Goal: Task Accomplishment & Management: Use online tool/utility

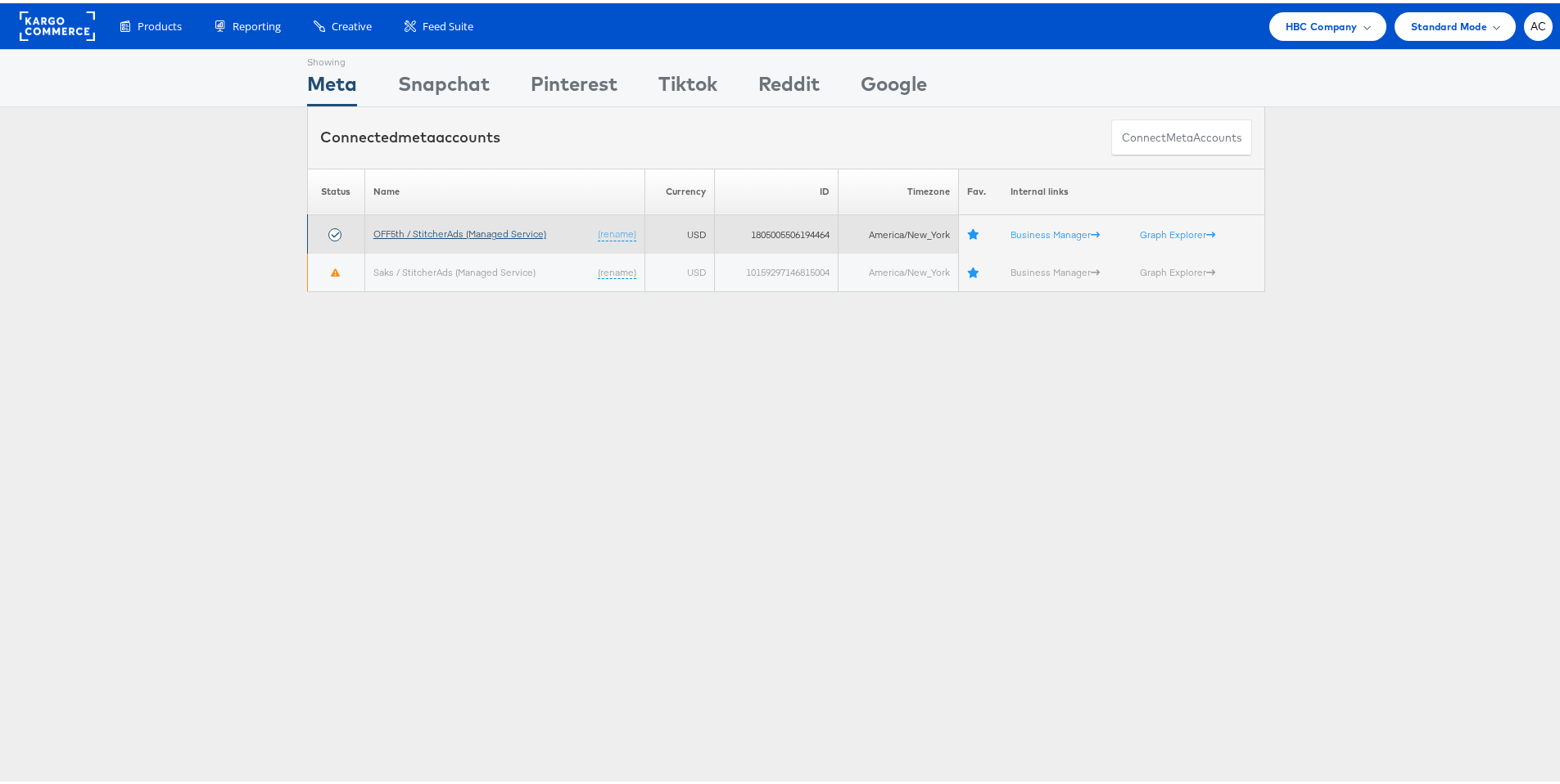
click at [492, 228] on link "OFF5th / StitcherAds (Managed Service)" at bounding box center [459, 230] width 173 height 12
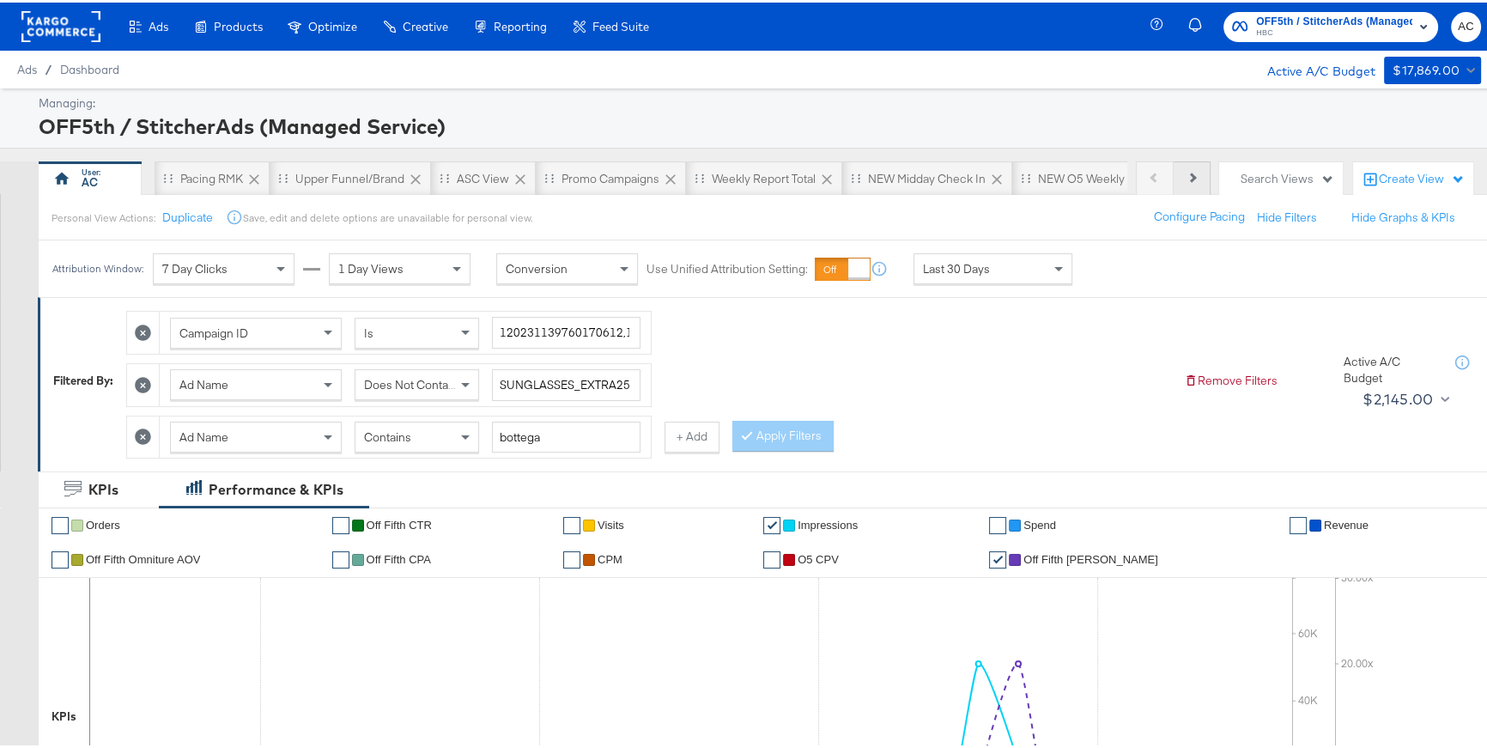
click at [1190, 173] on button "Next" at bounding box center [1191, 176] width 37 height 34
click at [947, 182] on div "NEW O5 L3D Report" at bounding box center [926, 176] width 108 height 16
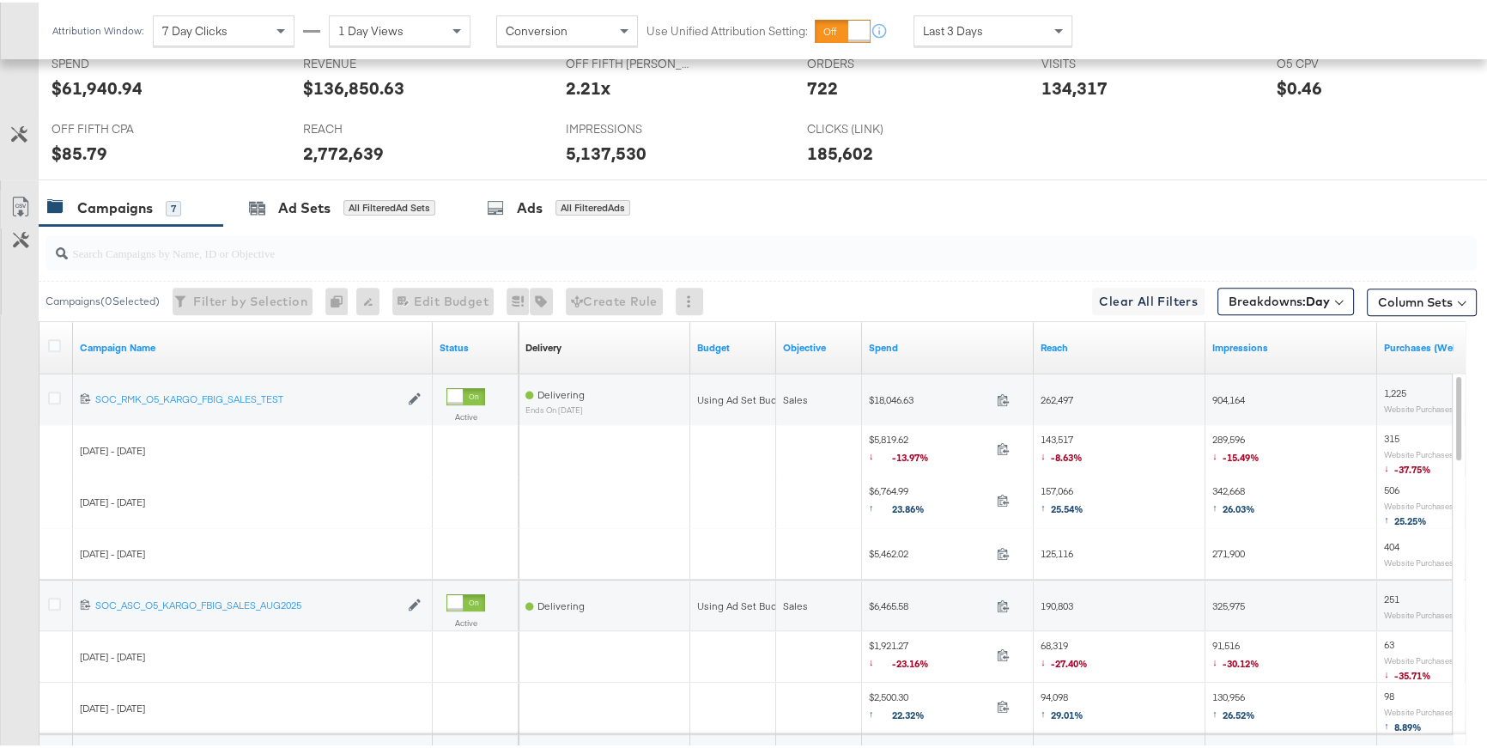
scroll to position [762, 0]
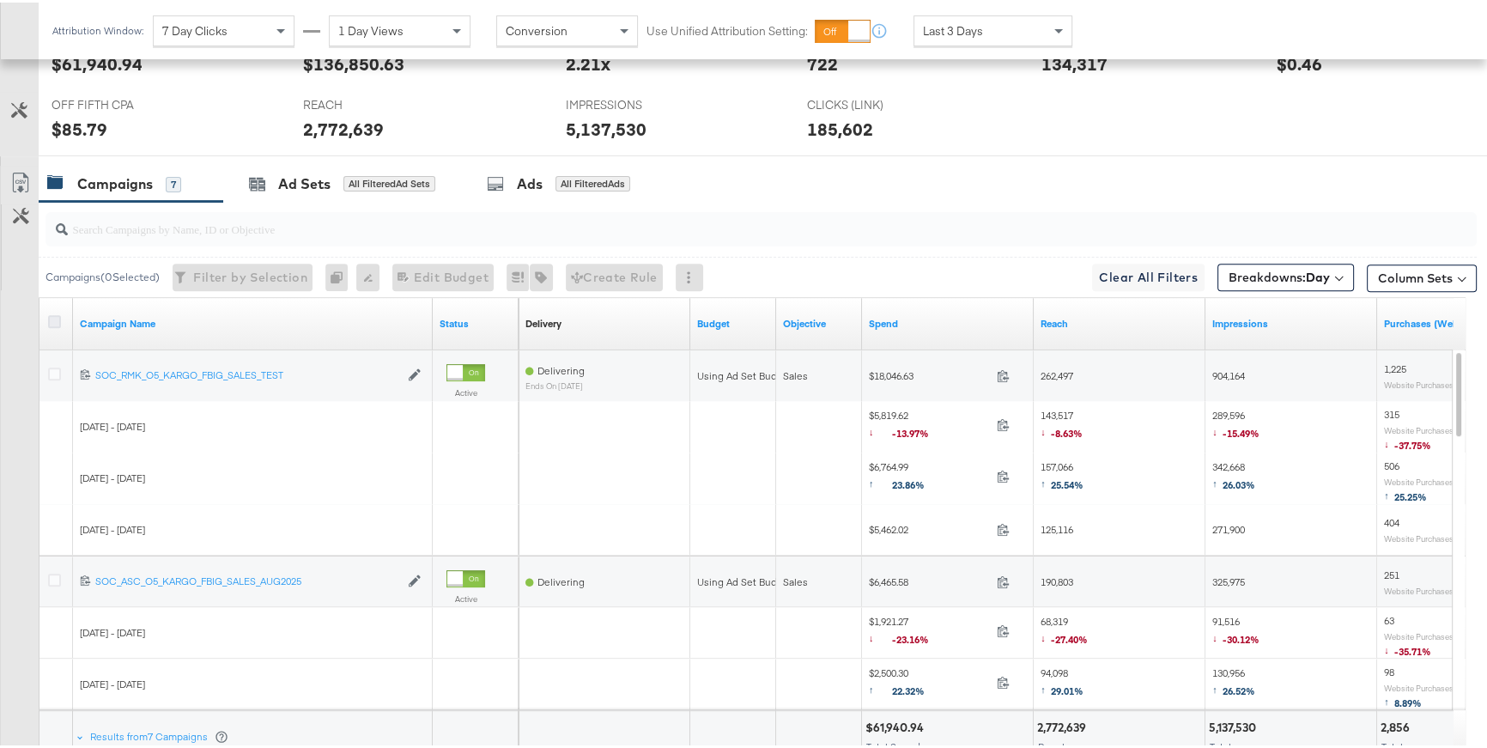
click at [51, 319] on icon at bounding box center [54, 318] width 13 height 13
click at [0, 0] on input "checkbox" at bounding box center [0, 0] width 0 height 0
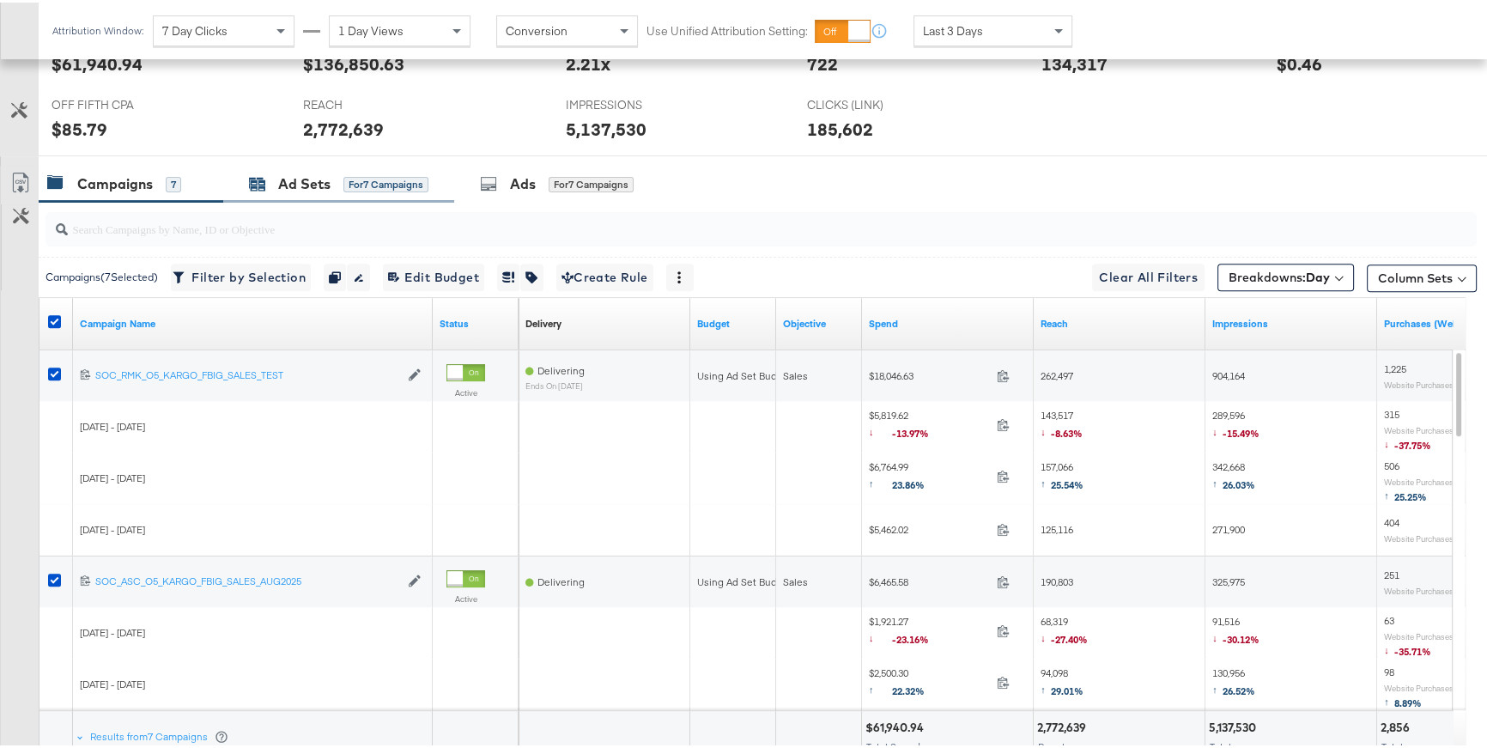
click at [282, 182] on div "Ad Sets" at bounding box center [304, 182] width 52 height 20
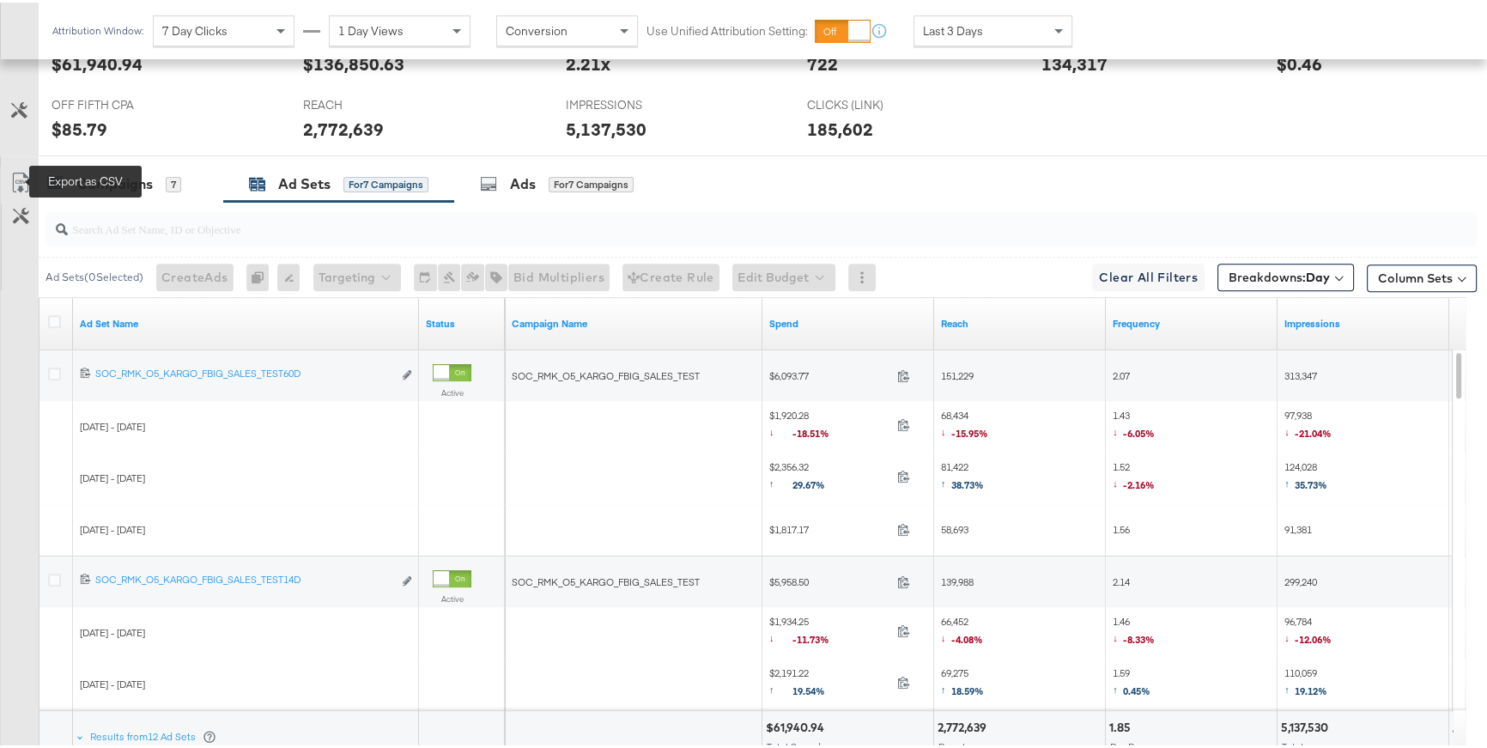
click at [24, 175] on icon at bounding box center [20, 180] width 21 height 21
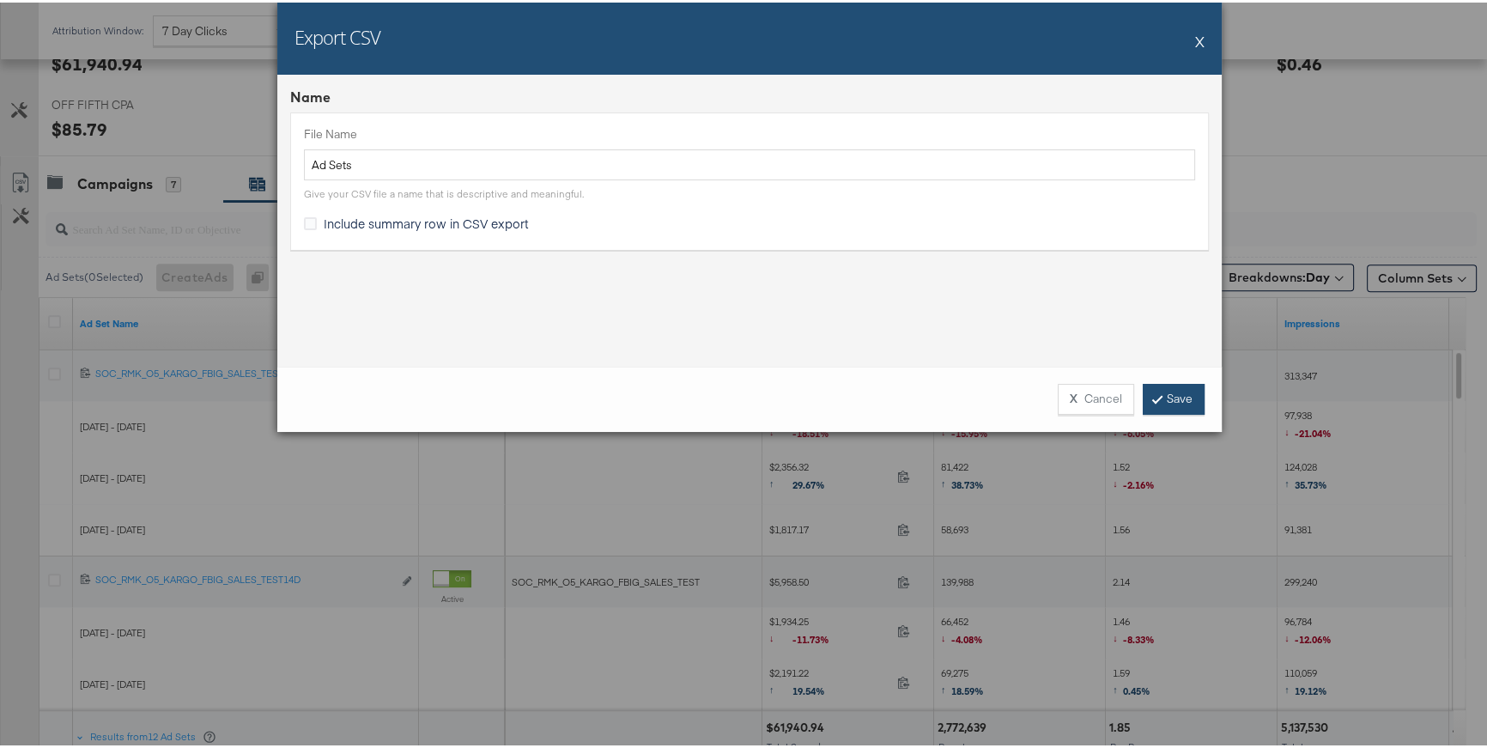
click at [1157, 402] on link "Save" at bounding box center [1173, 396] width 62 height 31
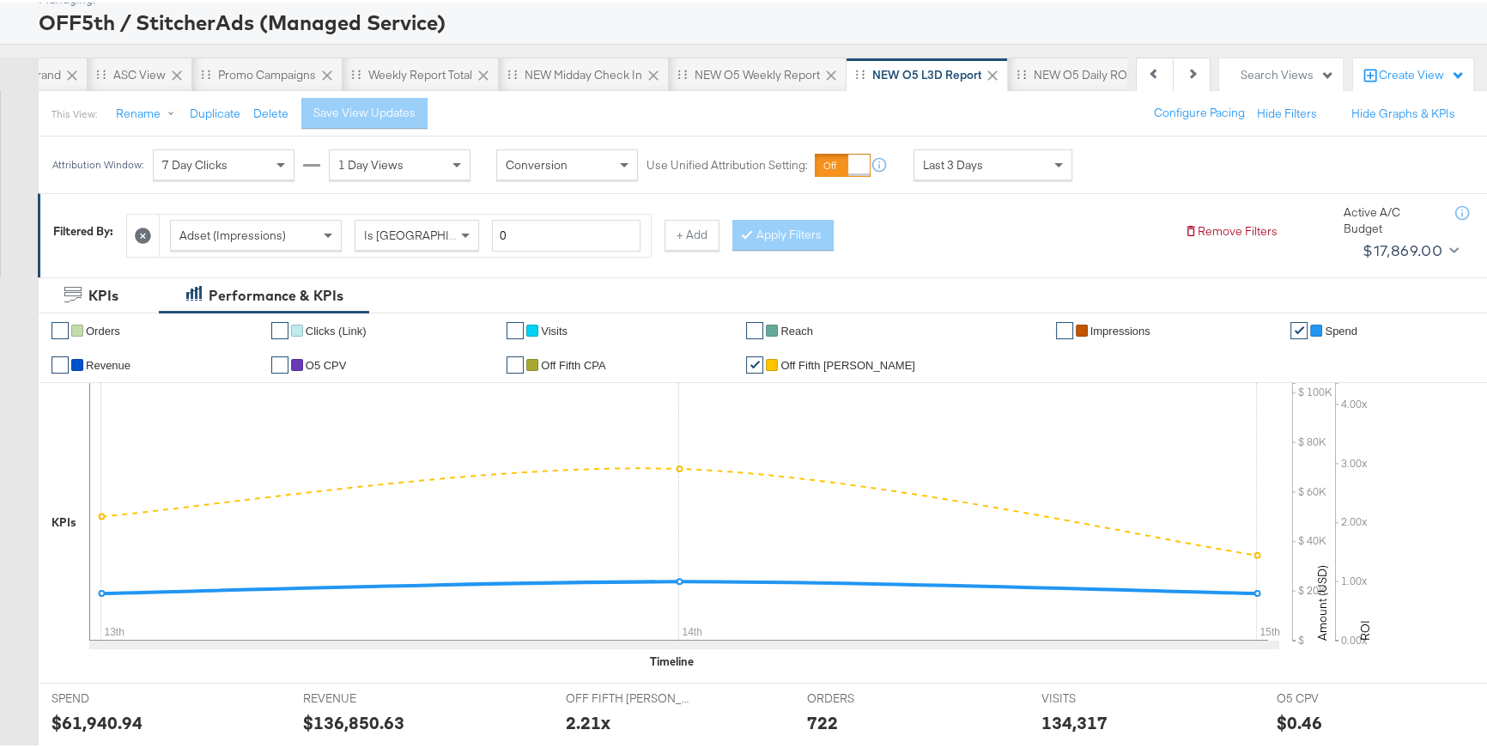
scroll to position [102, 0]
click at [735, 69] on div "NEW O5 Weekly Report" at bounding box center [756, 74] width 125 height 16
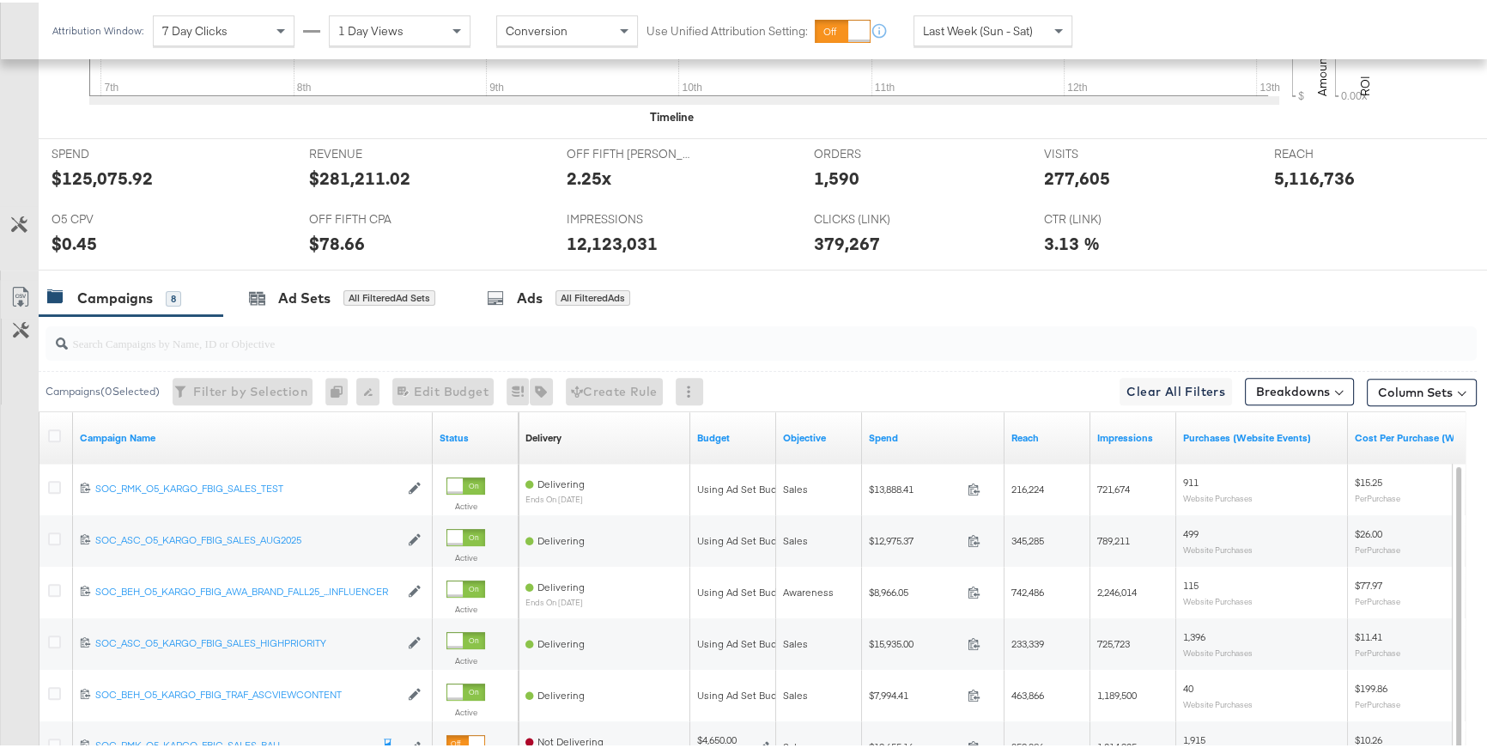
scroll to position [767, 0]
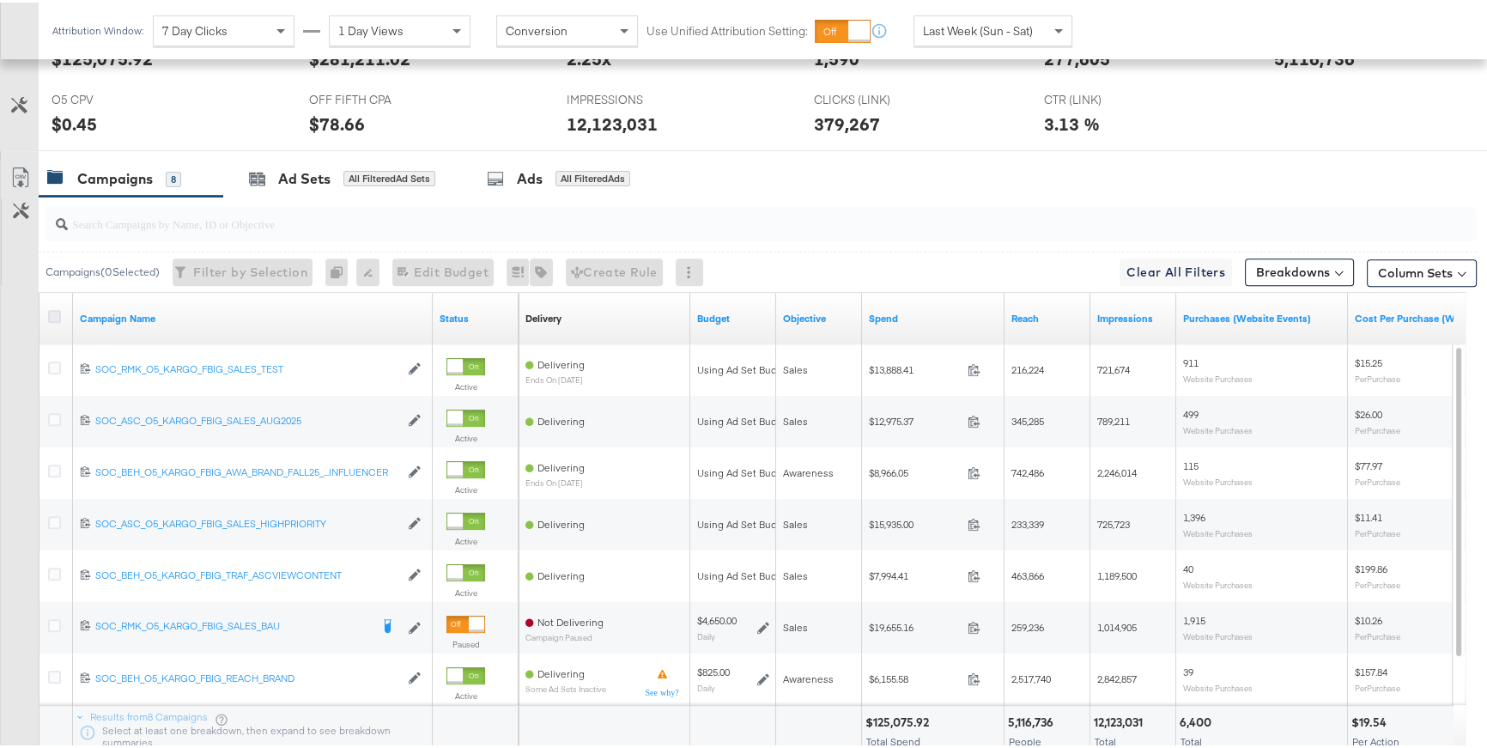
click at [58, 311] on icon at bounding box center [54, 313] width 13 height 13
click at [0, 0] on input "checkbox" at bounding box center [0, 0] width 0 height 0
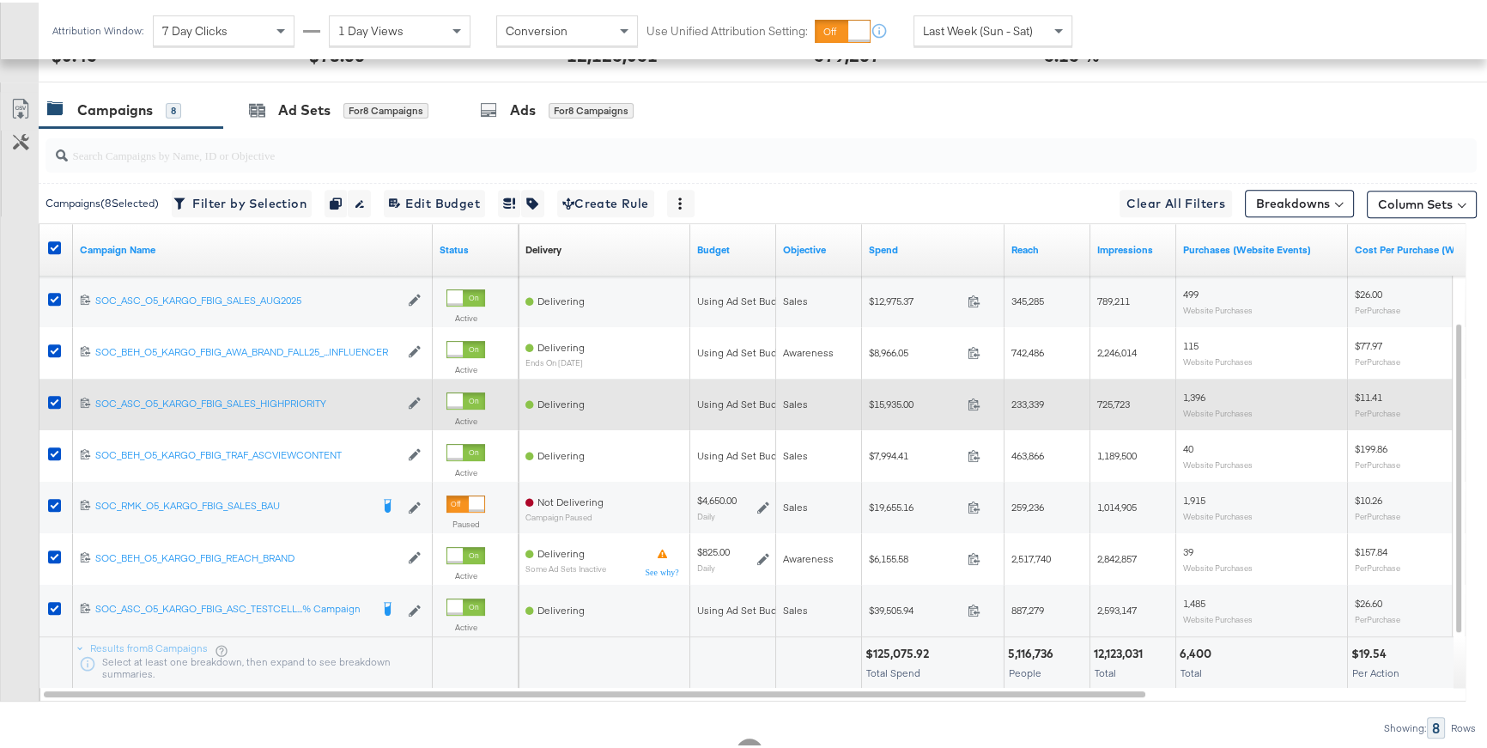
scroll to position [858, 0]
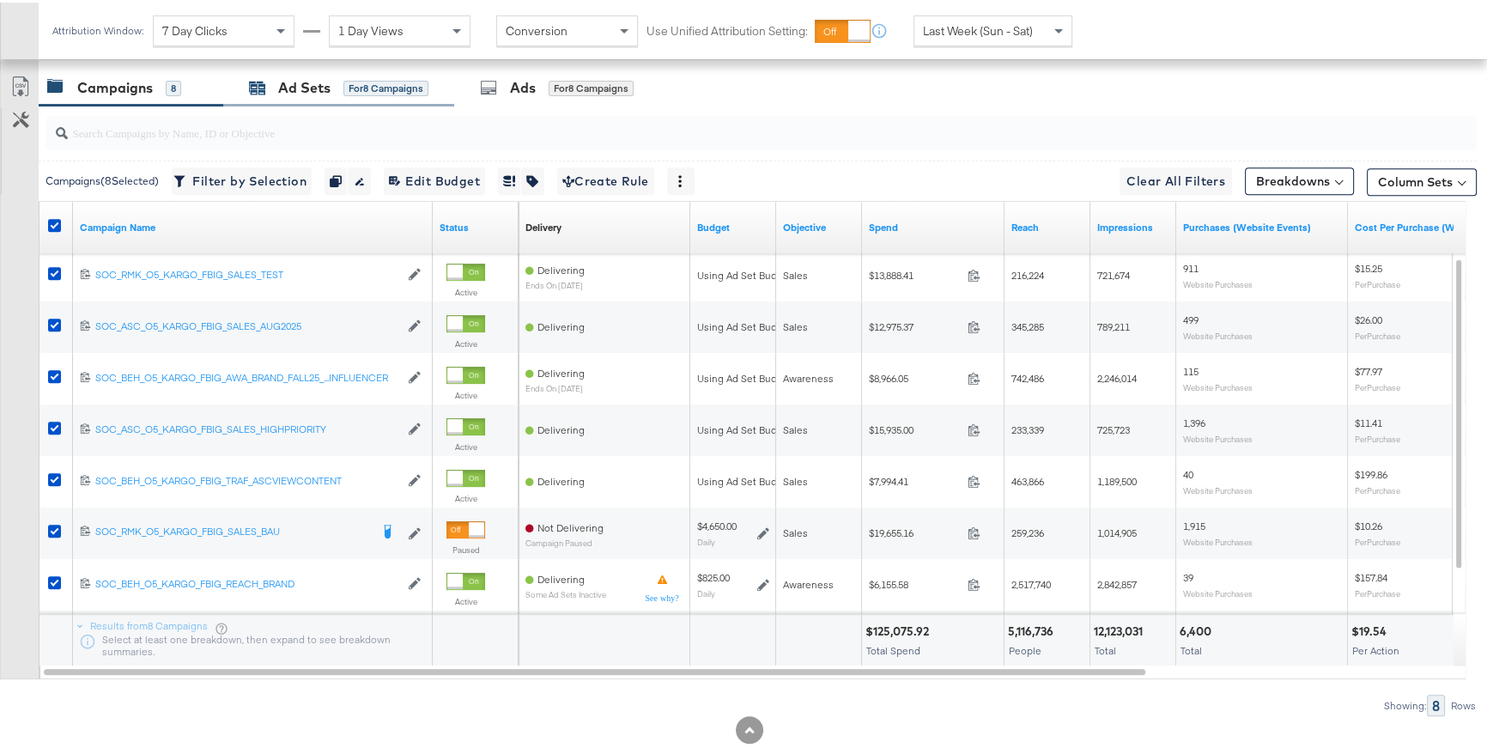
click at [314, 82] on div "Ad Sets" at bounding box center [304, 86] width 52 height 20
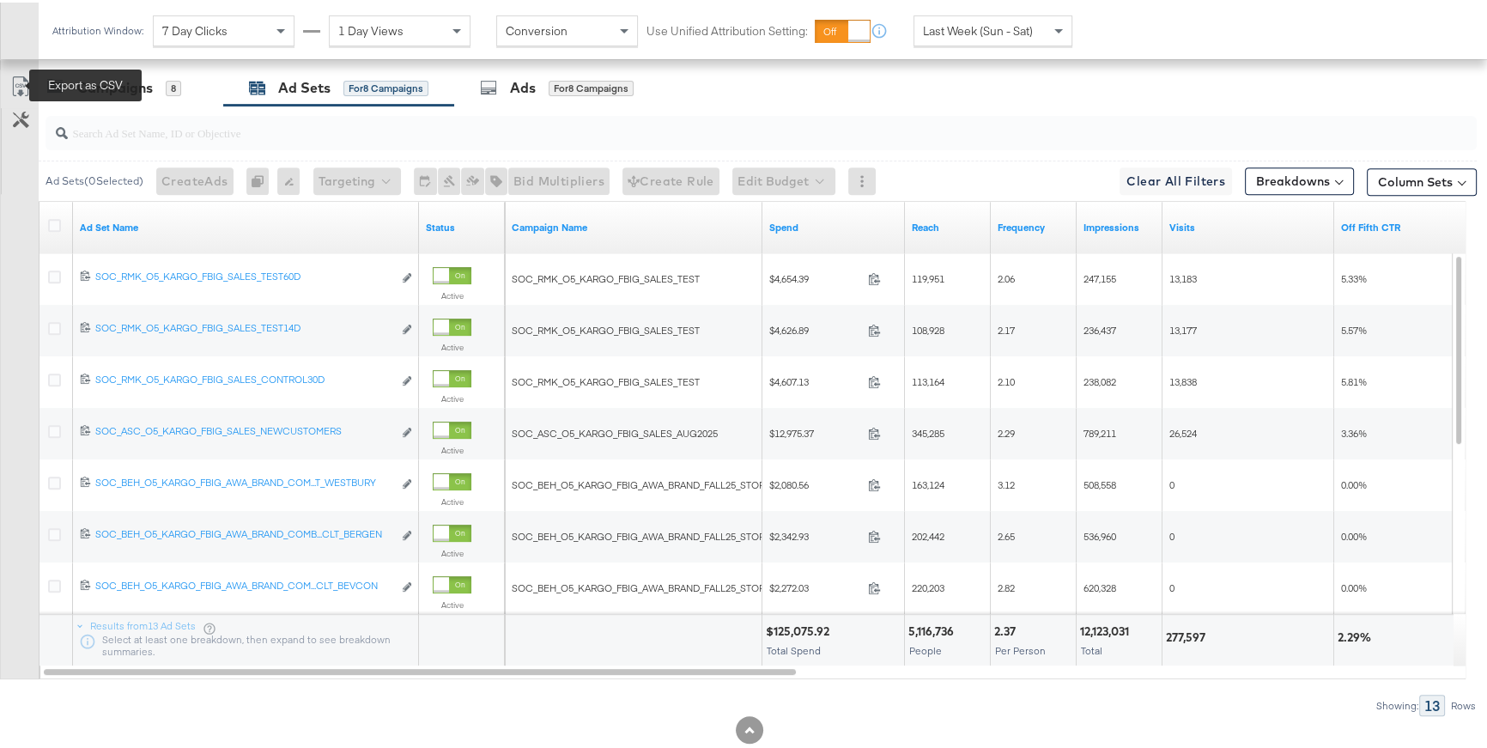
click at [23, 88] on icon at bounding box center [20, 84] width 21 height 21
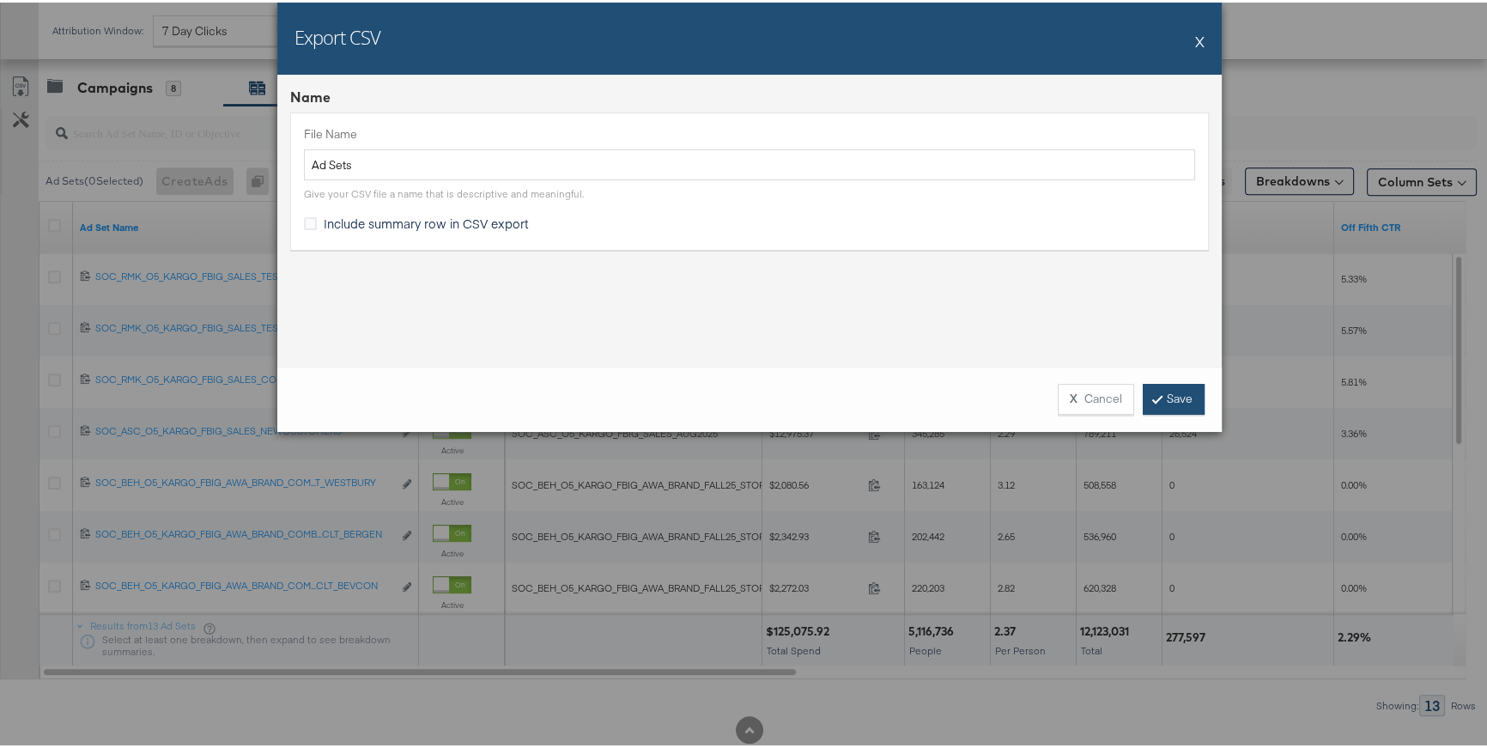
click at [1154, 395] on icon at bounding box center [1156, 396] width 5 height 10
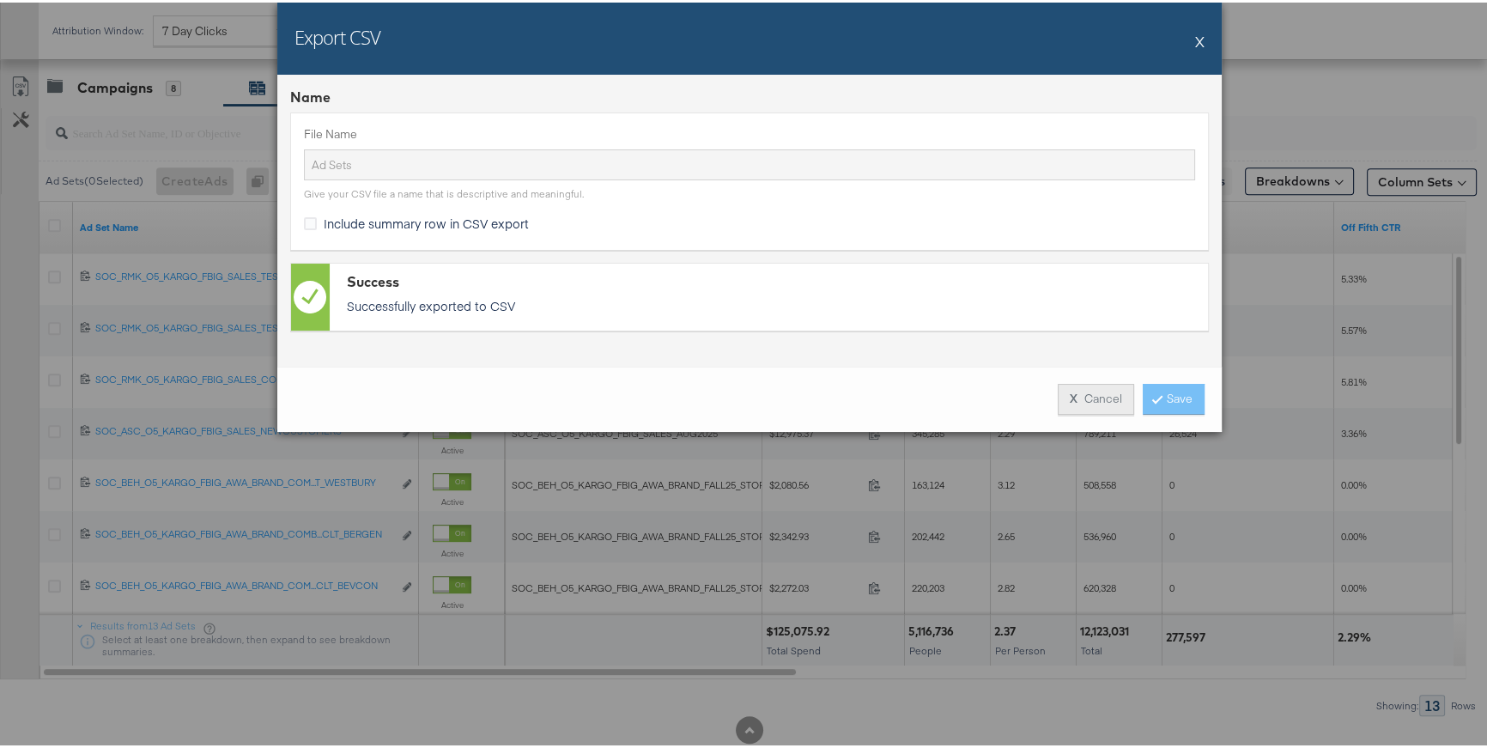
click at [1097, 393] on button "X Cancel" at bounding box center [1095, 396] width 76 height 31
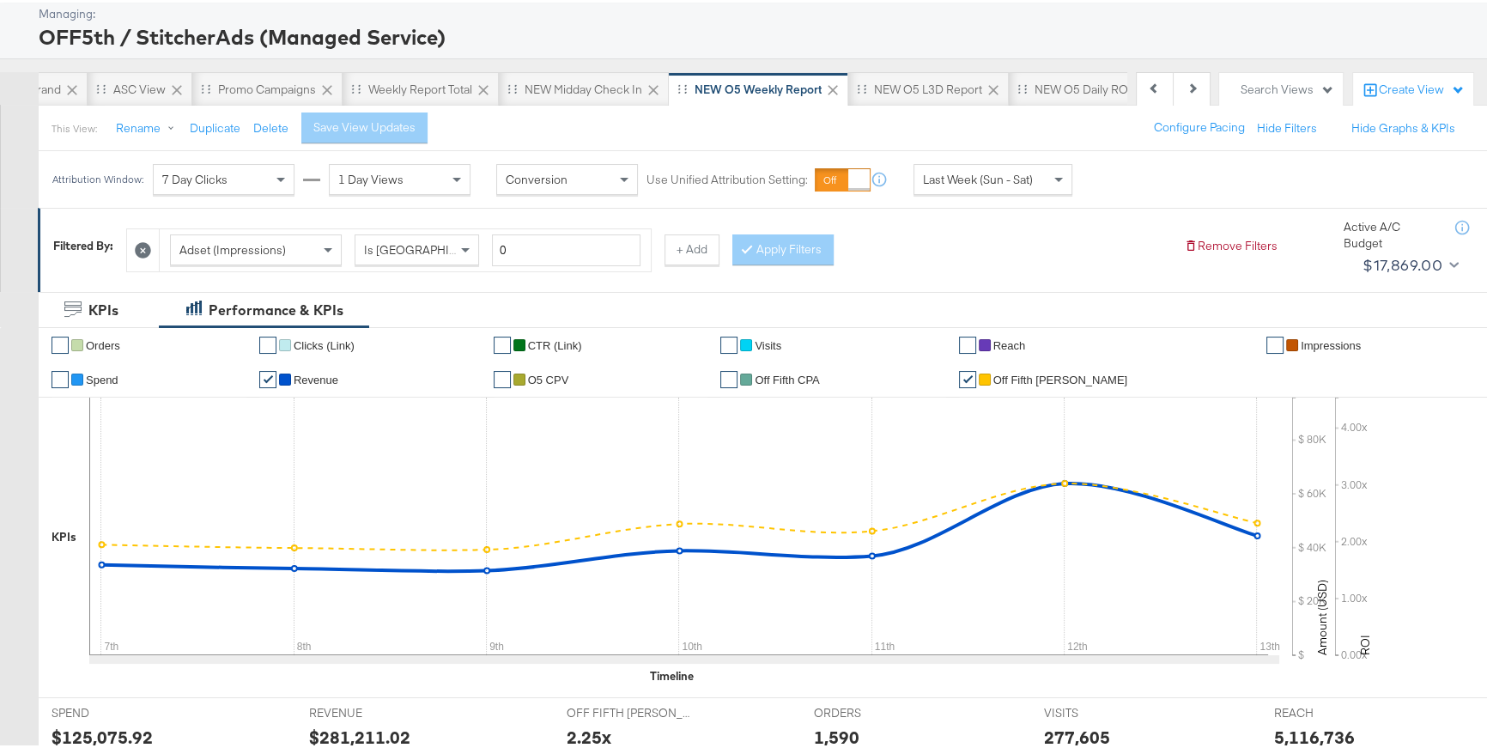
scroll to position [0, 0]
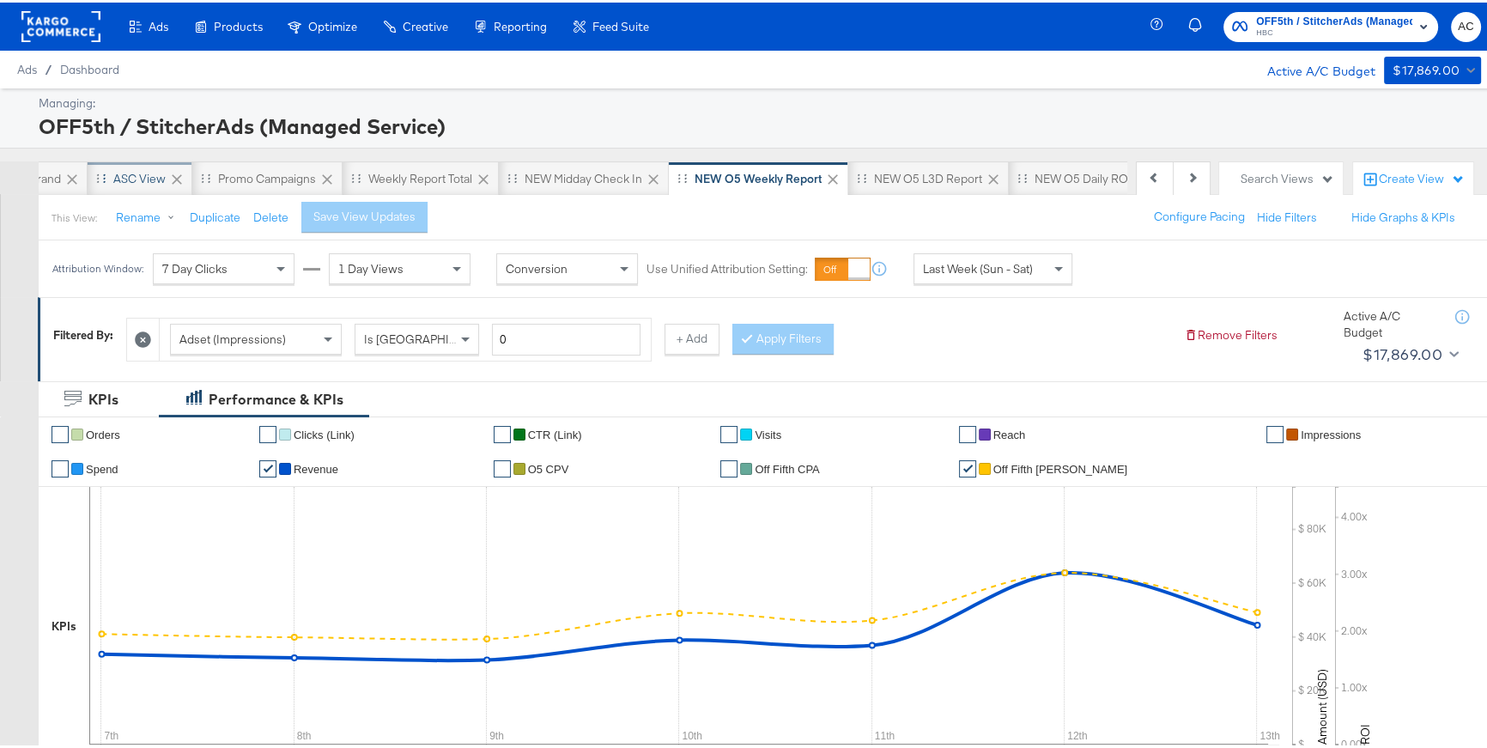
click at [129, 173] on div "ASC View" at bounding box center [139, 176] width 52 height 16
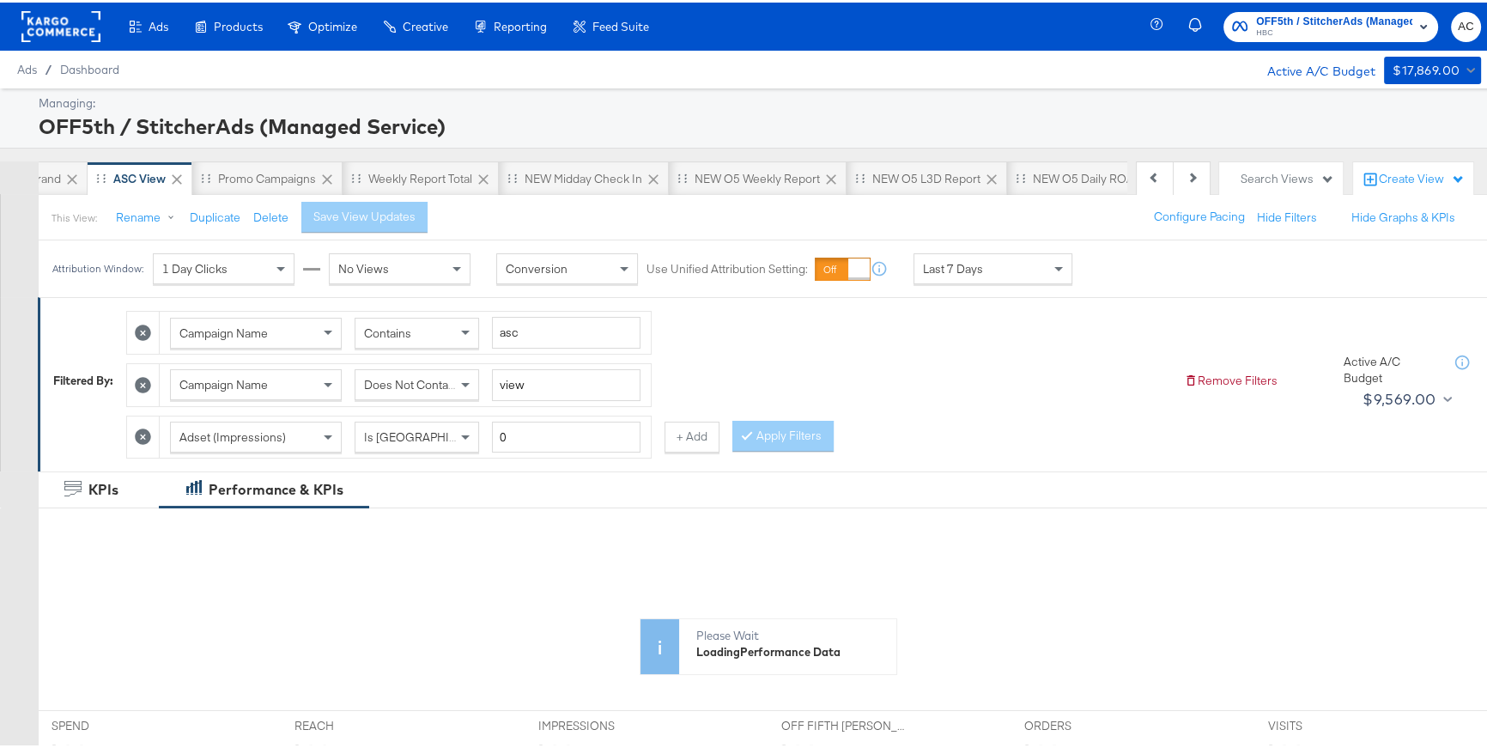
click at [998, 272] on div "Last 7 Days" at bounding box center [992, 265] width 157 height 29
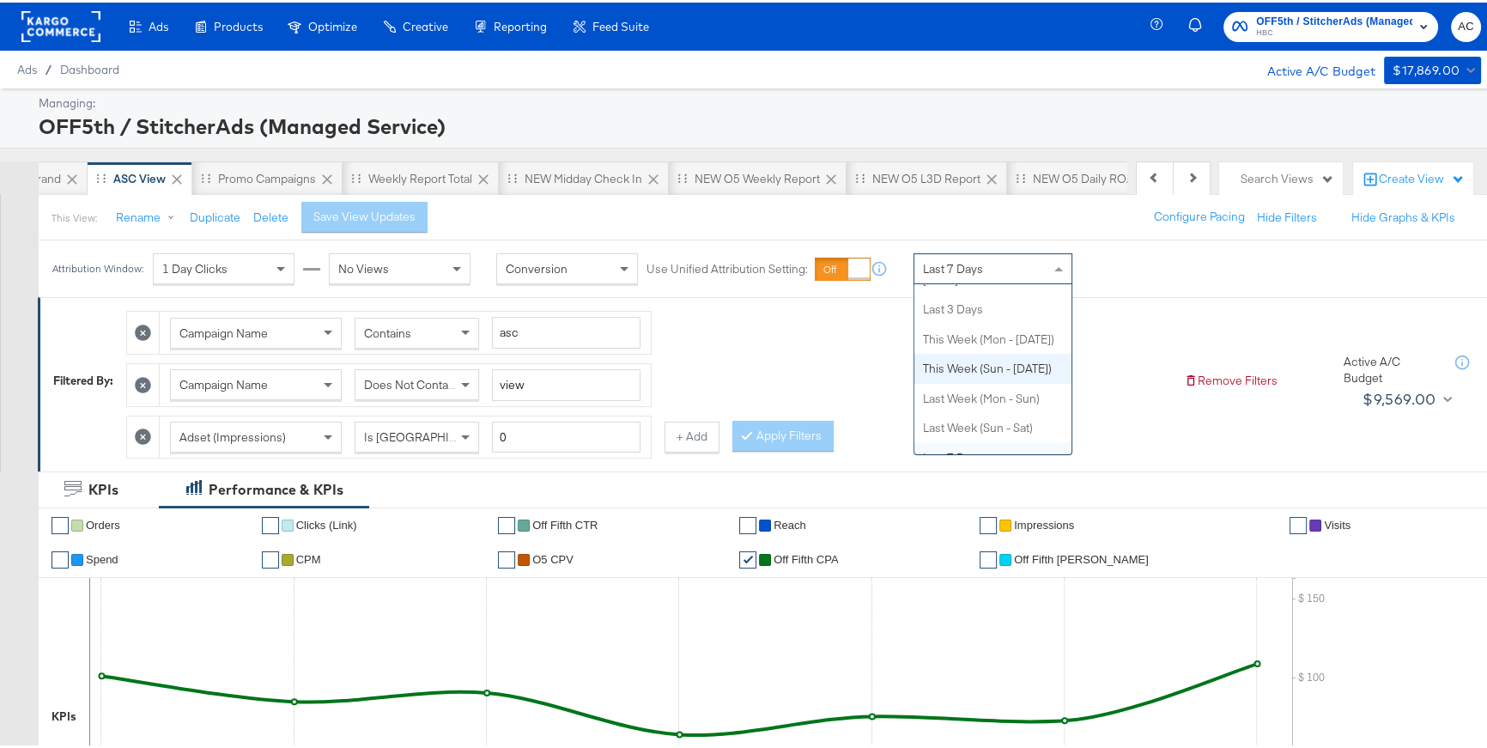
scroll to position [80, 0]
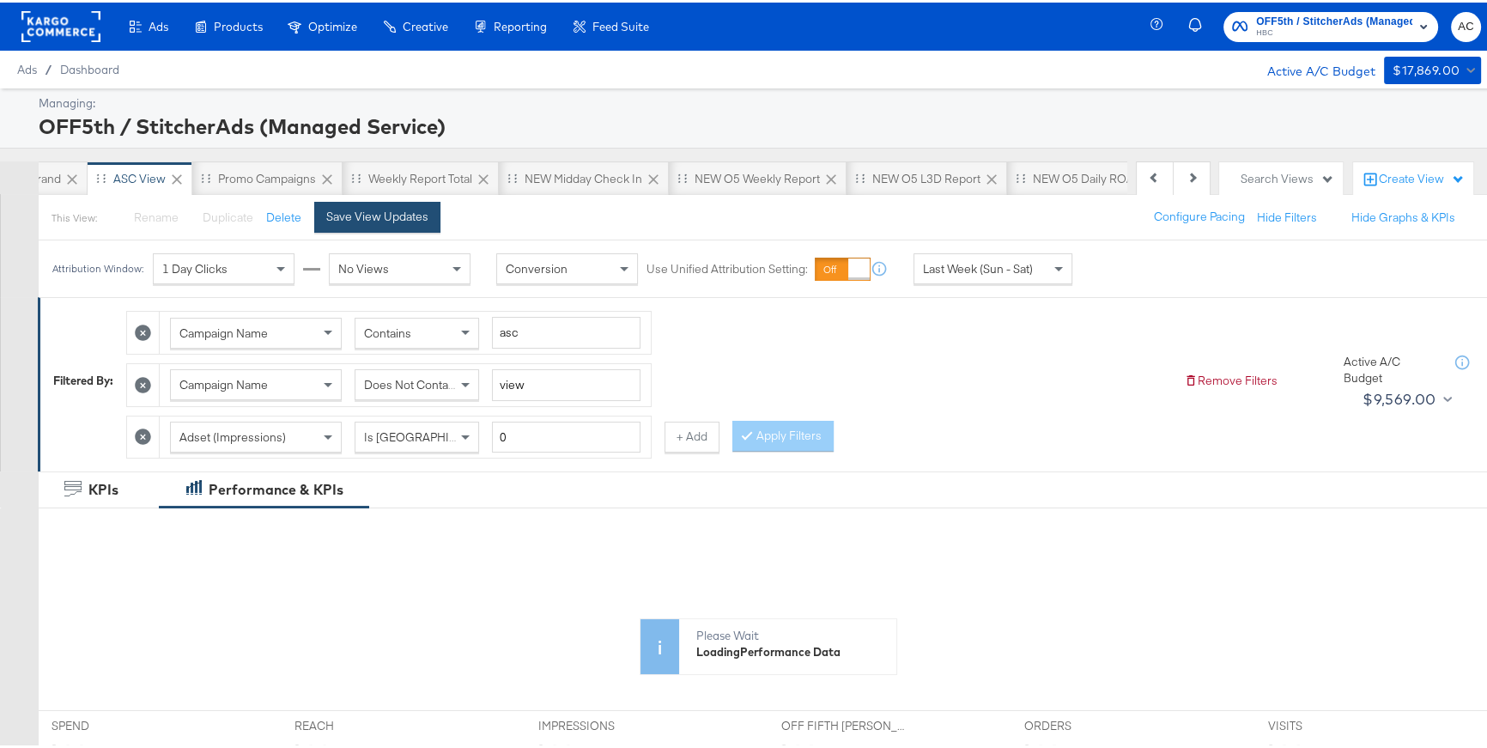
click at [378, 221] on div "Save View Updates" at bounding box center [377, 214] width 102 height 16
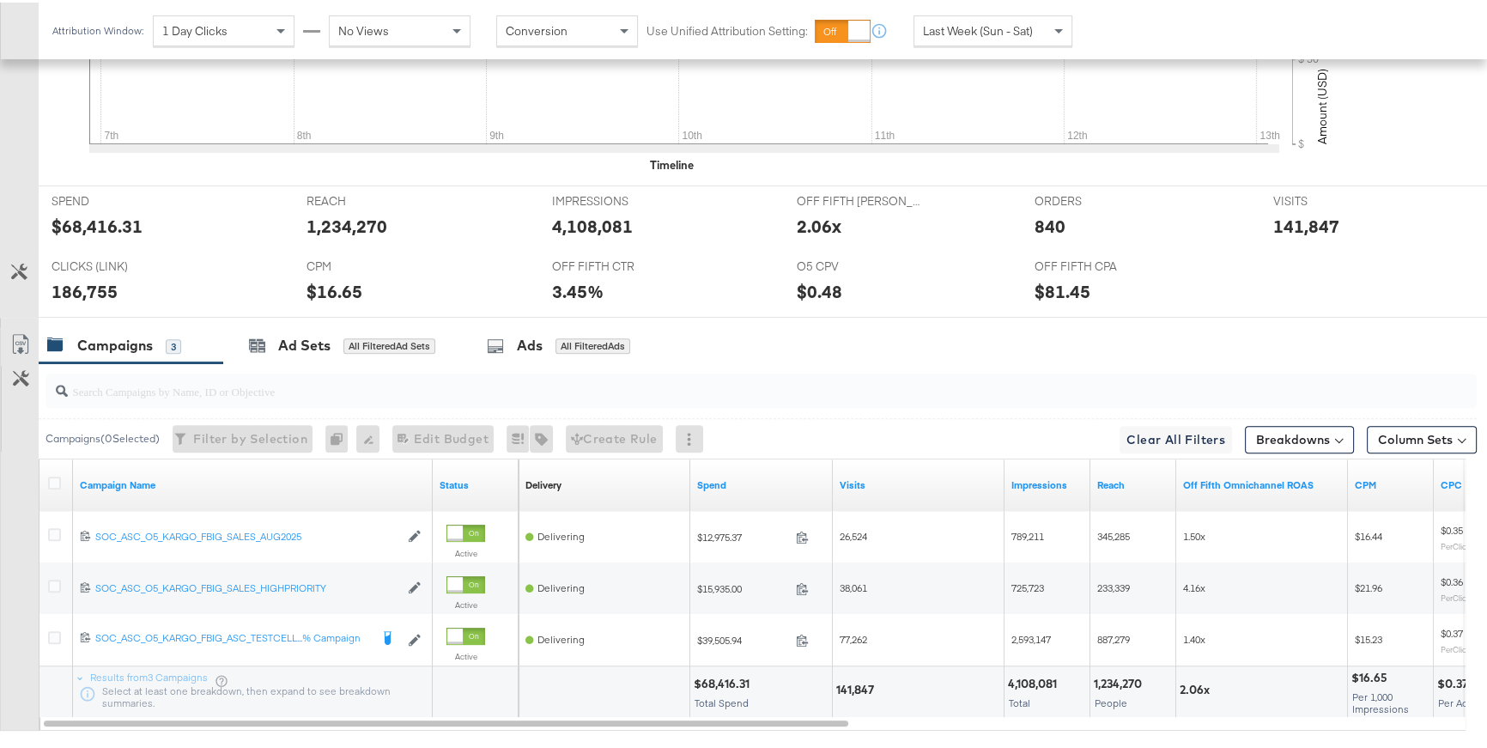
scroll to position [693, 0]
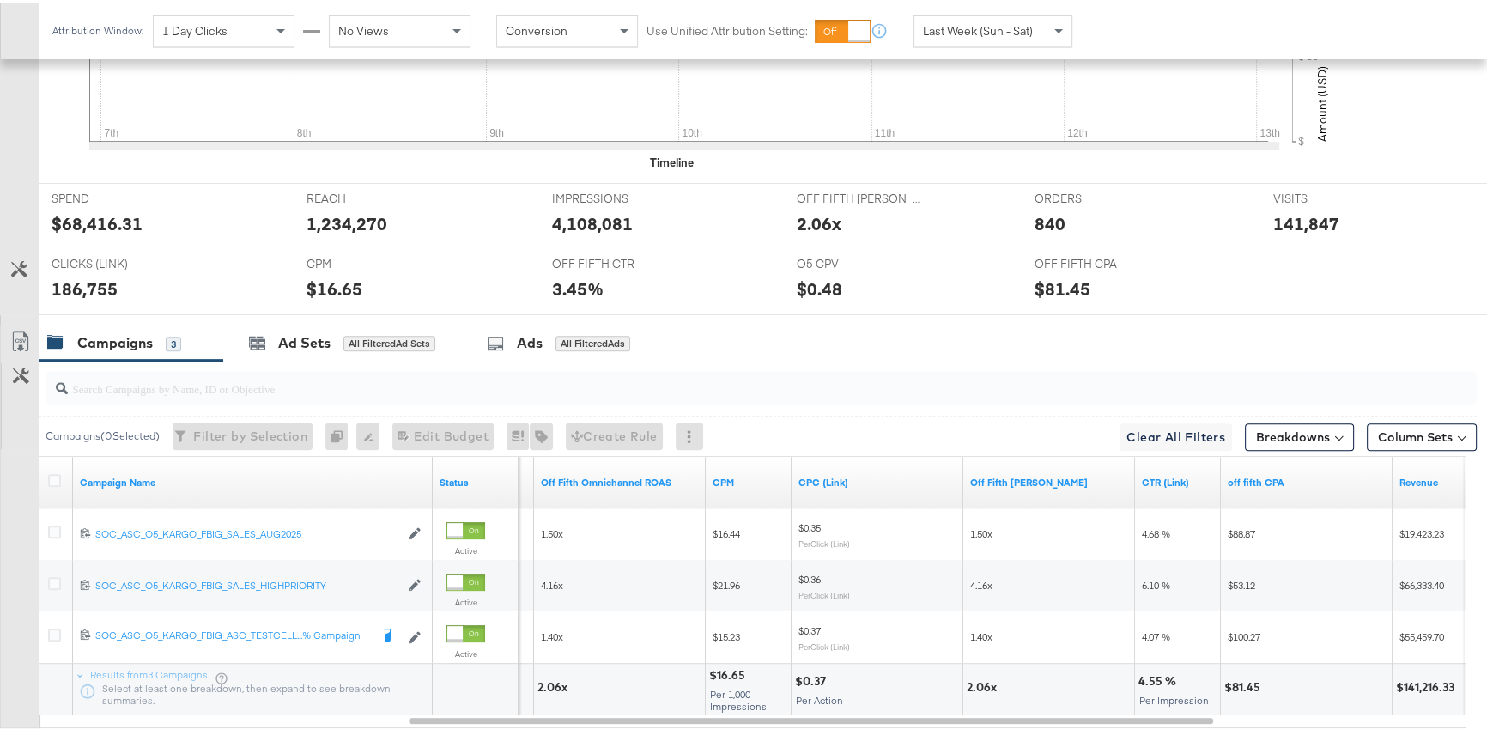
click at [951, 25] on span "Last Week (Sun - Sat)" at bounding box center [978, 28] width 110 height 15
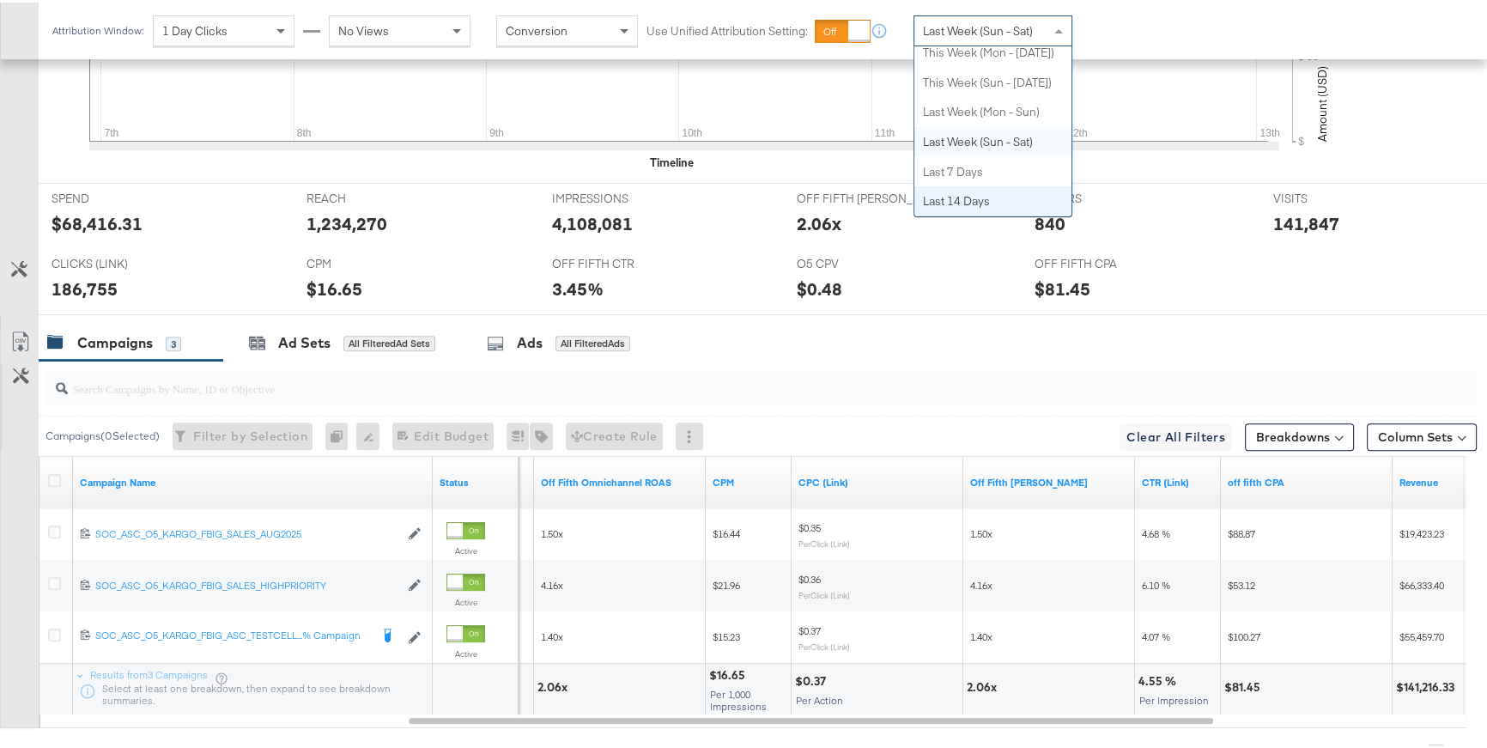
scroll to position [0, 0]
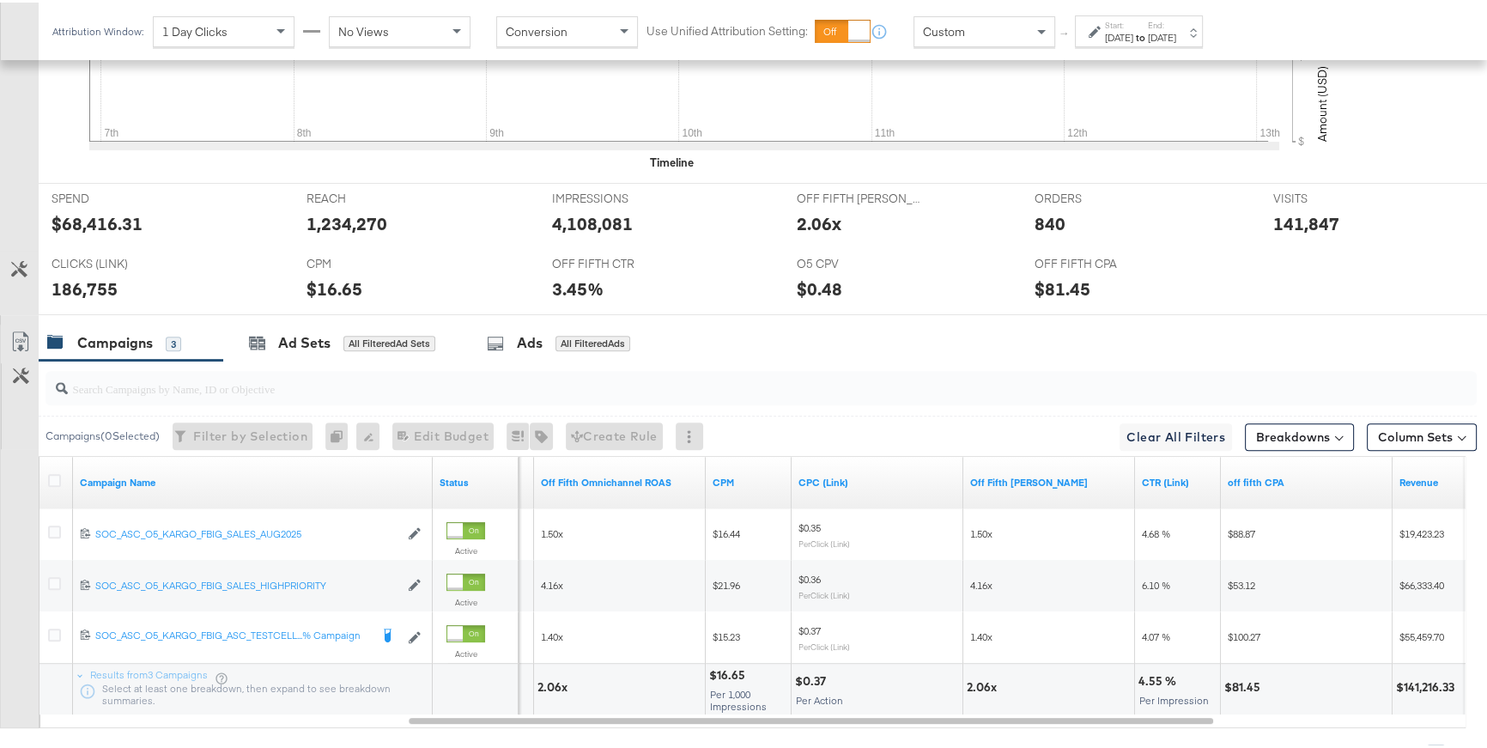
click at [1094, 27] on icon at bounding box center [1094, 29] width 12 height 12
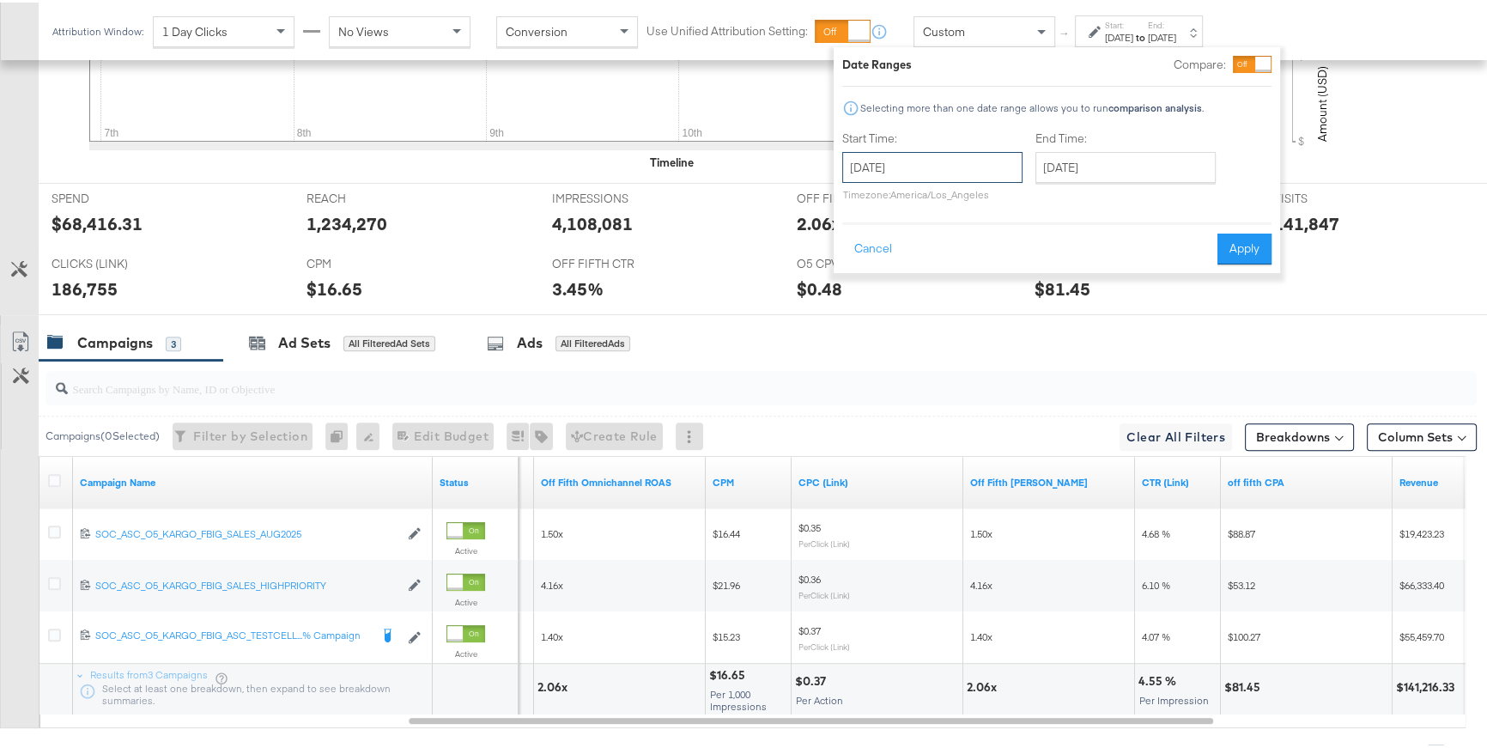
click at [923, 177] on input "September 16th 2025" at bounding box center [932, 164] width 180 height 31
click at [860, 250] on td "31" at bounding box center [861, 251] width 29 height 24
type input "August 1st 2025"
click at [1077, 172] on input "September 16th 2025" at bounding box center [1119, 164] width 180 height 31
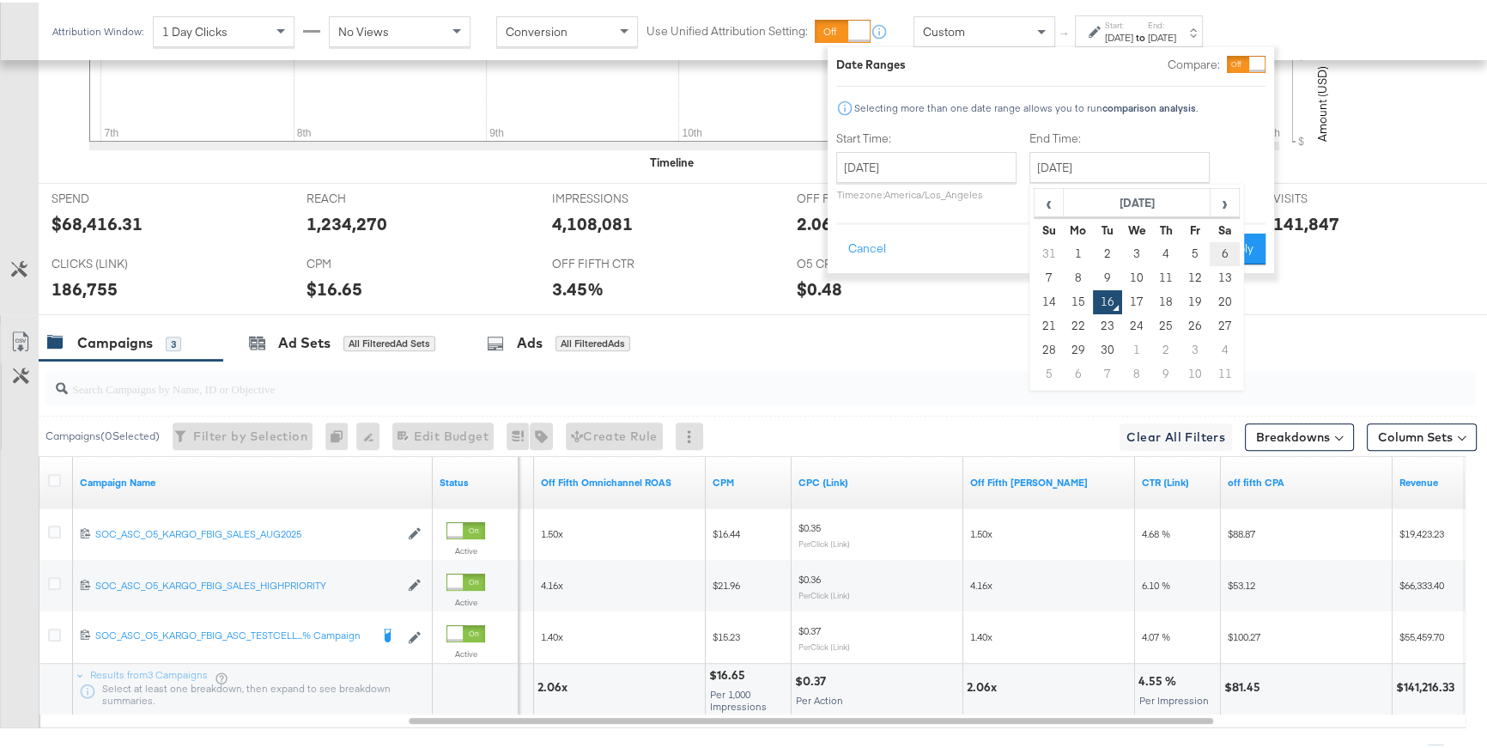
click at [1220, 253] on td "6" at bounding box center [1223, 251] width 29 height 24
type input "September 6th 2025"
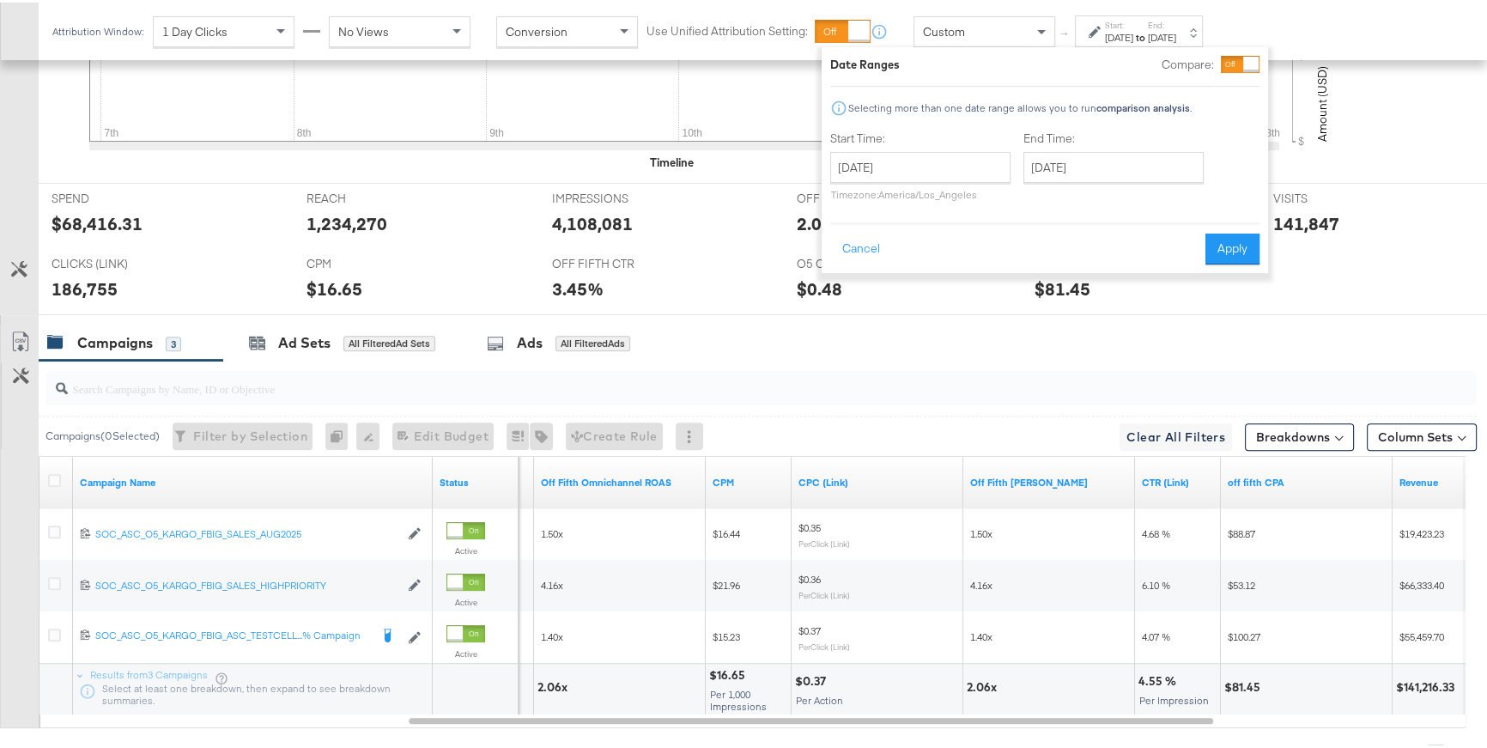
click at [1220, 253] on button "Apply" at bounding box center [1232, 246] width 54 height 31
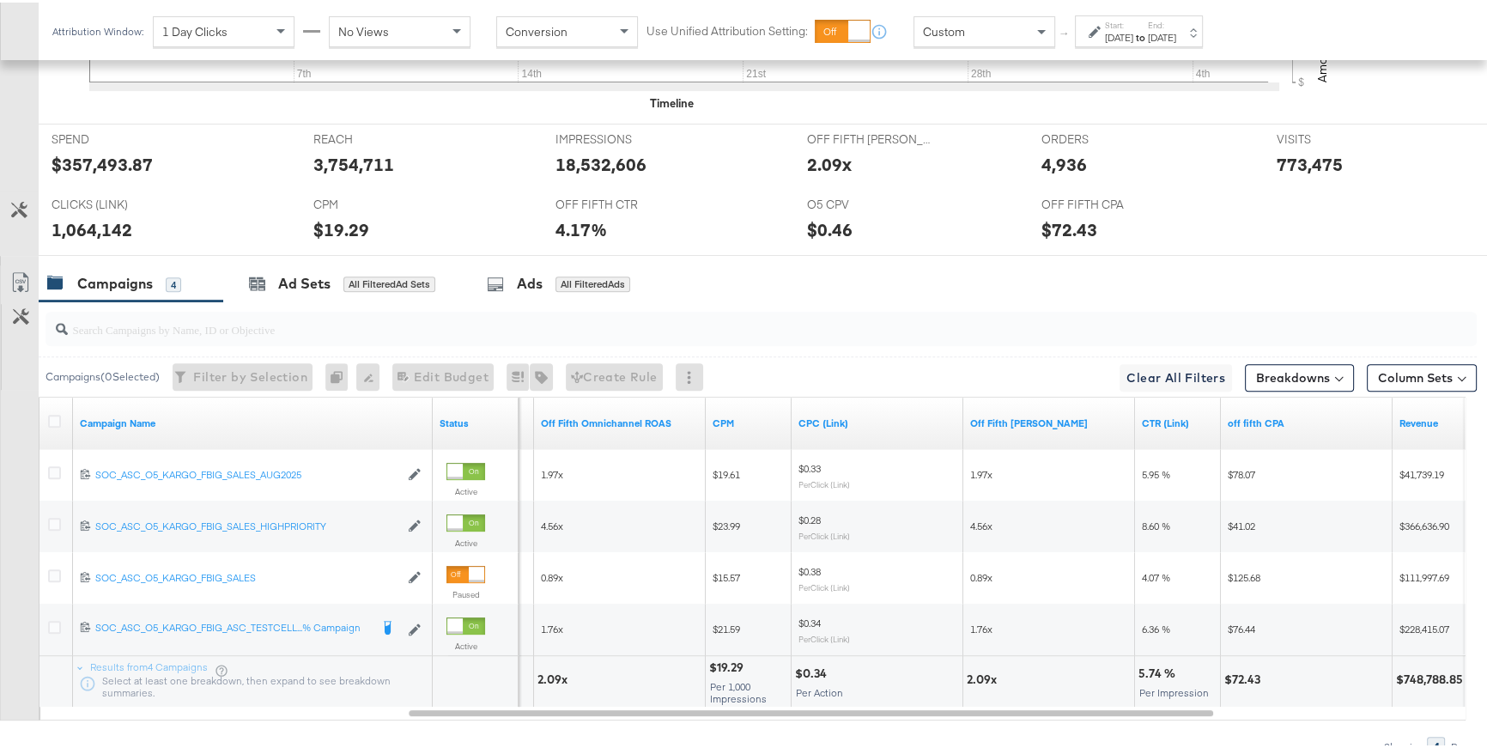
scroll to position [758, 0]
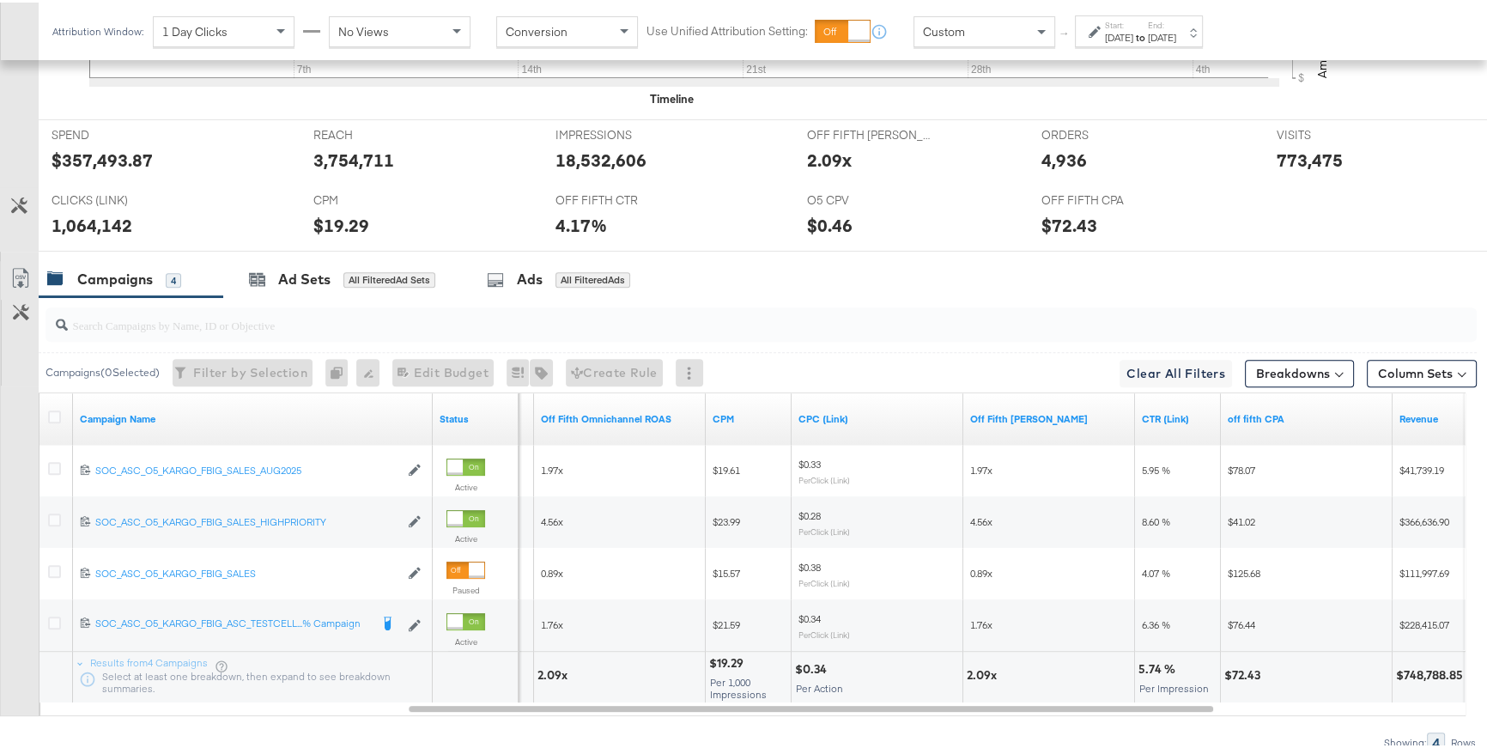
click at [1126, 35] on div "Aug 1st 2025" at bounding box center [1119, 35] width 28 height 14
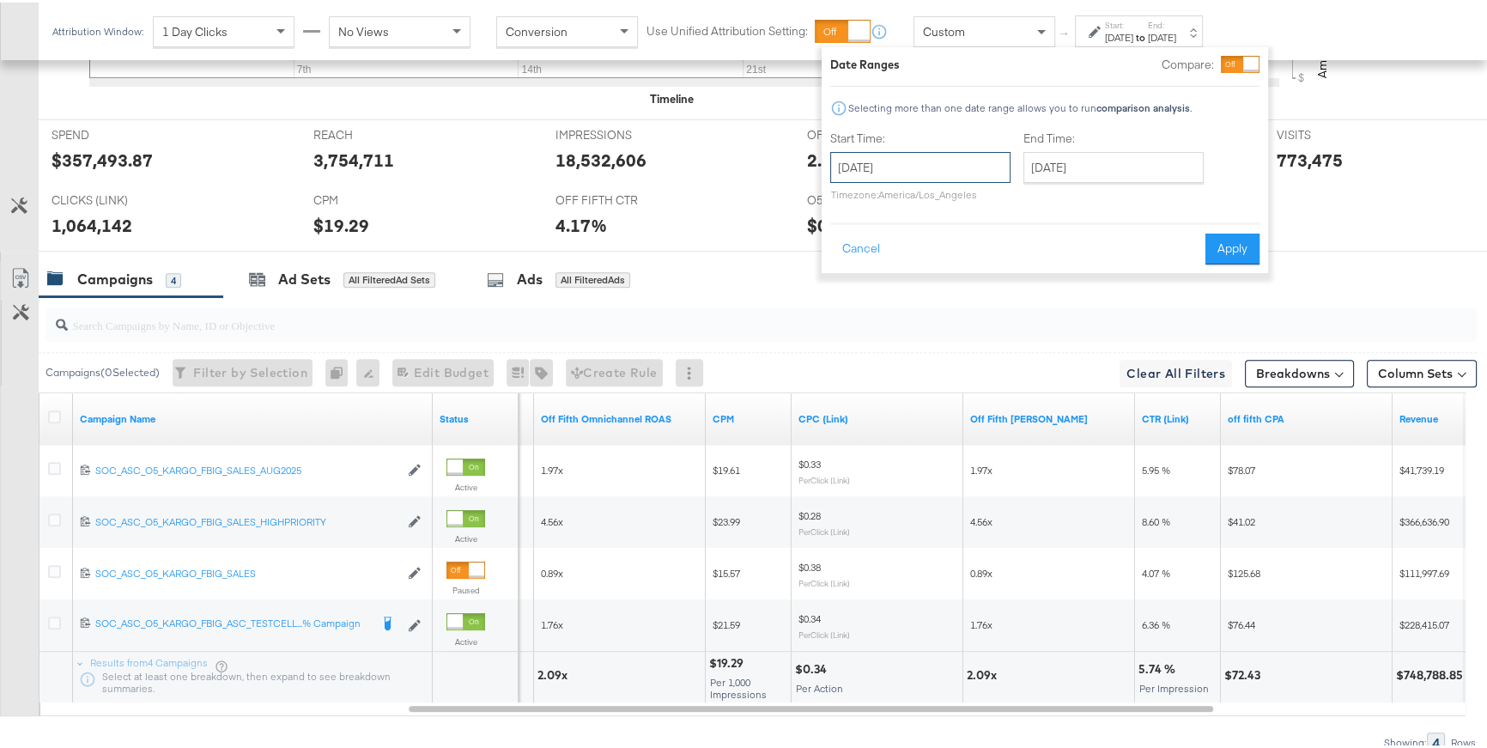
click at [976, 169] on input "August 1st 2025" at bounding box center [920, 164] width 180 height 31
click at [853, 277] on td "3" at bounding box center [849, 275] width 29 height 24
click at [1095, 173] on input "September 6th 2025" at bounding box center [1115, 164] width 180 height 31
click at [973, 160] on input "August 3rd 2025" at bounding box center [922, 164] width 180 height 31
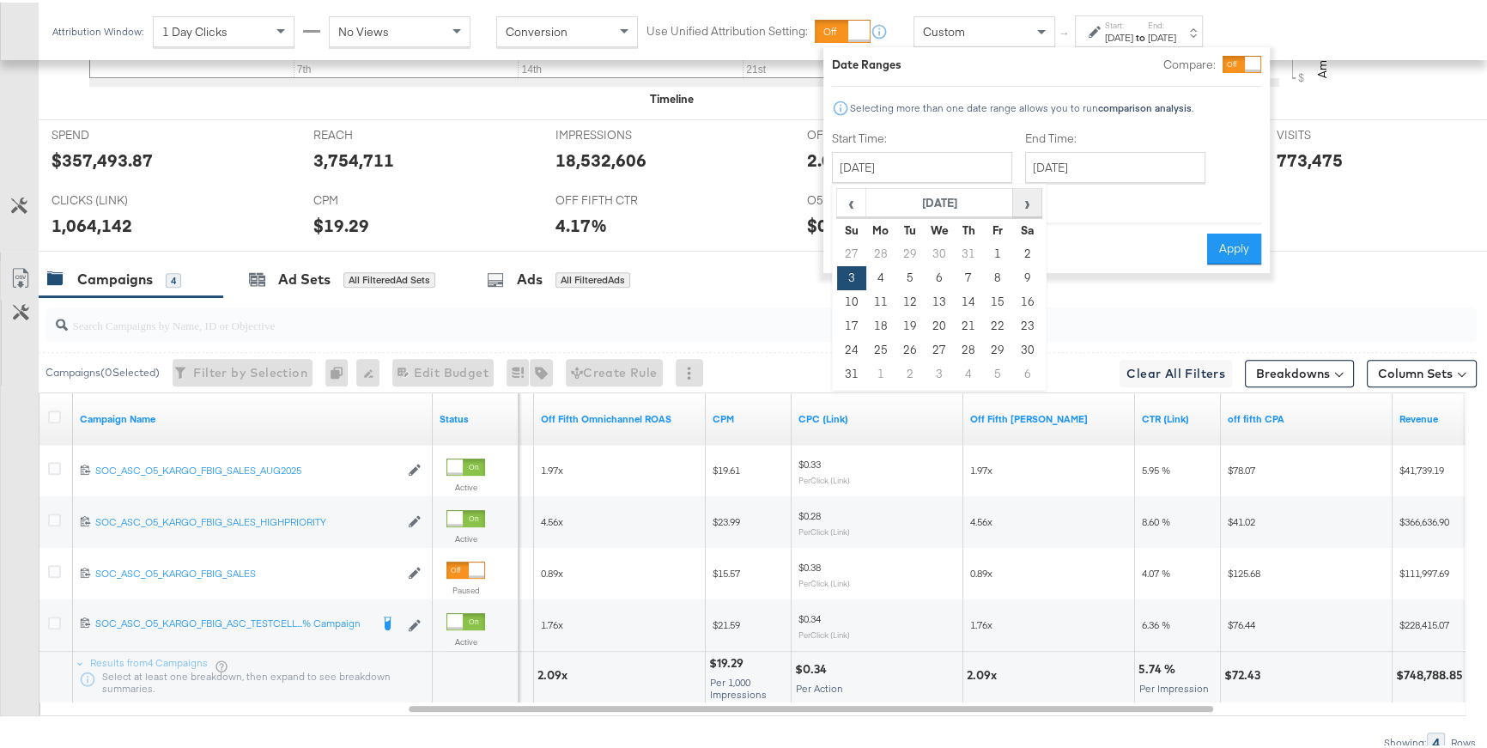
click at [1022, 199] on span "›" at bounding box center [1027, 200] width 27 height 26
click at [849, 254] on td "31" at bounding box center [851, 251] width 29 height 24
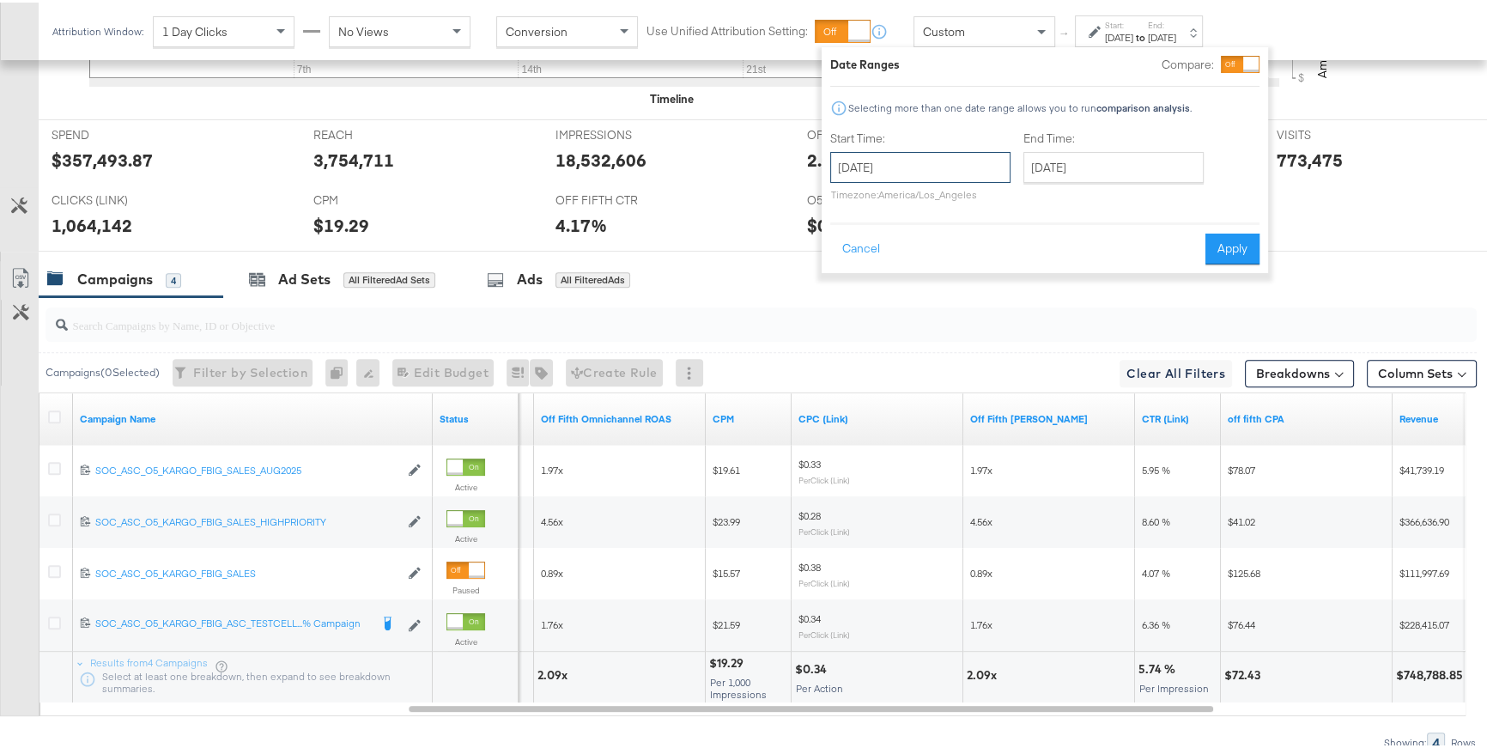
click at [909, 173] on input "August 1st 2025" at bounding box center [920, 164] width 180 height 31
click at [1025, 195] on span "›" at bounding box center [1025, 200] width 27 height 26
click at [847, 256] on td "31" at bounding box center [849, 251] width 29 height 24
click at [903, 166] on input "August 1st 2025" at bounding box center [920, 164] width 180 height 31
click at [856, 377] on td "31" at bounding box center [849, 372] width 29 height 24
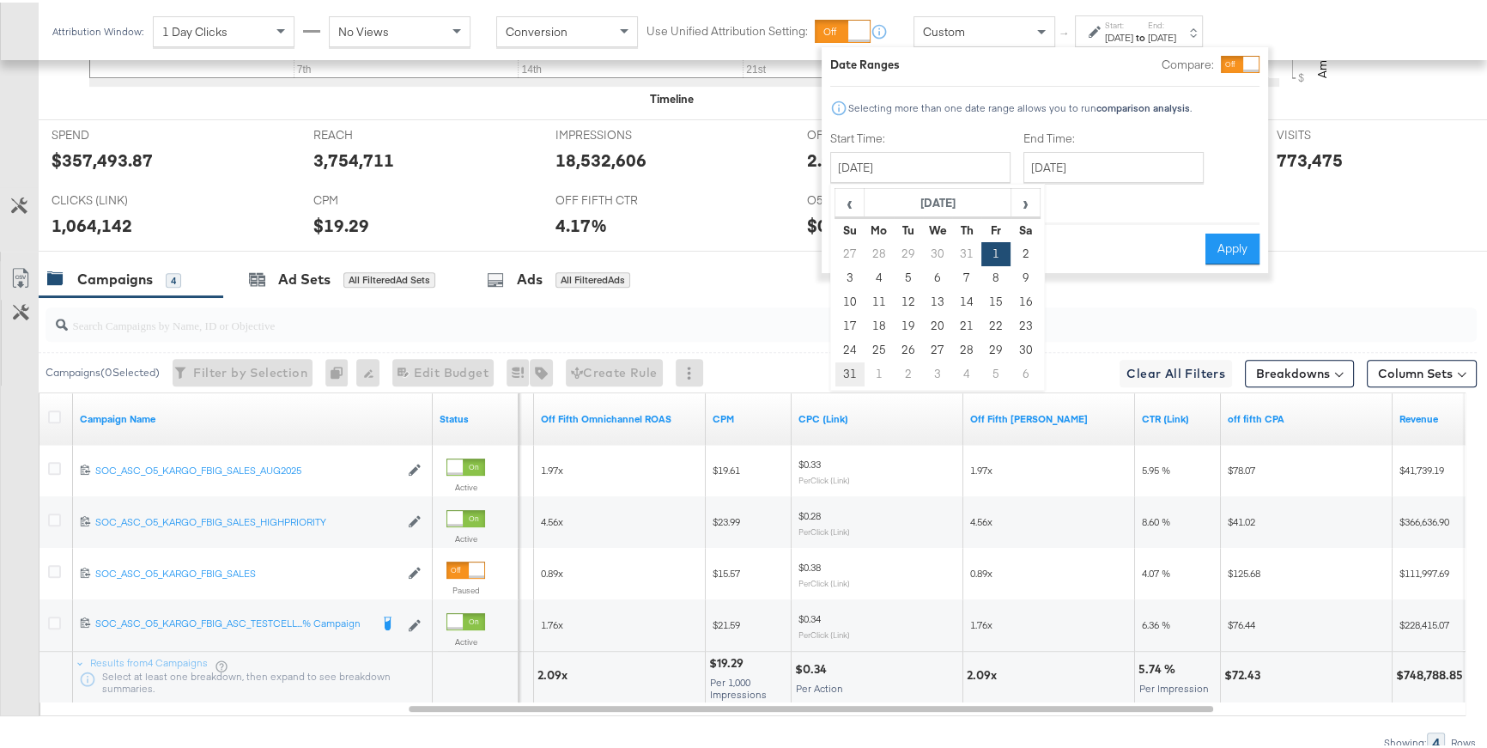
type input "August 31st 2025"
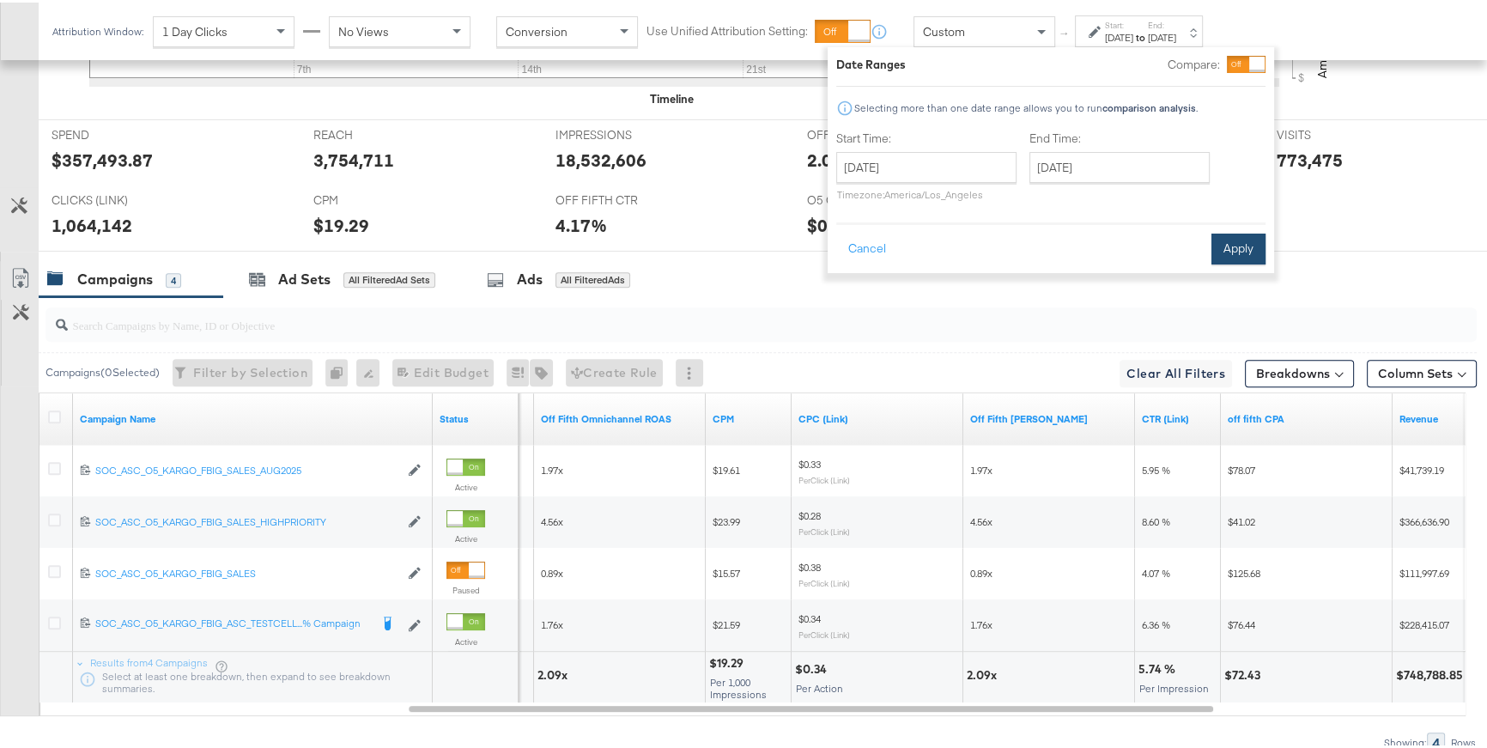
click at [1232, 248] on button "Apply" at bounding box center [1238, 246] width 54 height 31
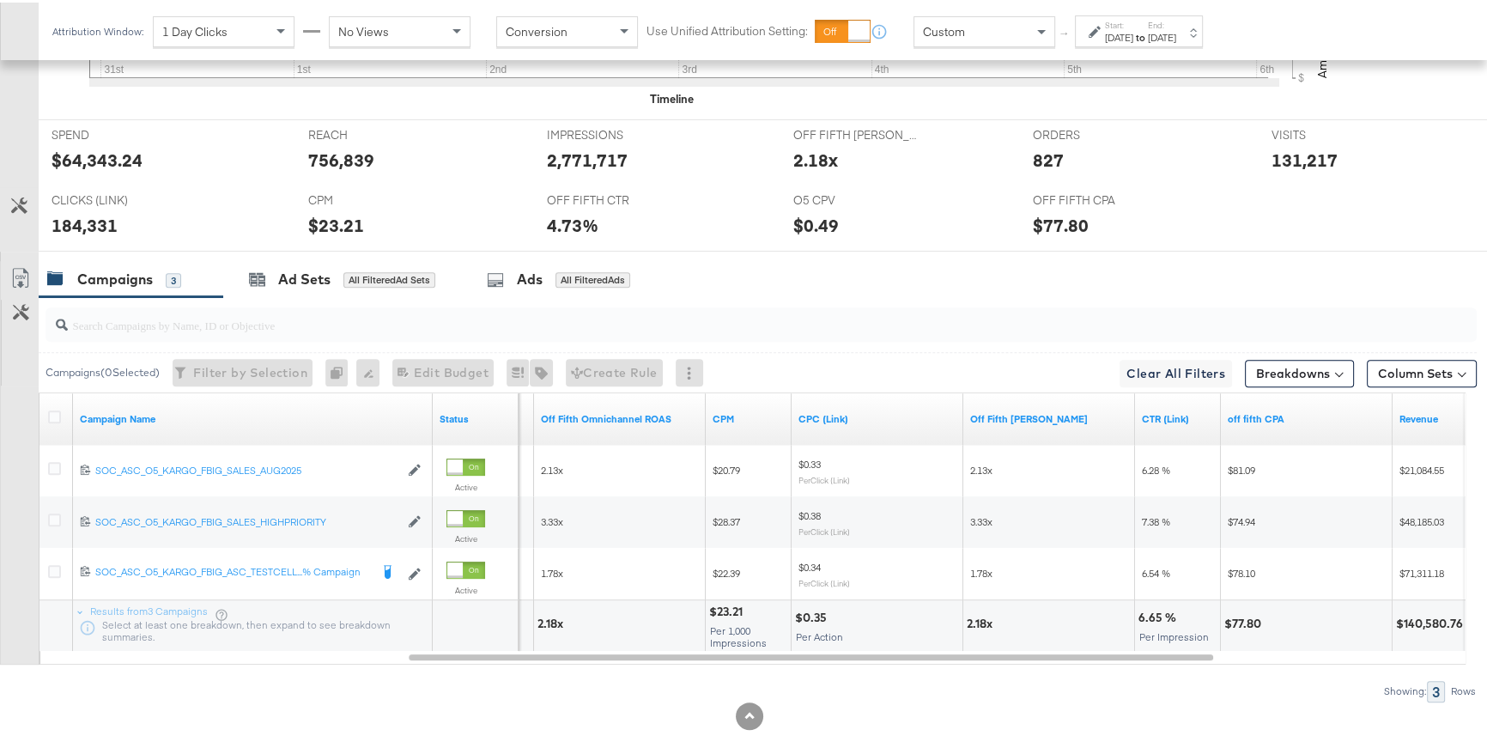
click at [1097, 33] on icon at bounding box center [1094, 29] width 12 height 12
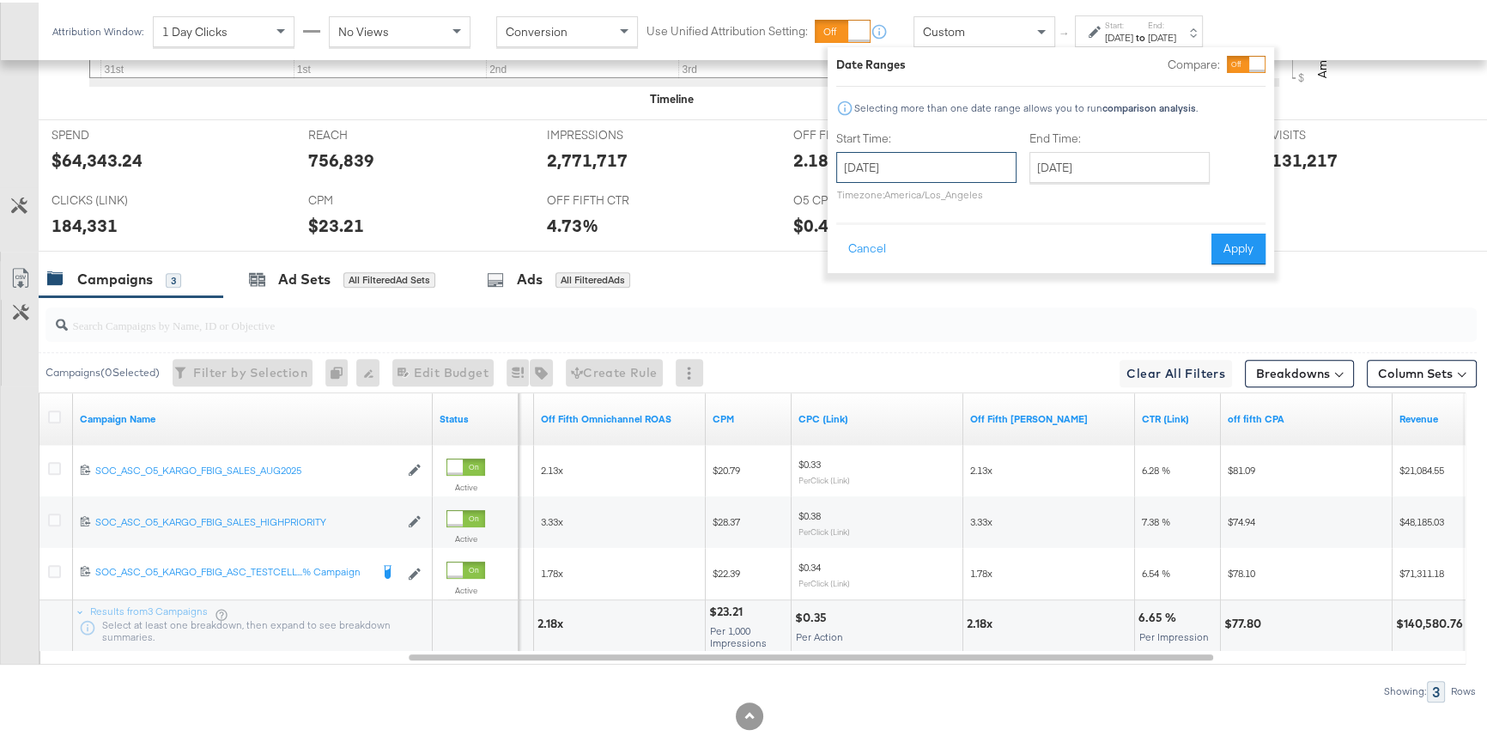
click at [960, 159] on input "August 31st 2025" at bounding box center [926, 164] width 180 height 31
click at [1033, 205] on span "›" at bounding box center [1031, 200] width 27 height 26
click at [852, 282] on td "7" at bounding box center [855, 275] width 29 height 24
type input "September 7th 2025"
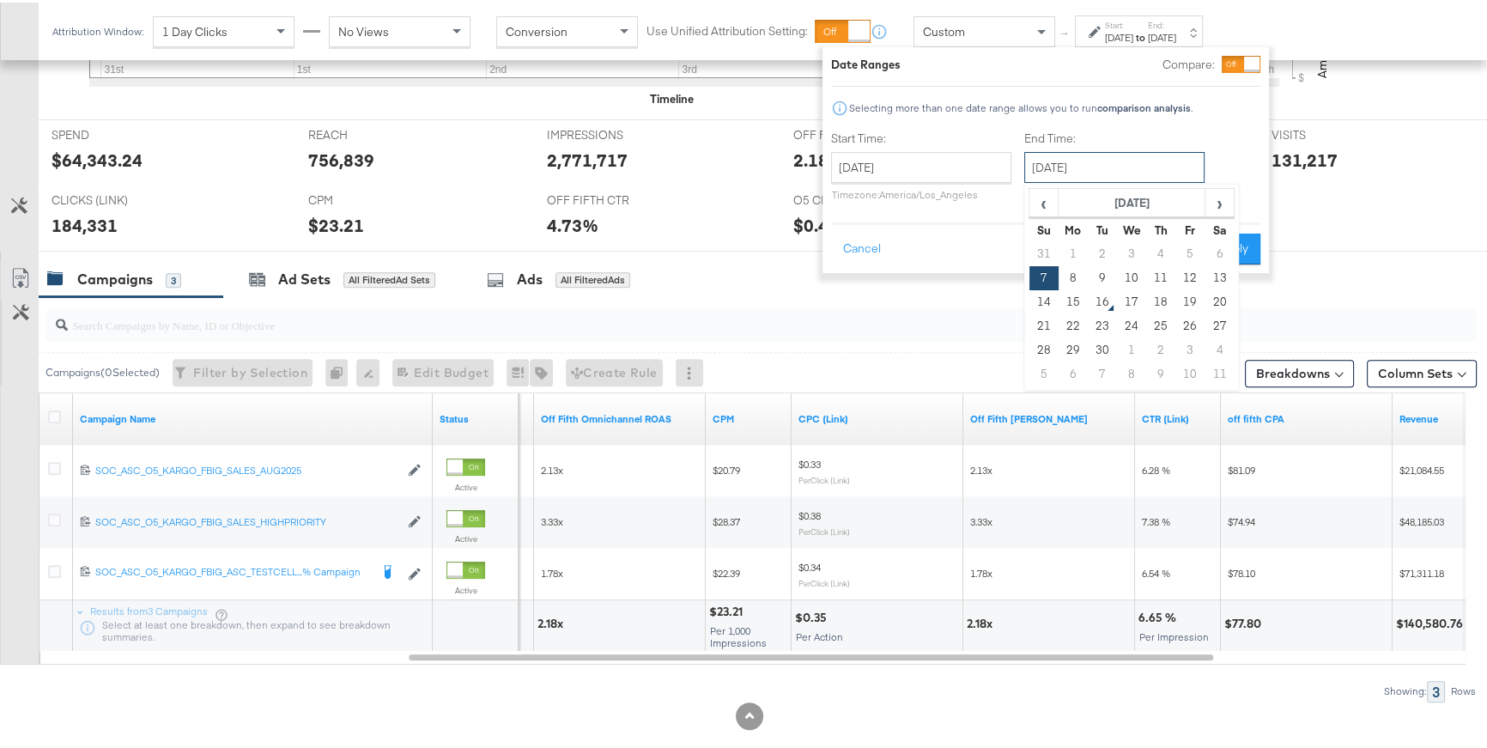
click at [1086, 170] on input "September 7th 2025" at bounding box center [1114, 164] width 180 height 31
click at [1217, 284] on td "13" at bounding box center [1218, 275] width 29 height 24
type input "September 13th 2025"
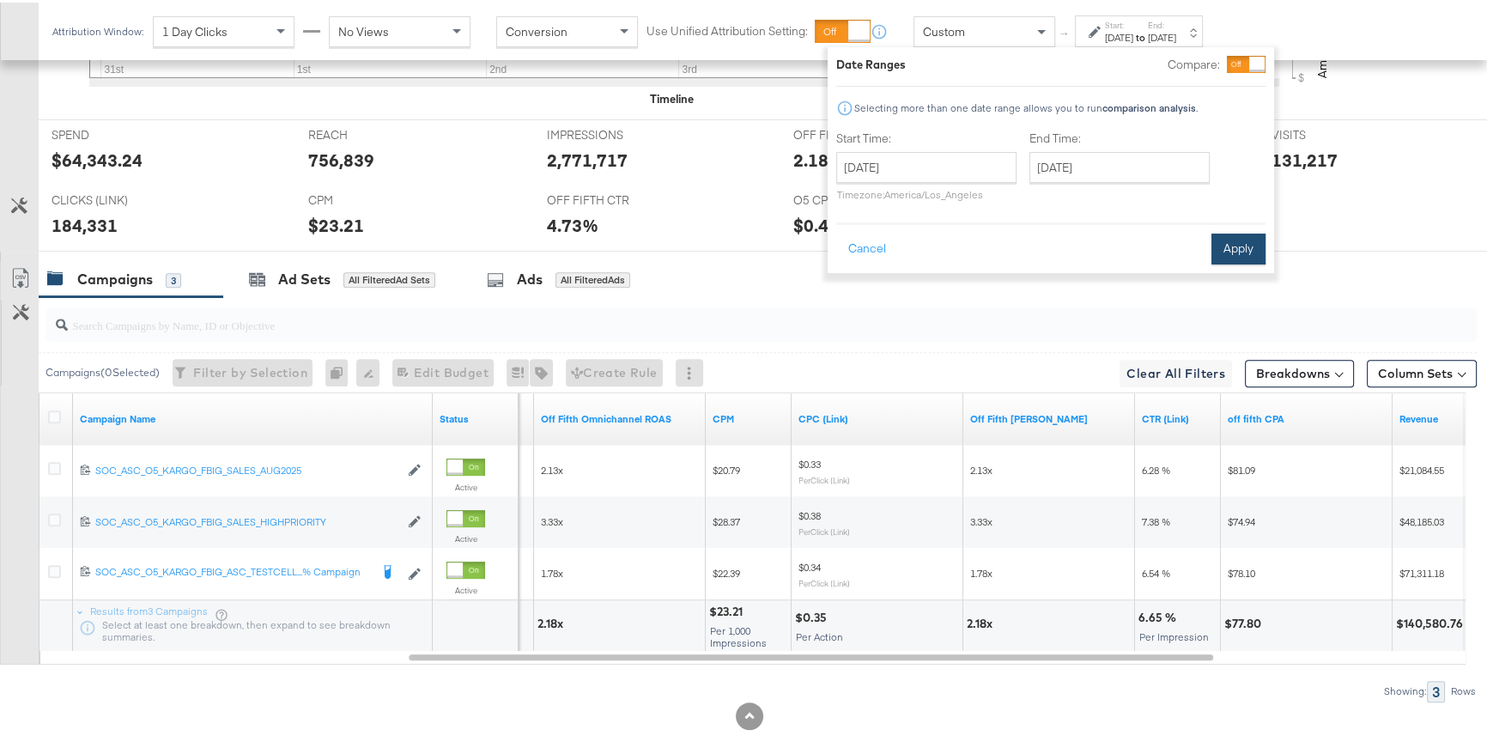
click at [1225, 254] on button "Apply" at bounding box center [1238, 246] width 54 height 31
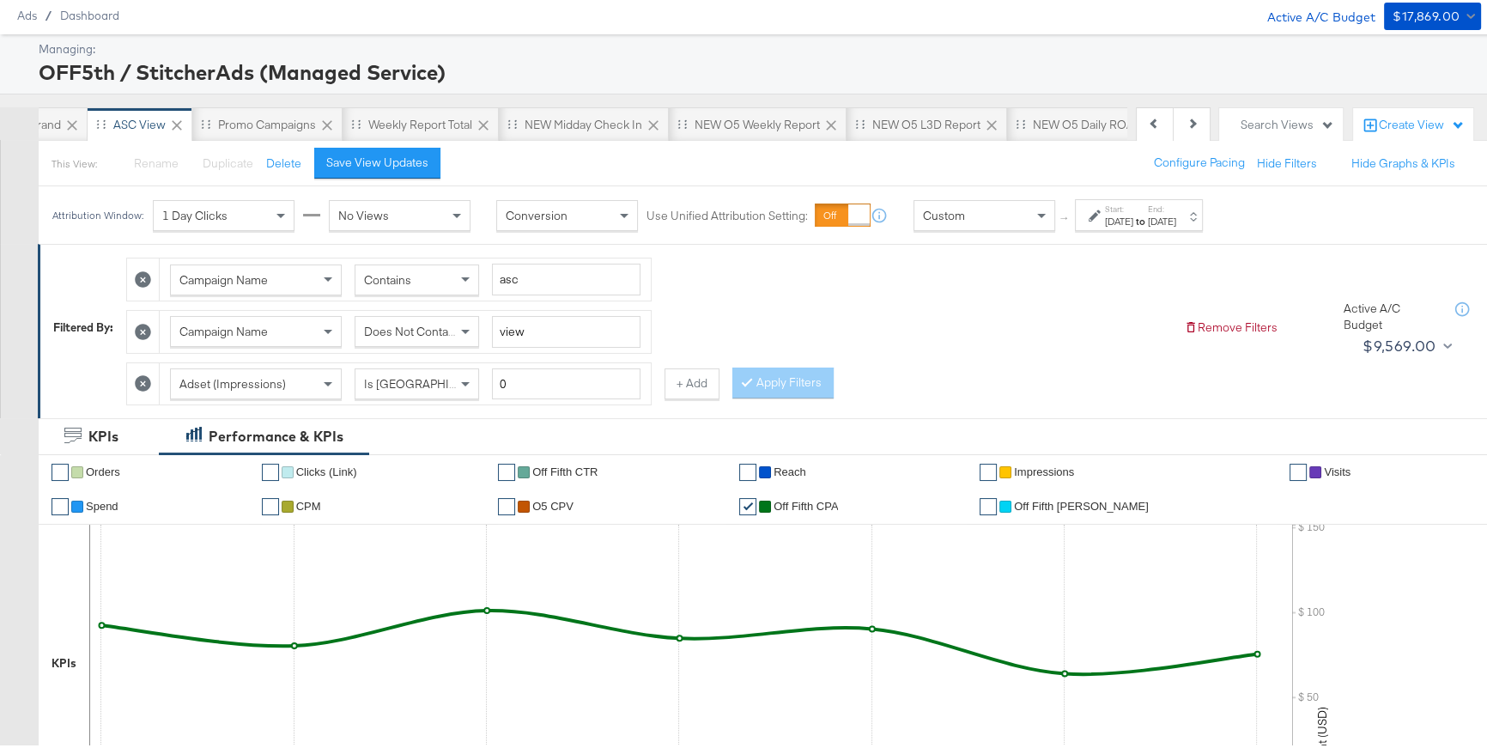
scroll to position [45, 0]
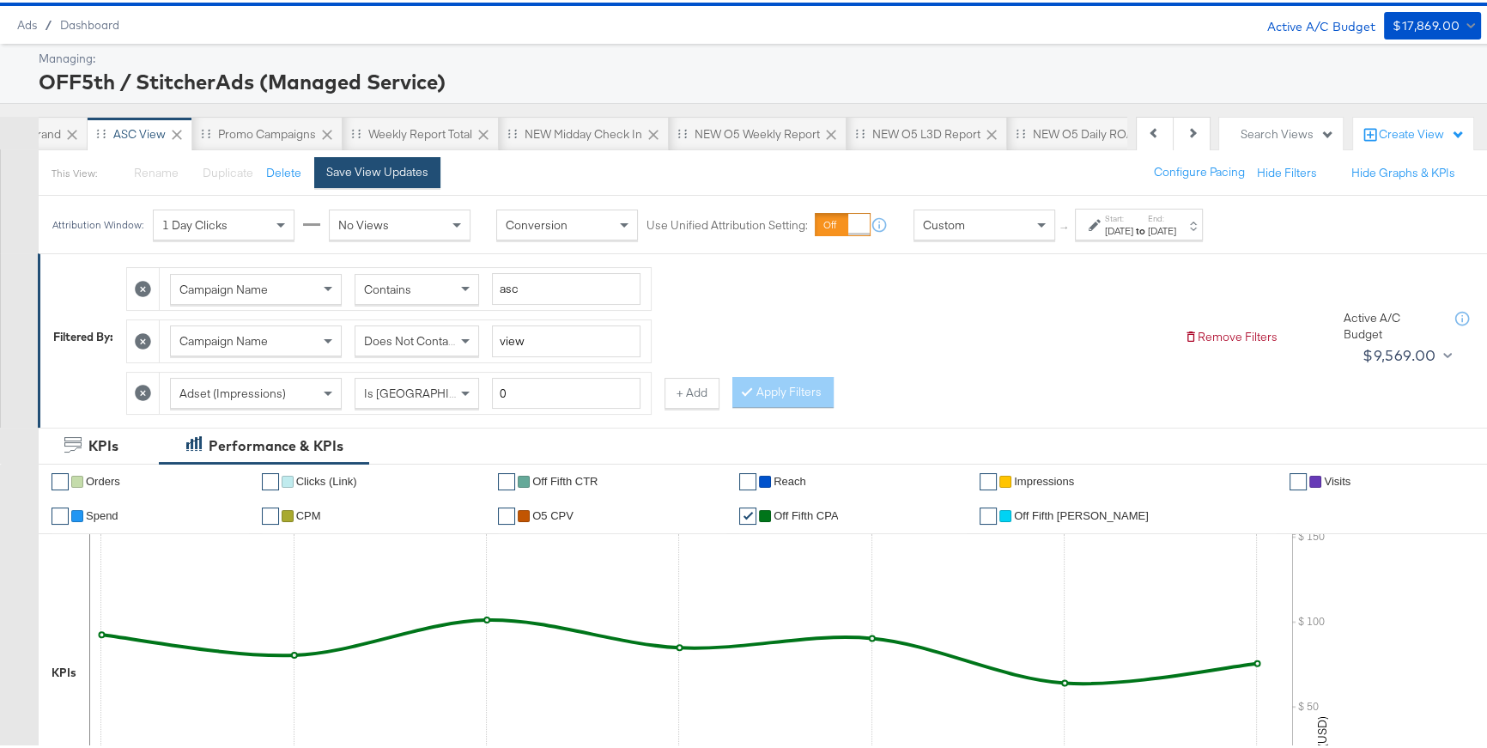
click at [360, 177] on button "Save View Updates" at bounding box center [377, 169] width 126 height 31
click at [289, 133] on div "Promo Campaigns" at bounding box center [267, 132] width 98 height 16
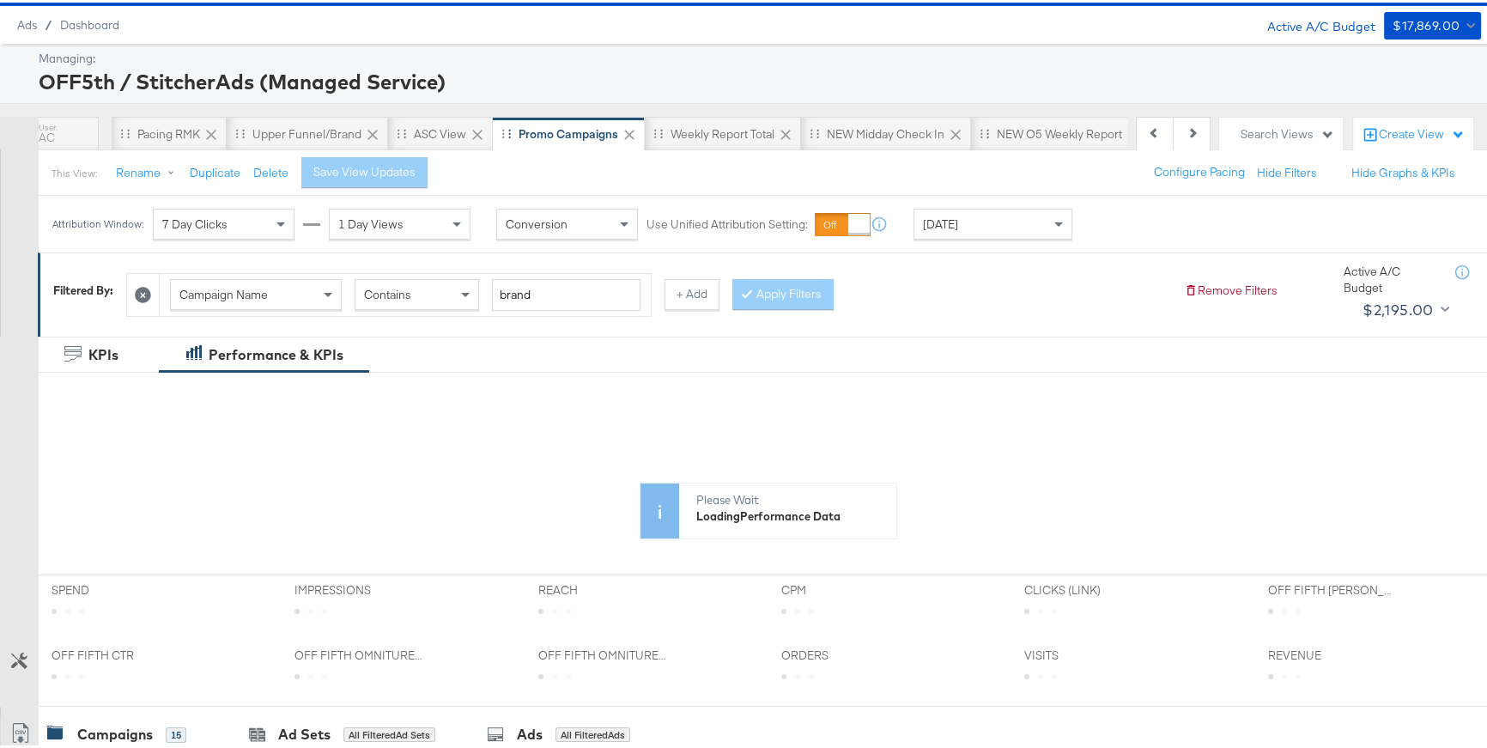
scroll to position [0, 28]
click at [289, 133] on div "Upper Funnel/Brand" at bounding box center [321, 132] width 109 height 16
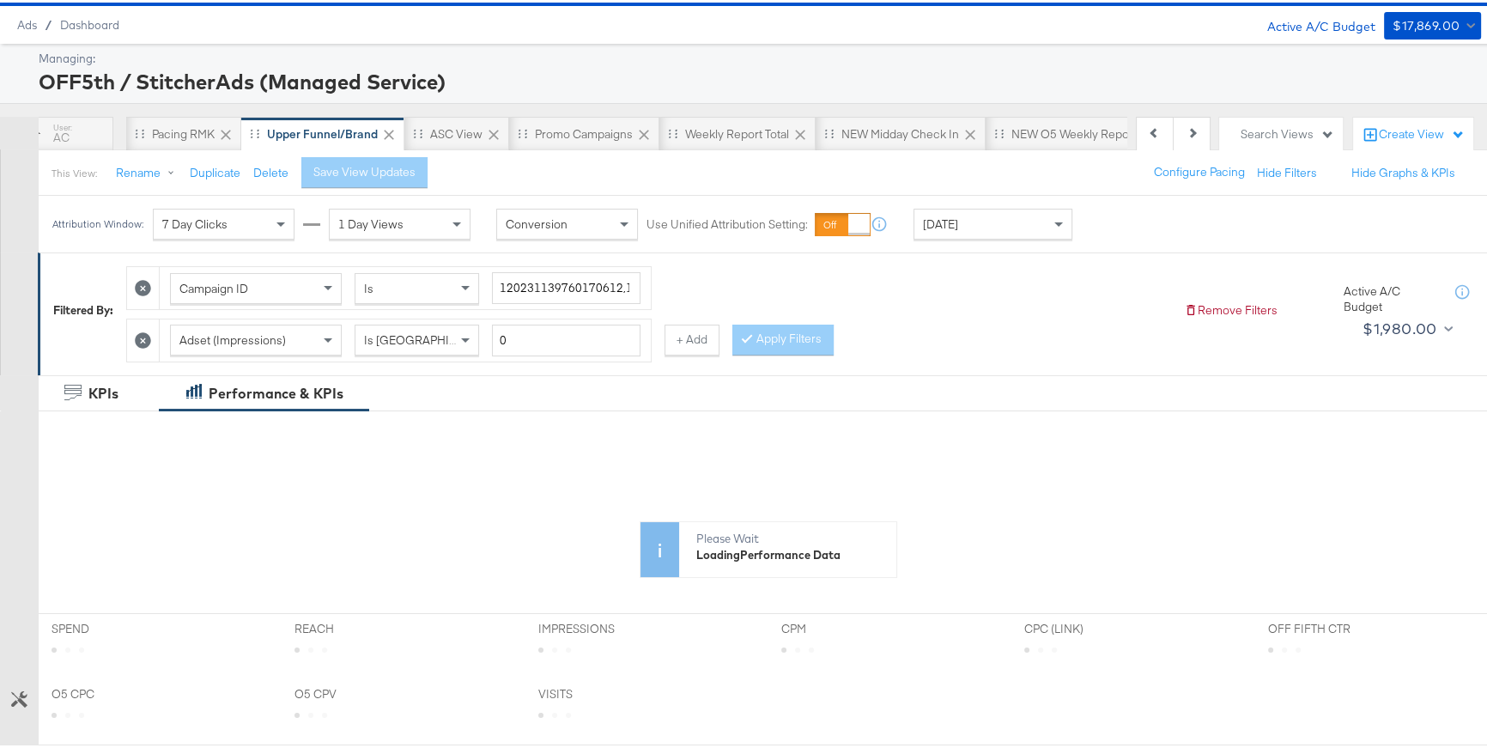
click at [948, 232] on div "Today" at bounding box center [992, 221] width 157 height 29
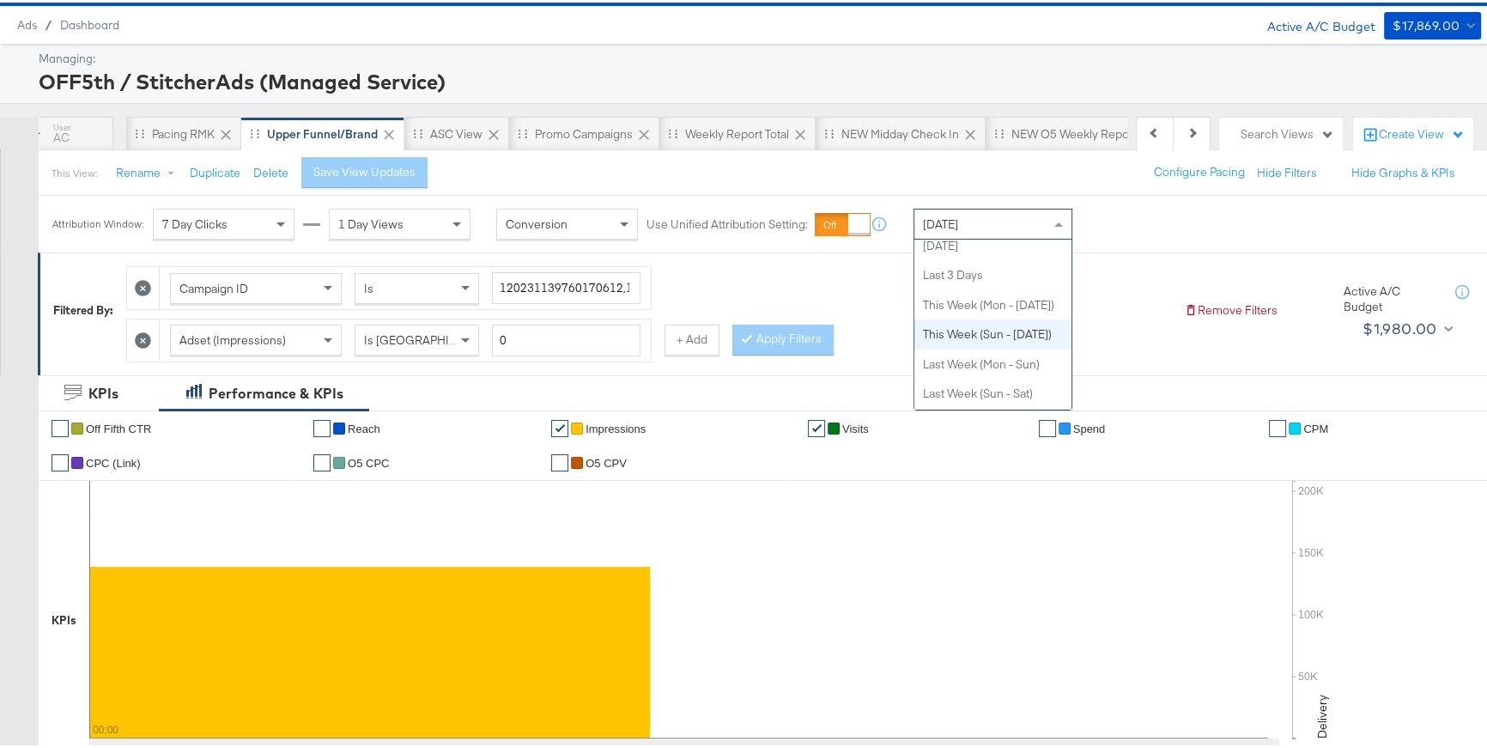
scroll to position [72, 0]
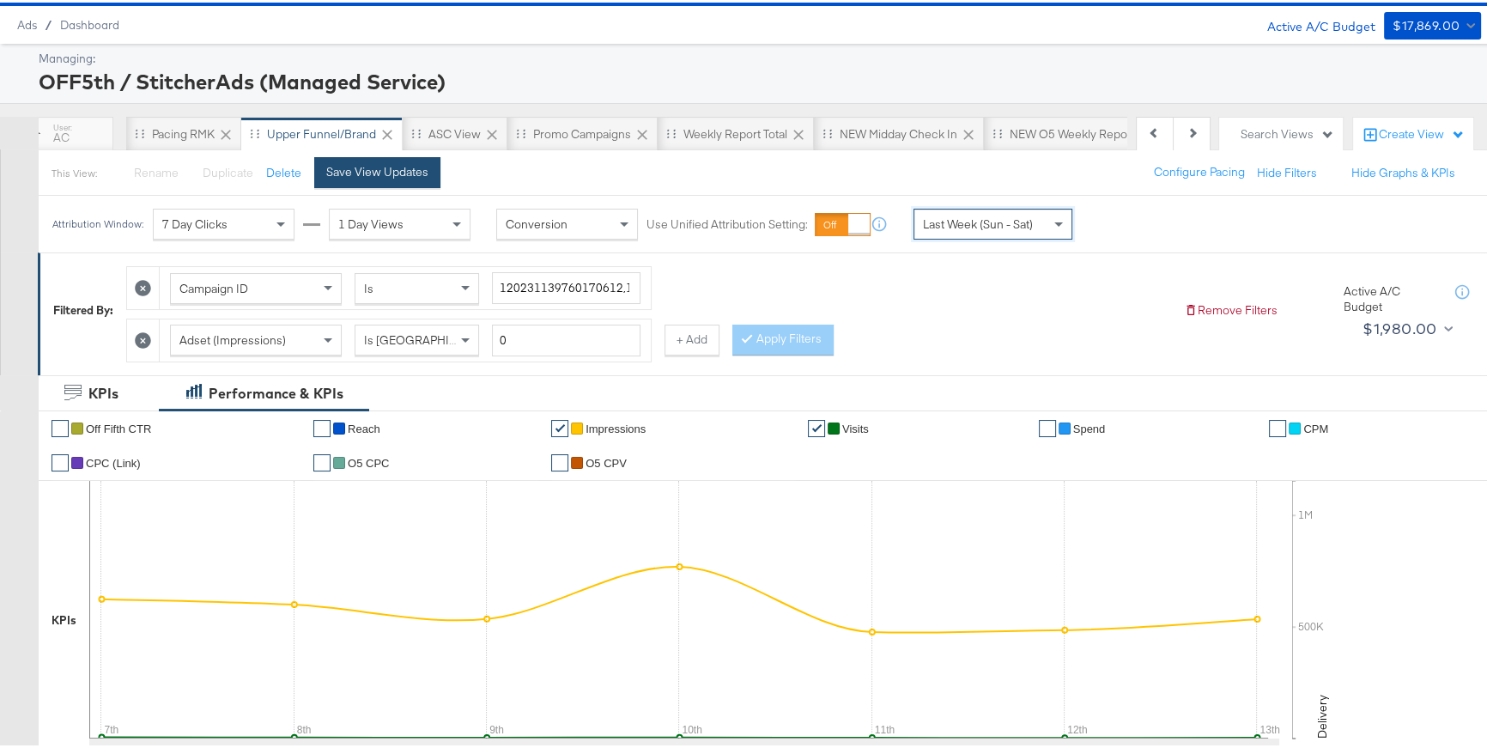
click at [322, 166] on button "Save View Updates" at bounding box center [377, 169] width 126 height 31
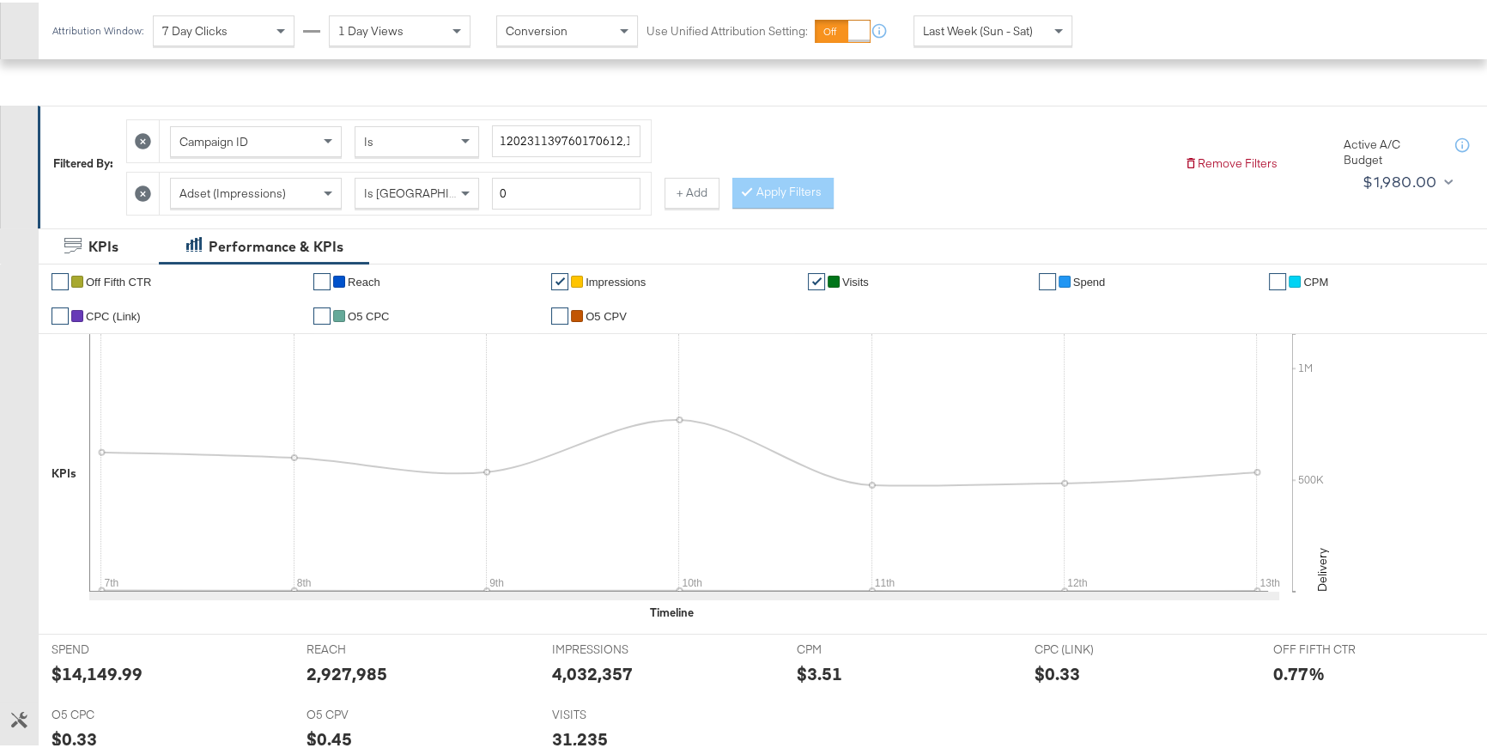
scroll to position [0, 0]
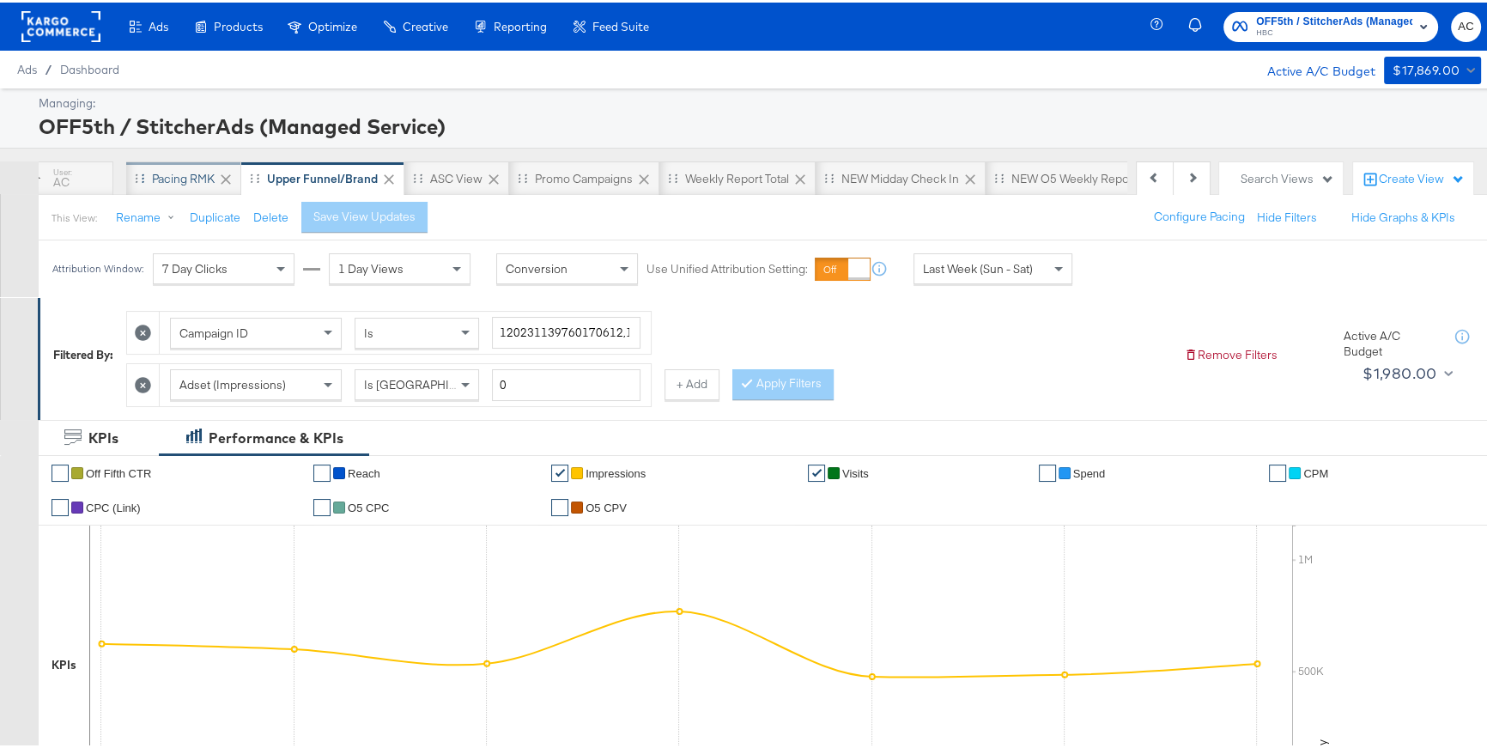
click at [168, 180] on div "Pacing RMK" at bounding box center [183, 176] width 63 height 16
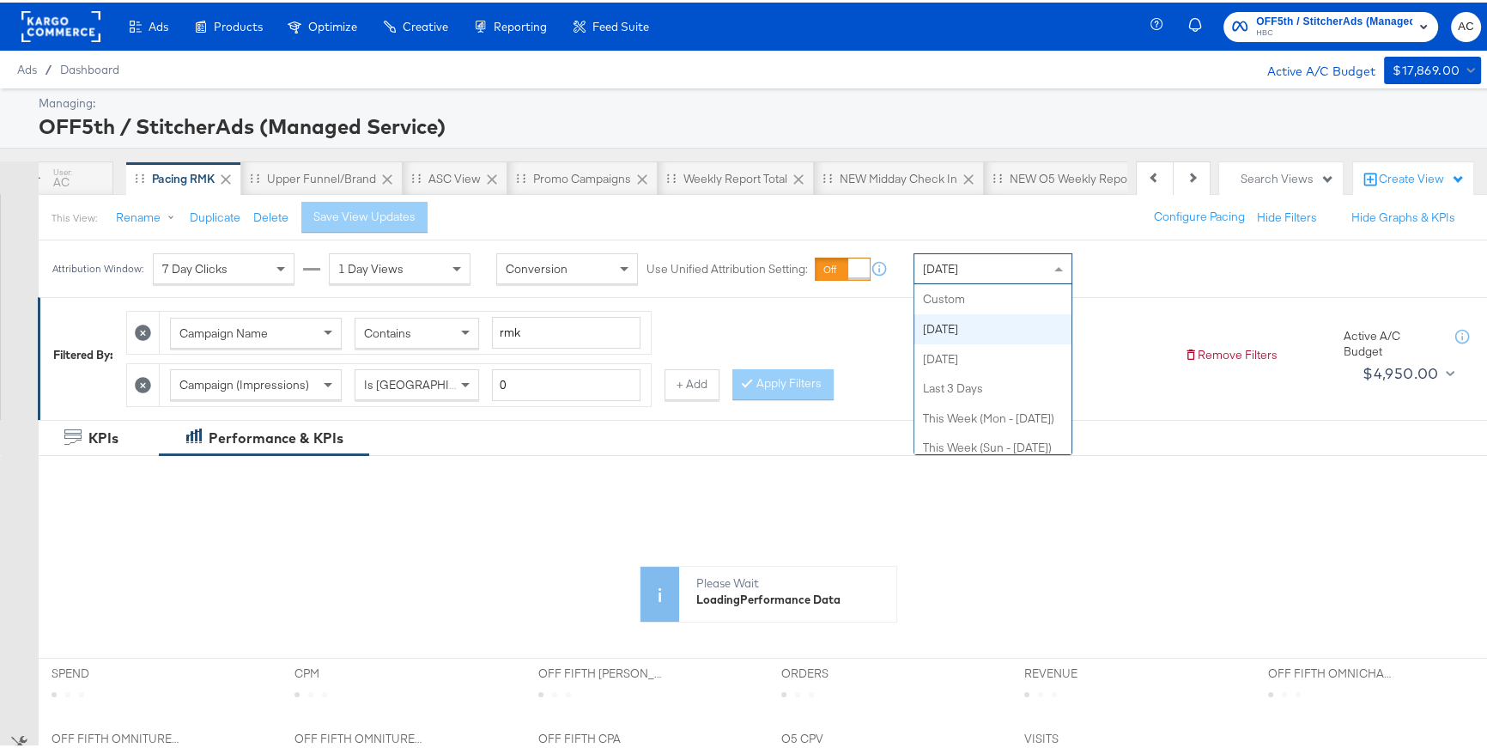
click at [937, 269] on span "Today" at bounding box center [940, 265] width 35 height 15
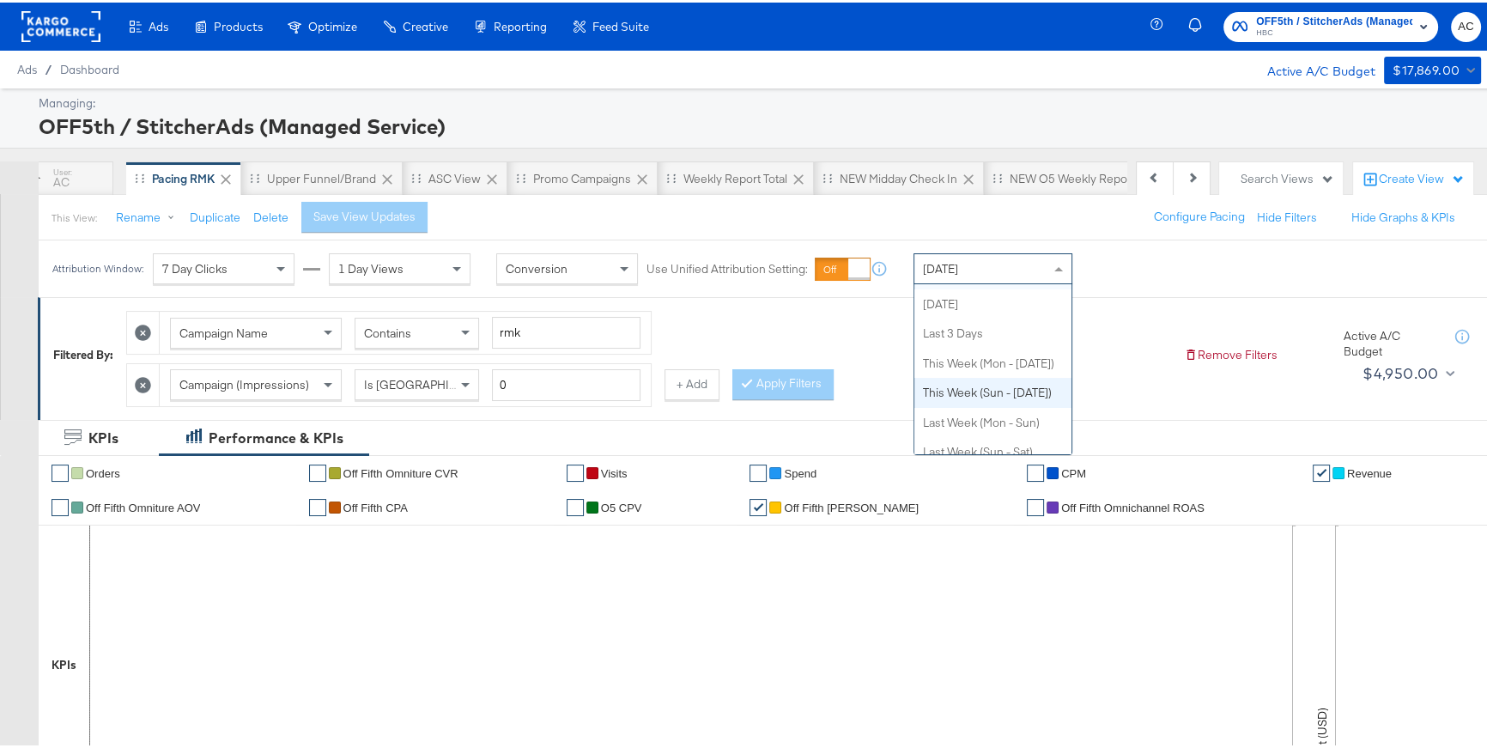
scroll to position [59, 0]
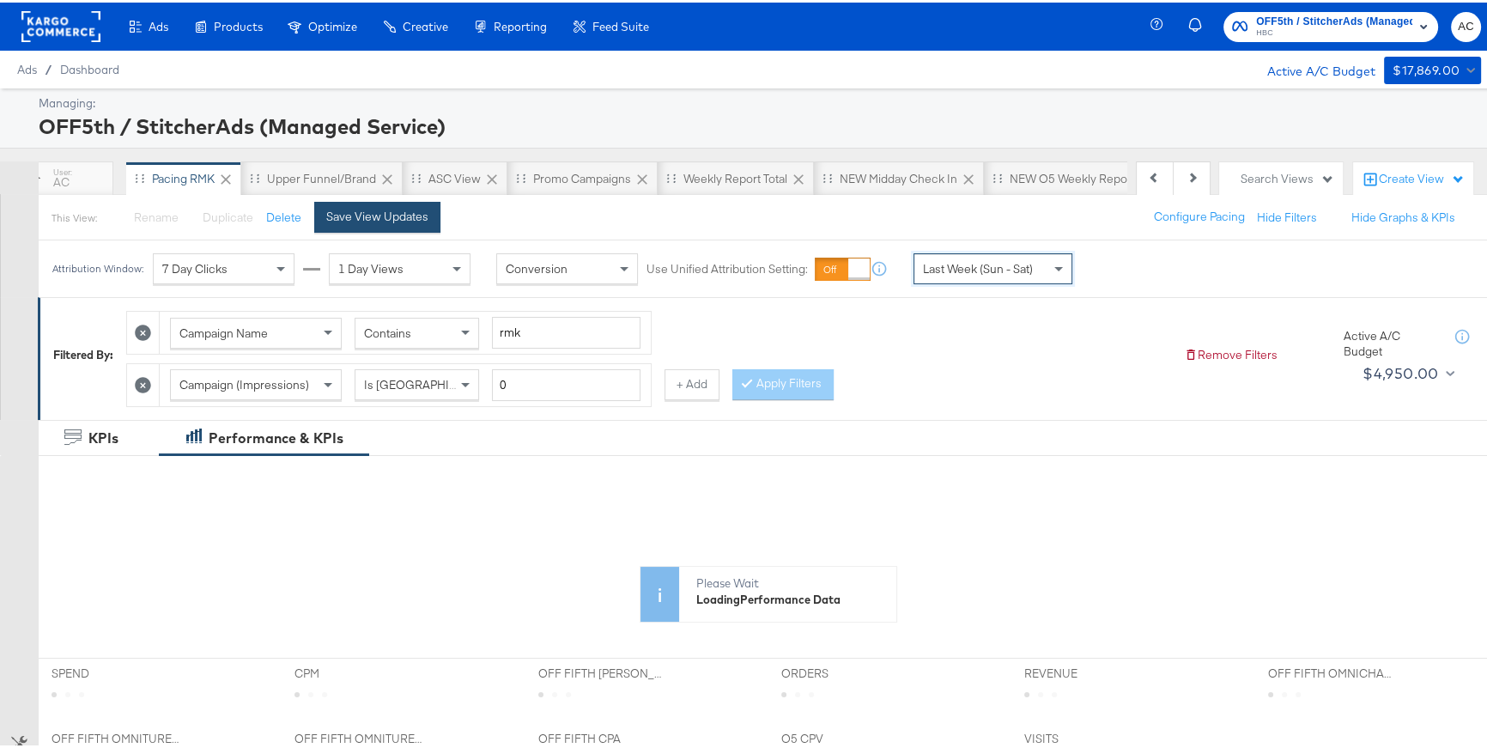
click at [364, 207] on div "Save View Updates" at bounding box center [377, 214] width 102 height 16
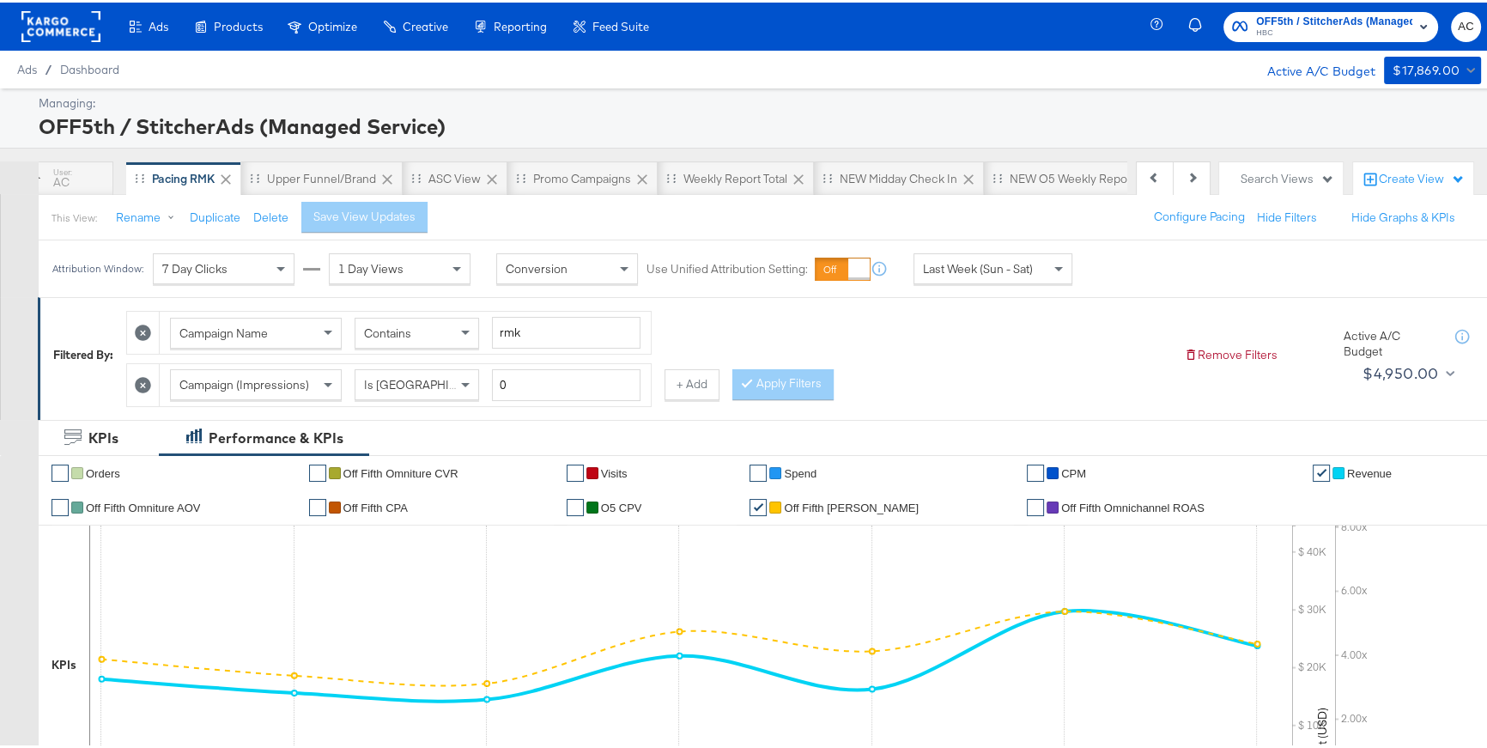
scroll to position [0, 0]
click at [83, 170] on div "AC" at bounding box center [61, 176] width 103 height 34
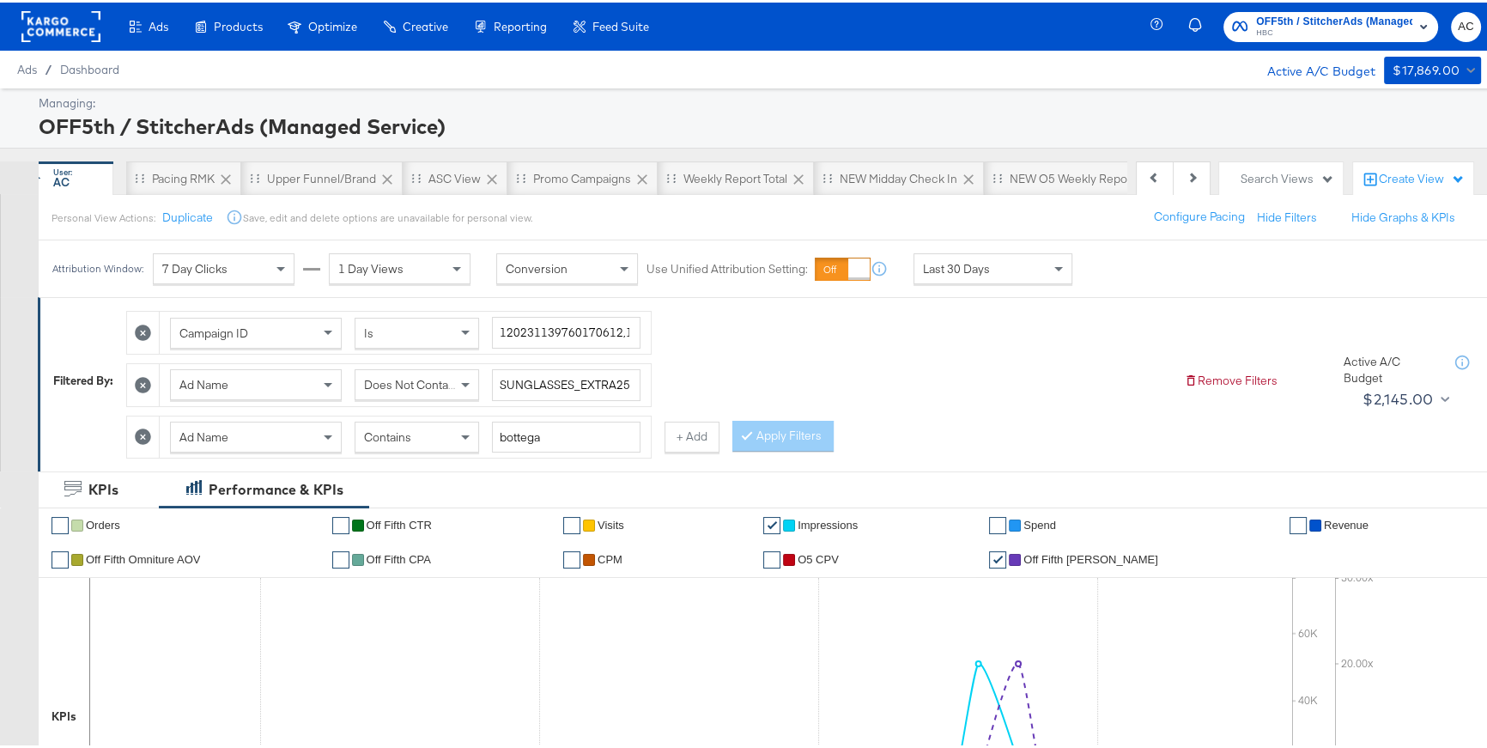
click at [148, 375] on icon at bounding box center [143, 382] width 16 height 16
type input "bottega"
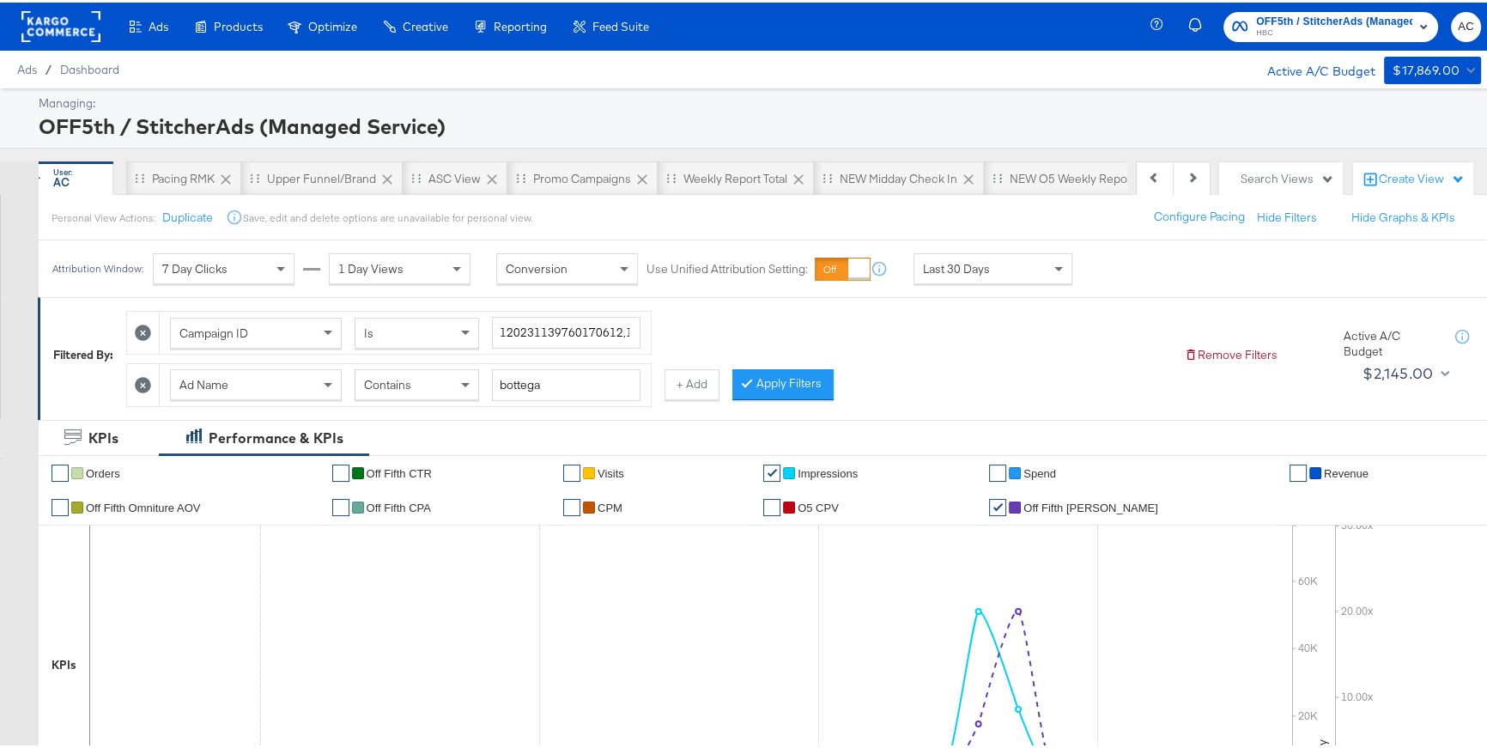
click at [142, 382] on icon at bounding box center [143, 382] width 16 height 16
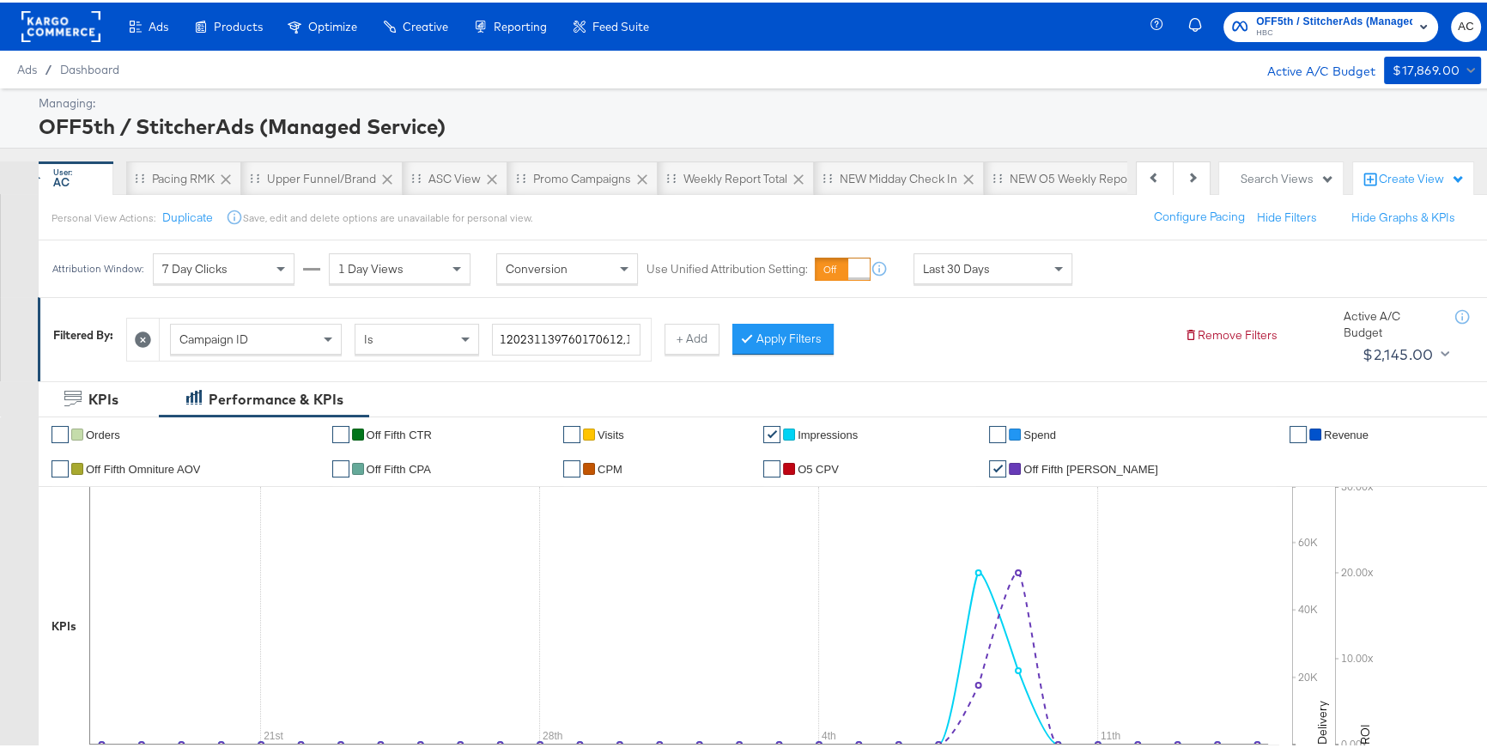
click at [145, 337] on icon at bounding box center [143, 337] width 16 height 16
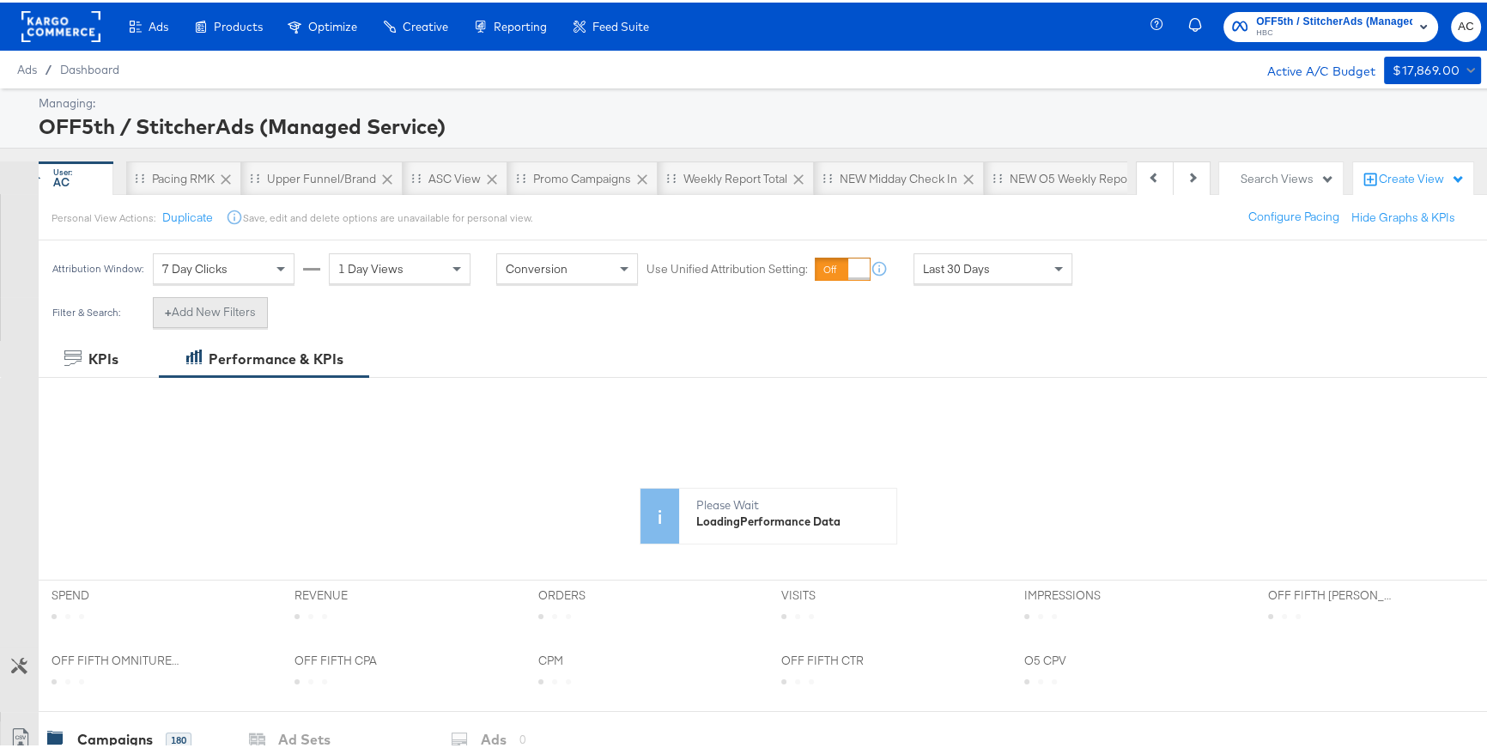
click at [240, 314] on button "+ Add New Filters" at bounding box center [210, 309] width 115 height 31
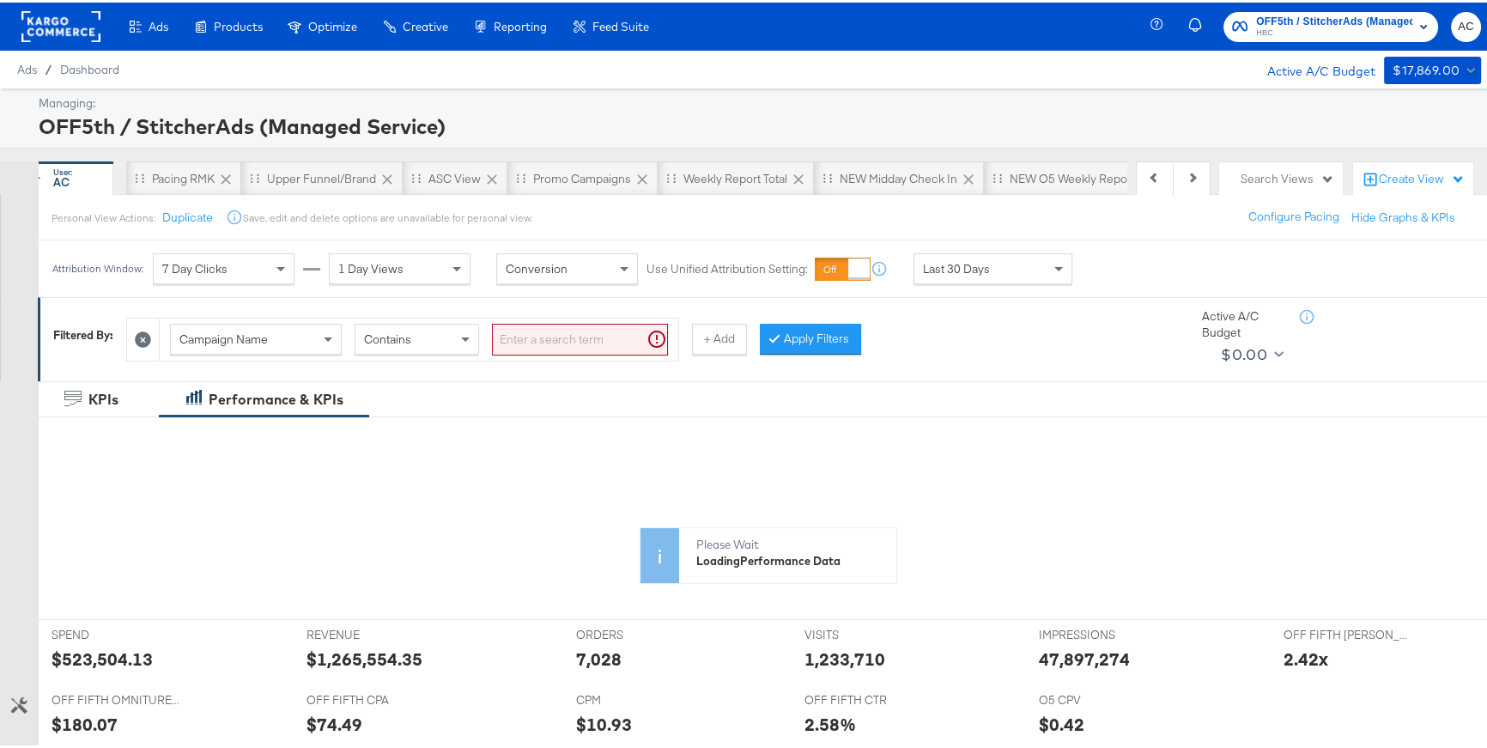
click at [285, 338] on div "Campaign Name" at bounding box center [256, 336] width 170 height 29
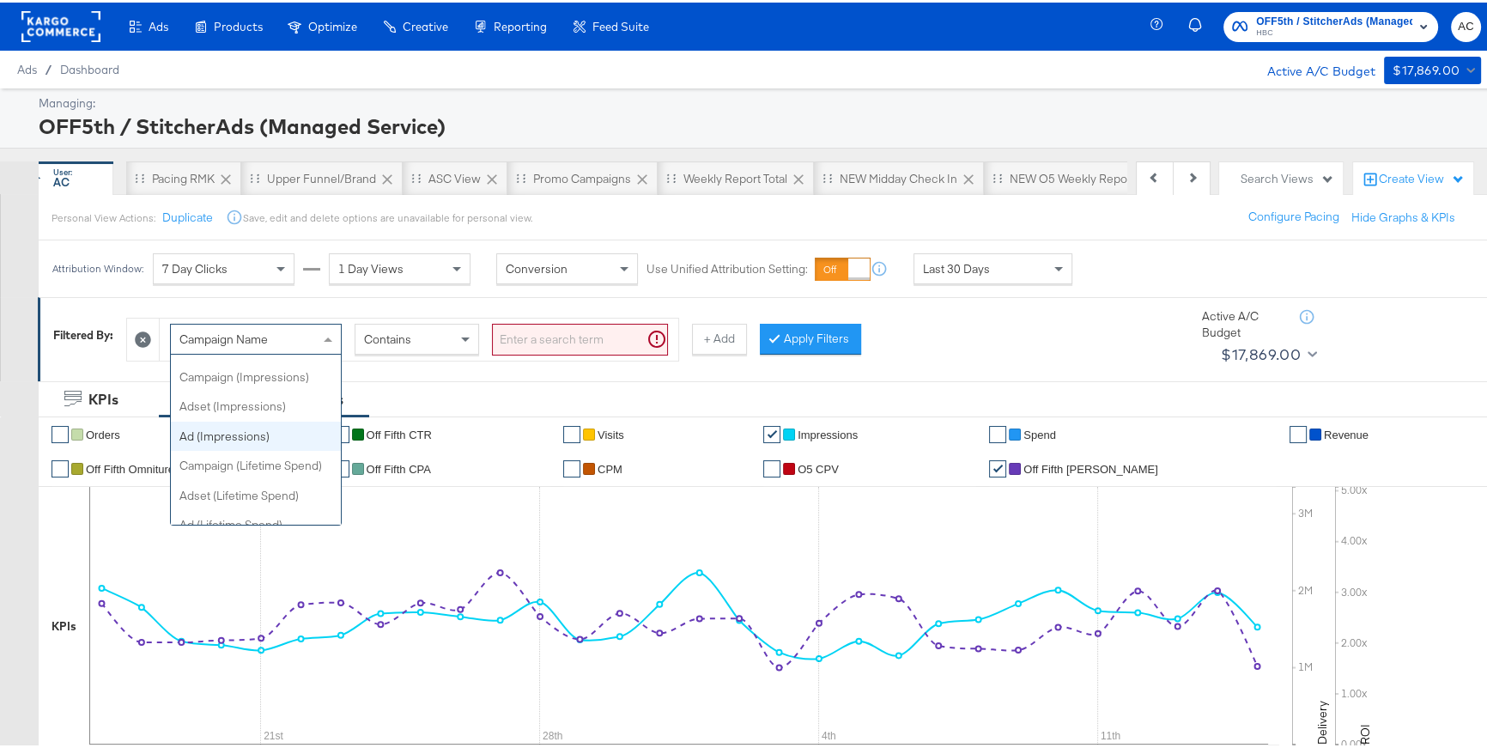
scroll to position [797, 0]
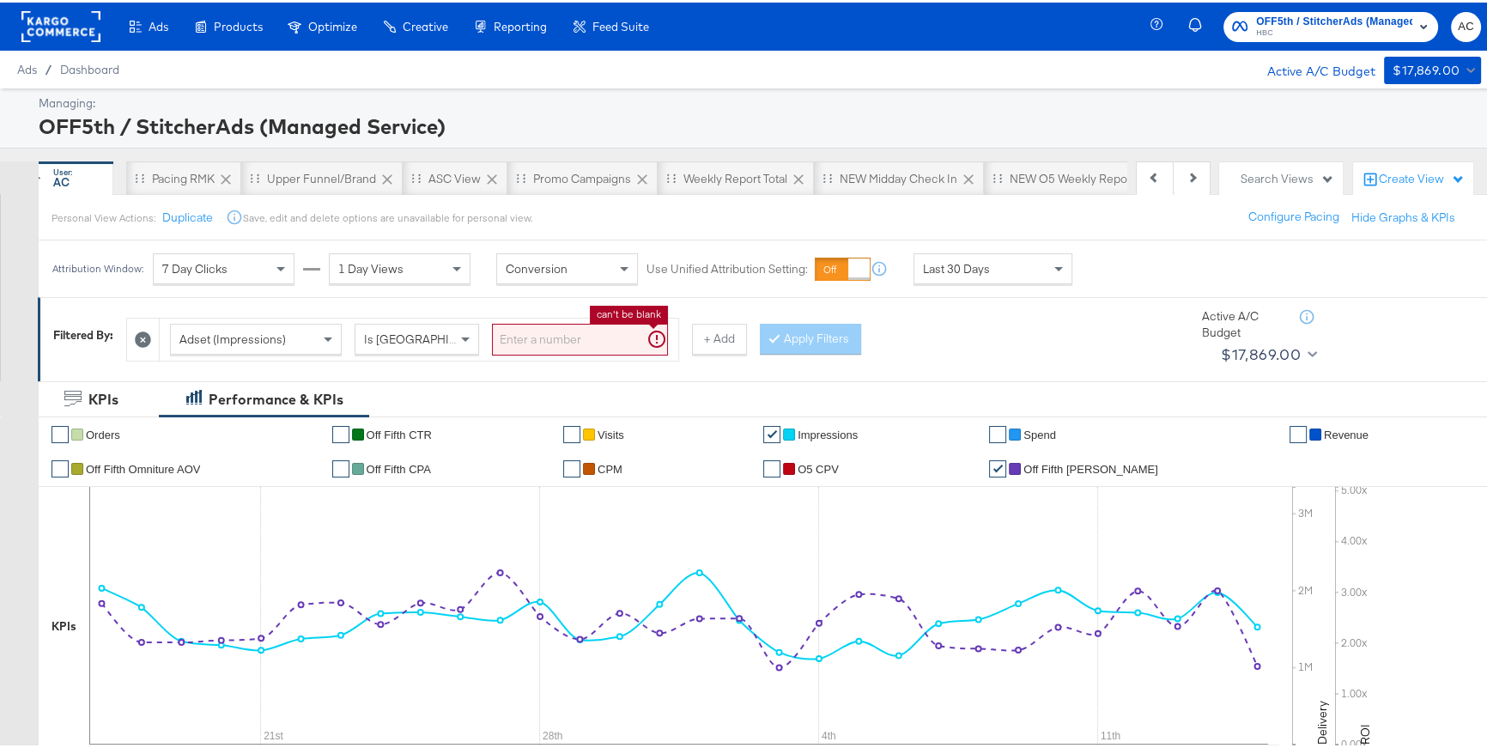
click at [524, 332] on input "search" at bounding box center [580, 337] width 176 height 32
type input "1"
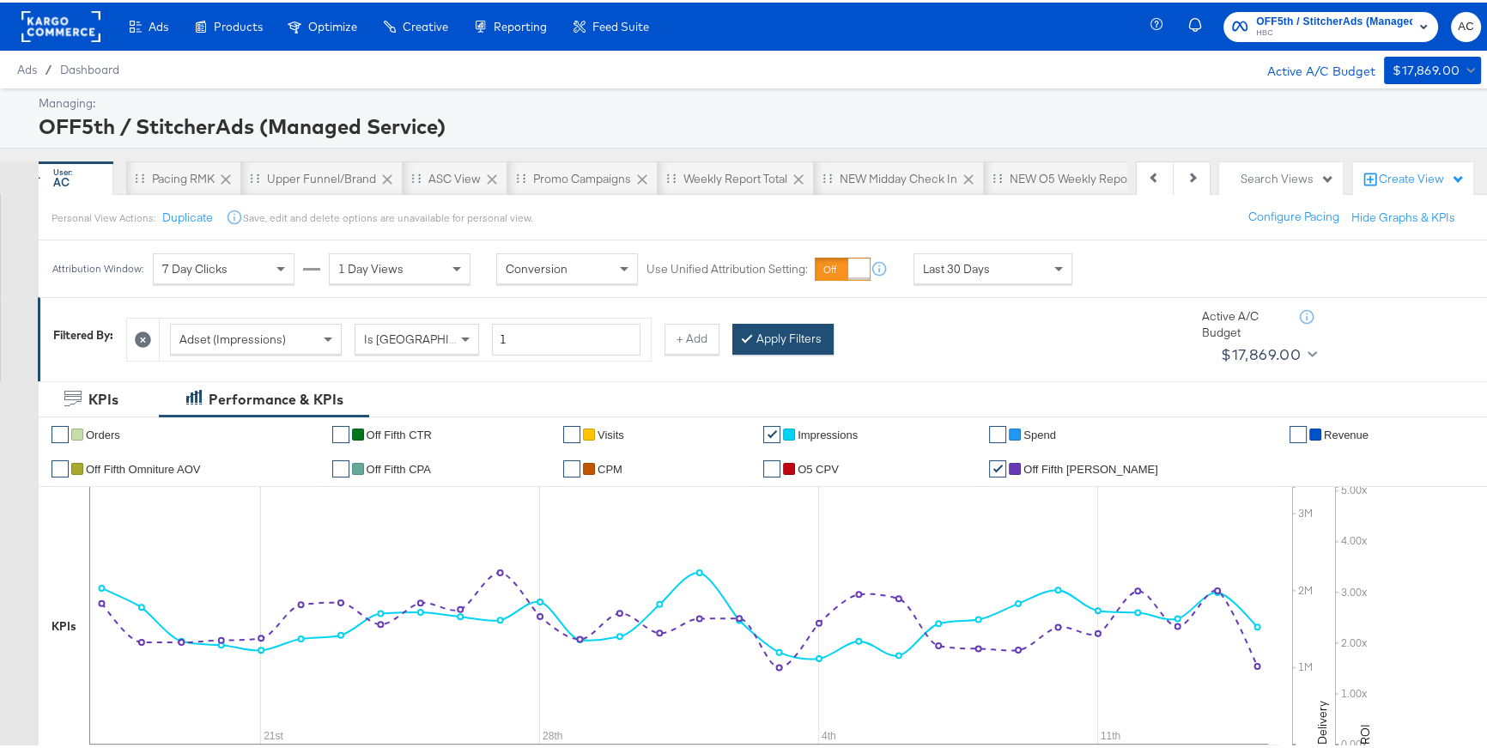
click at [780, 338] on button "Apply Filters" at bounding box center [782, 336] width 101 height 31
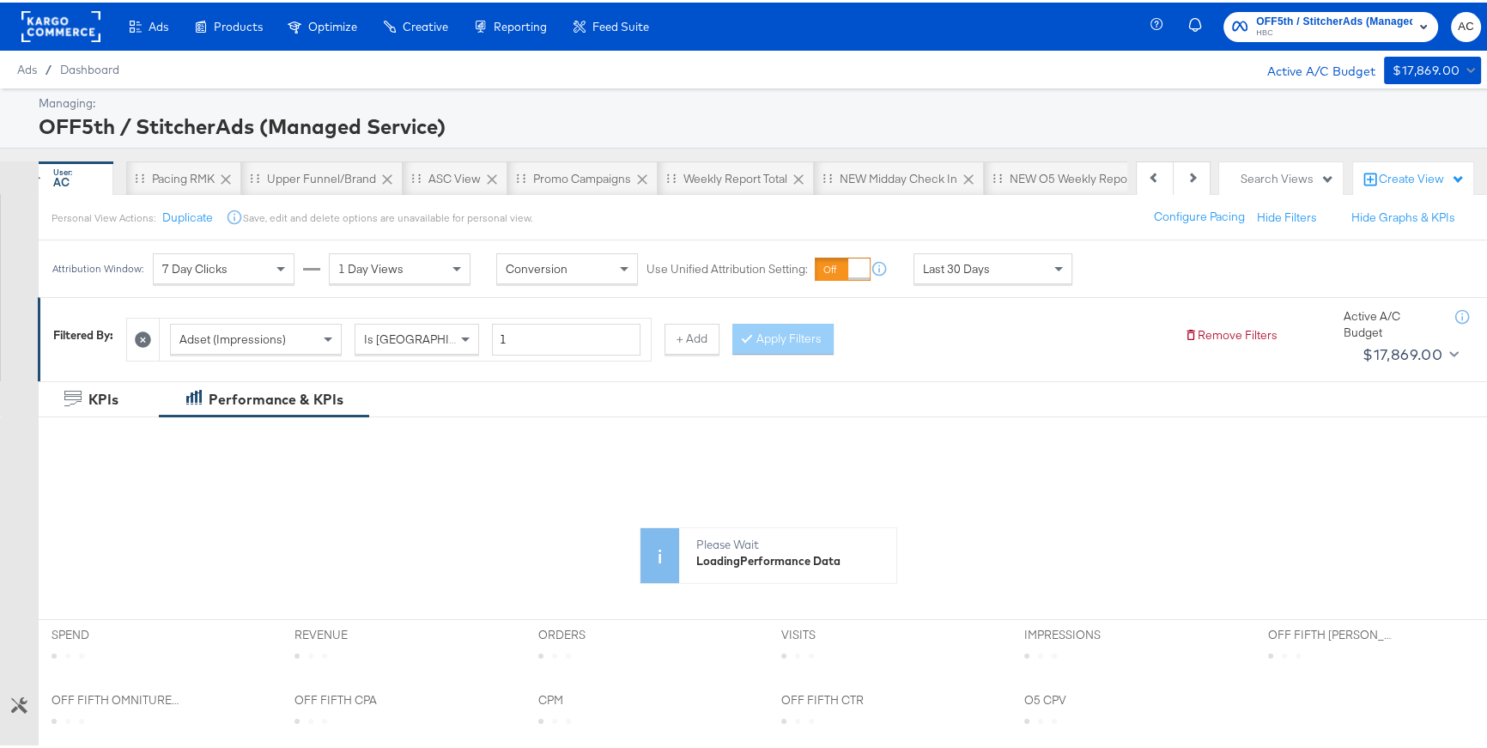
click at [966, 271] on span "Last 30 Days" at bounding box center [956, 265] width 67 height 15
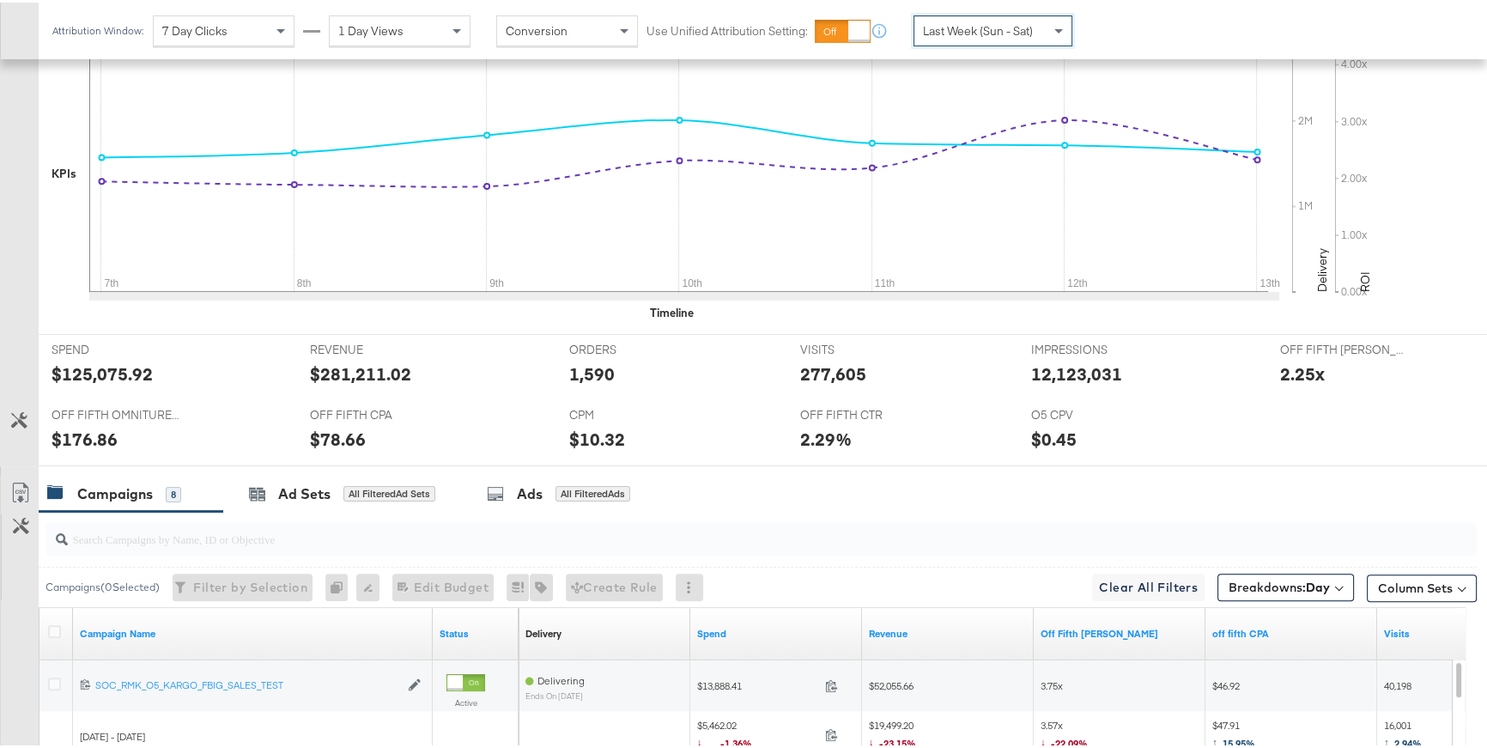
scroll to position [500, 0]
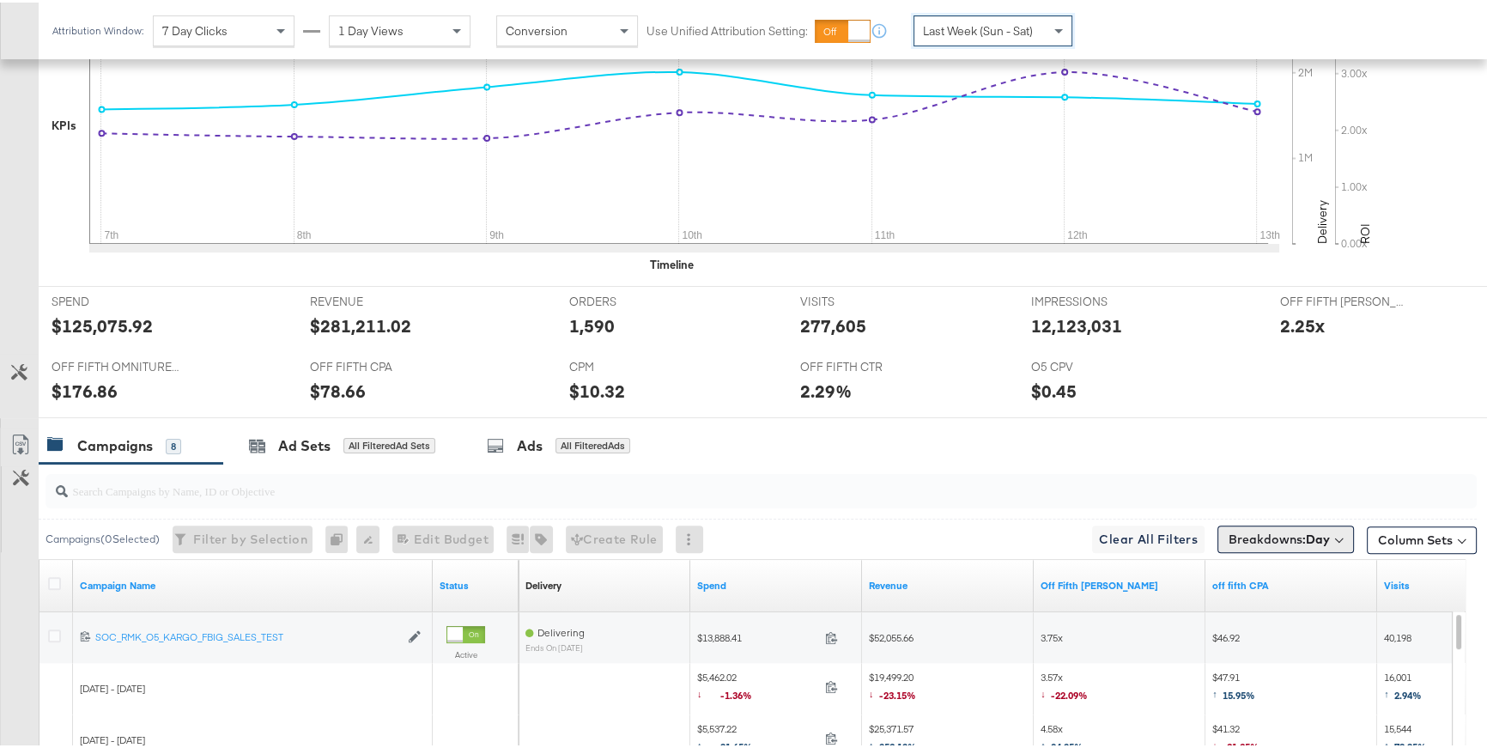
click at [1279, 543] on button "Breakdowns: Day" at bounding box center [1285, 536] width 136 height 27
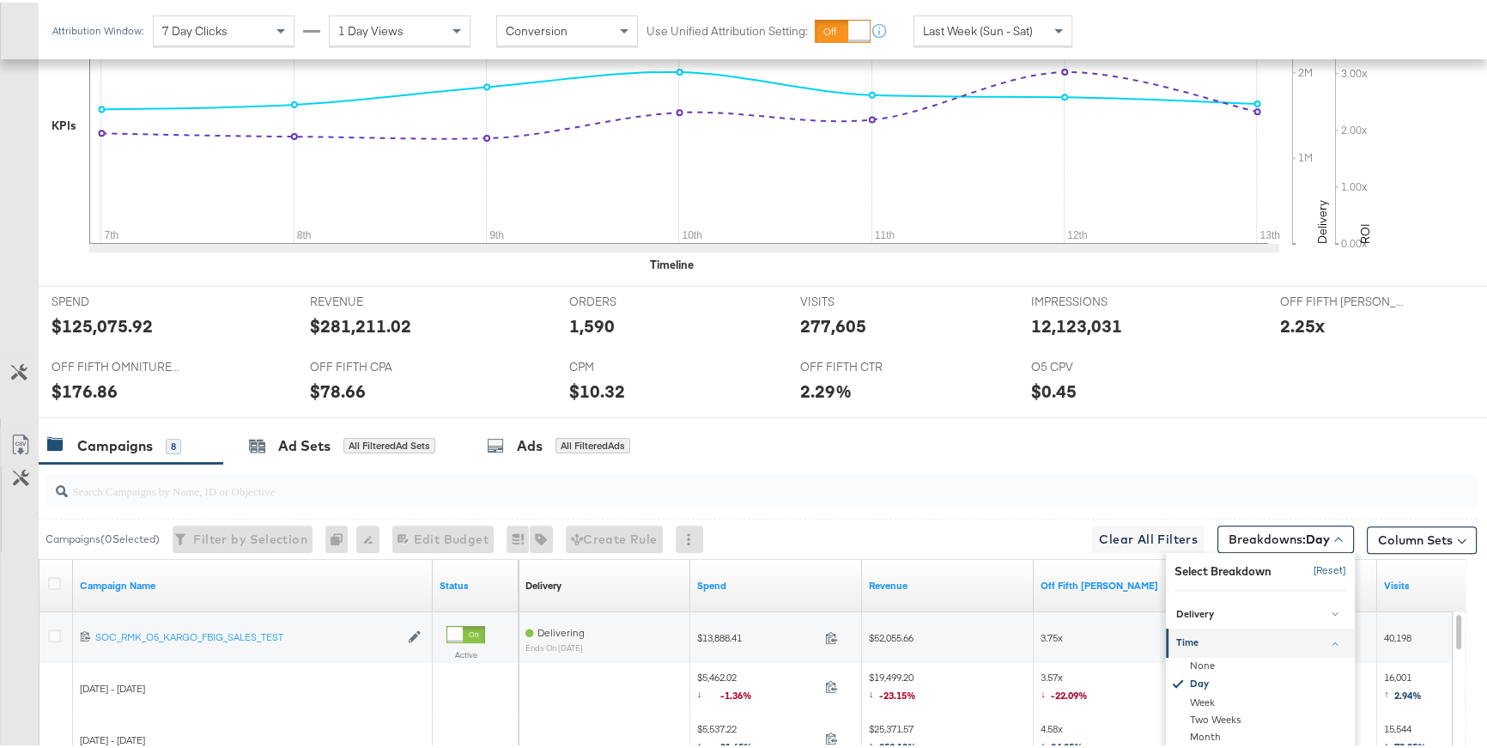
click at [1314, 567] on button "[Reset]" at bounding box center [1324, 567] width 43 height 27
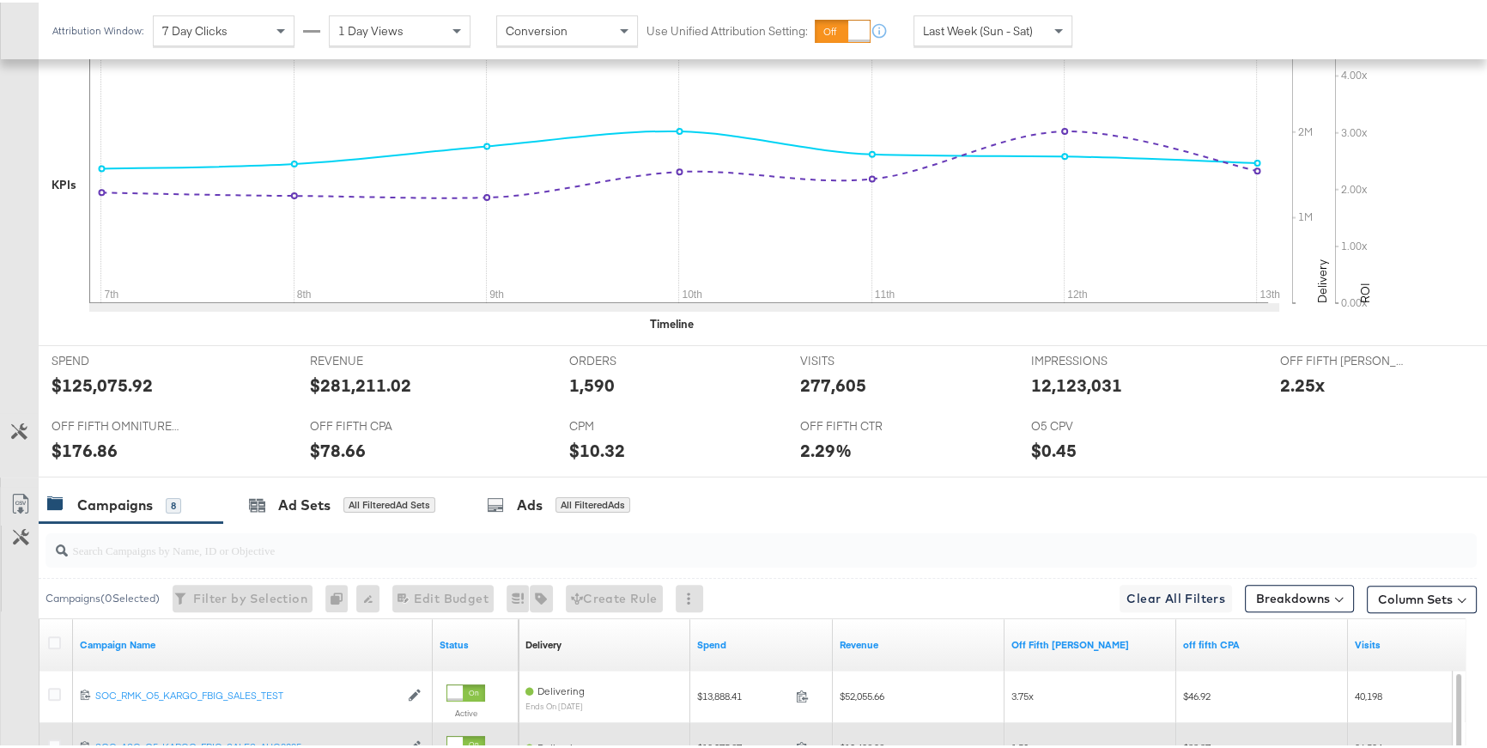
scroll to position [438, 0]
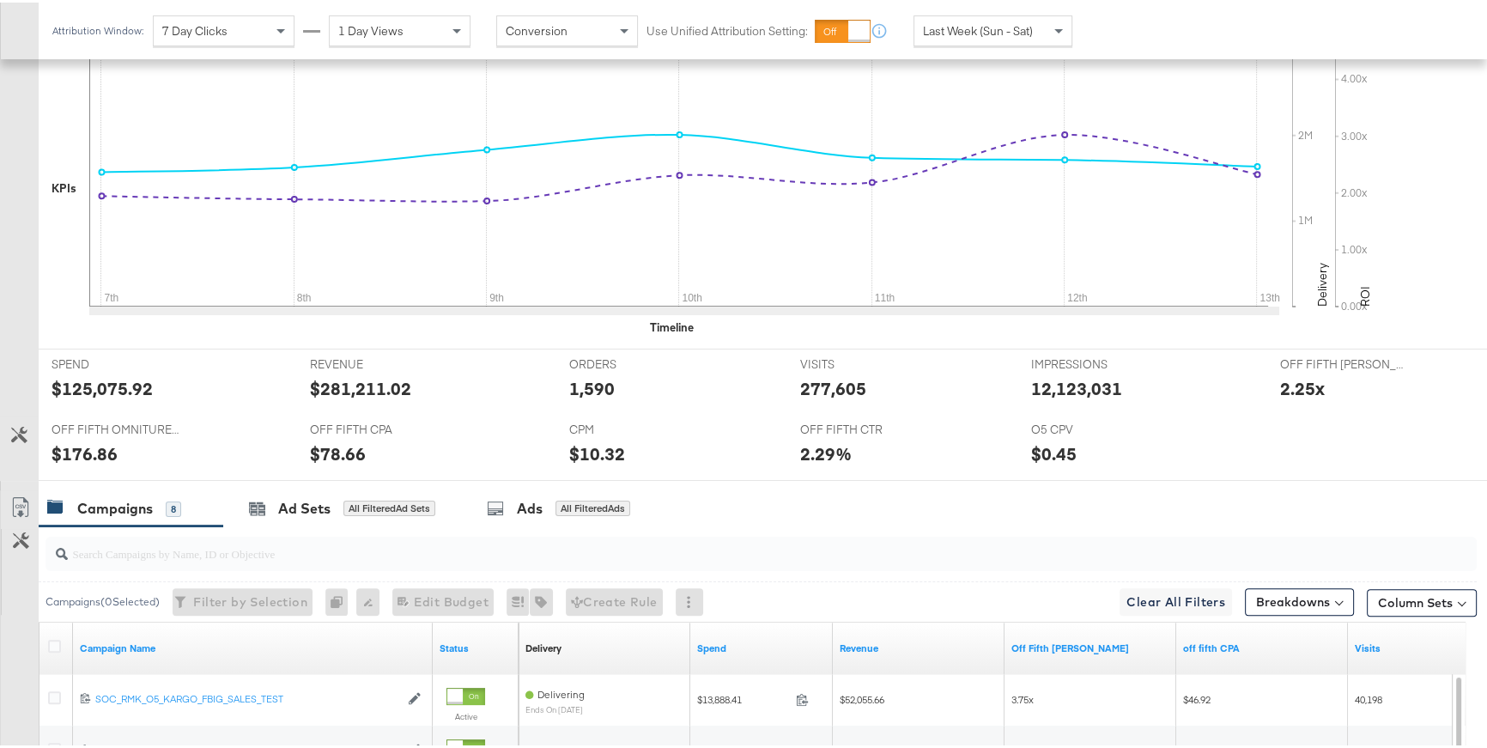
click at [941, 24] on span "Last Week (Sun - Sat)" at bounding box center [978, 28] width 110 height 15
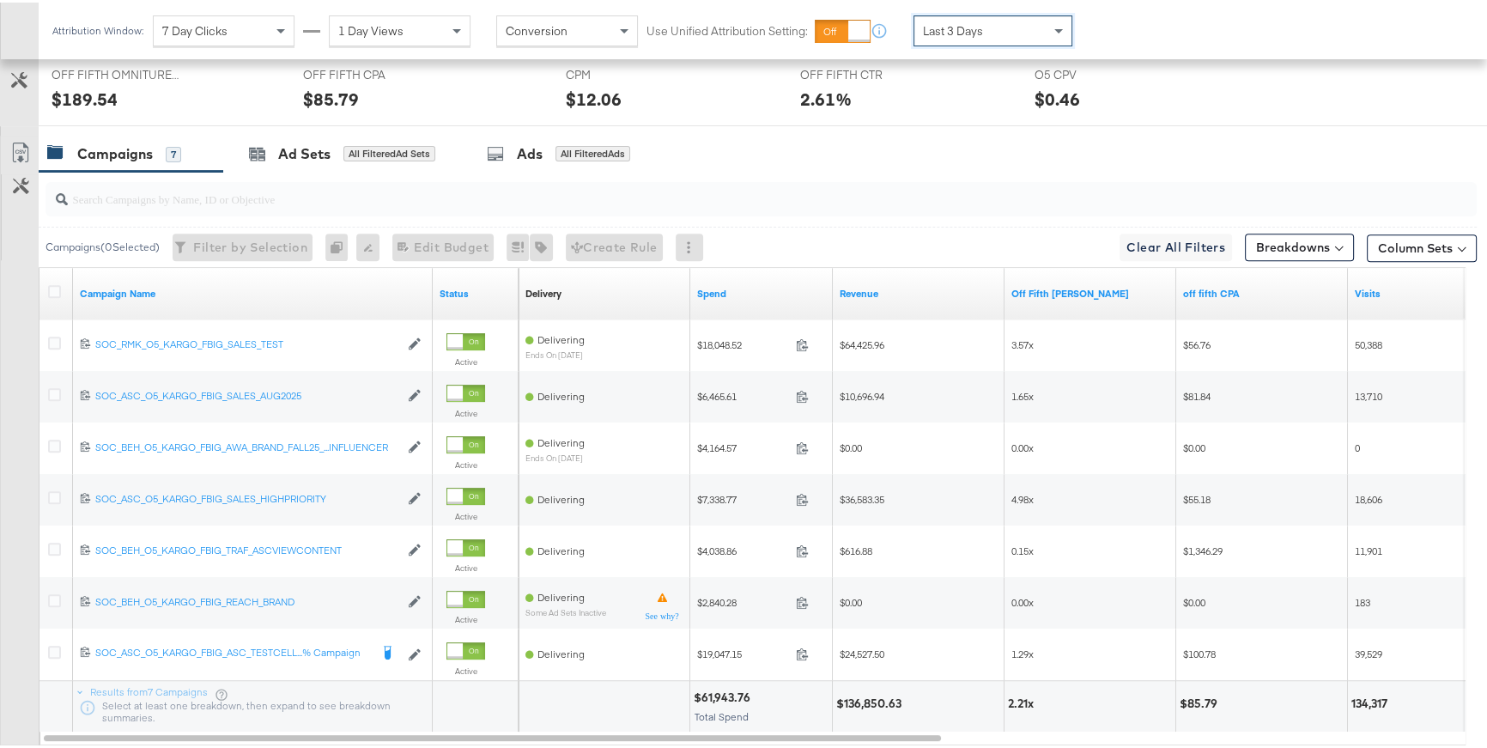
scroll to position [898, 0]
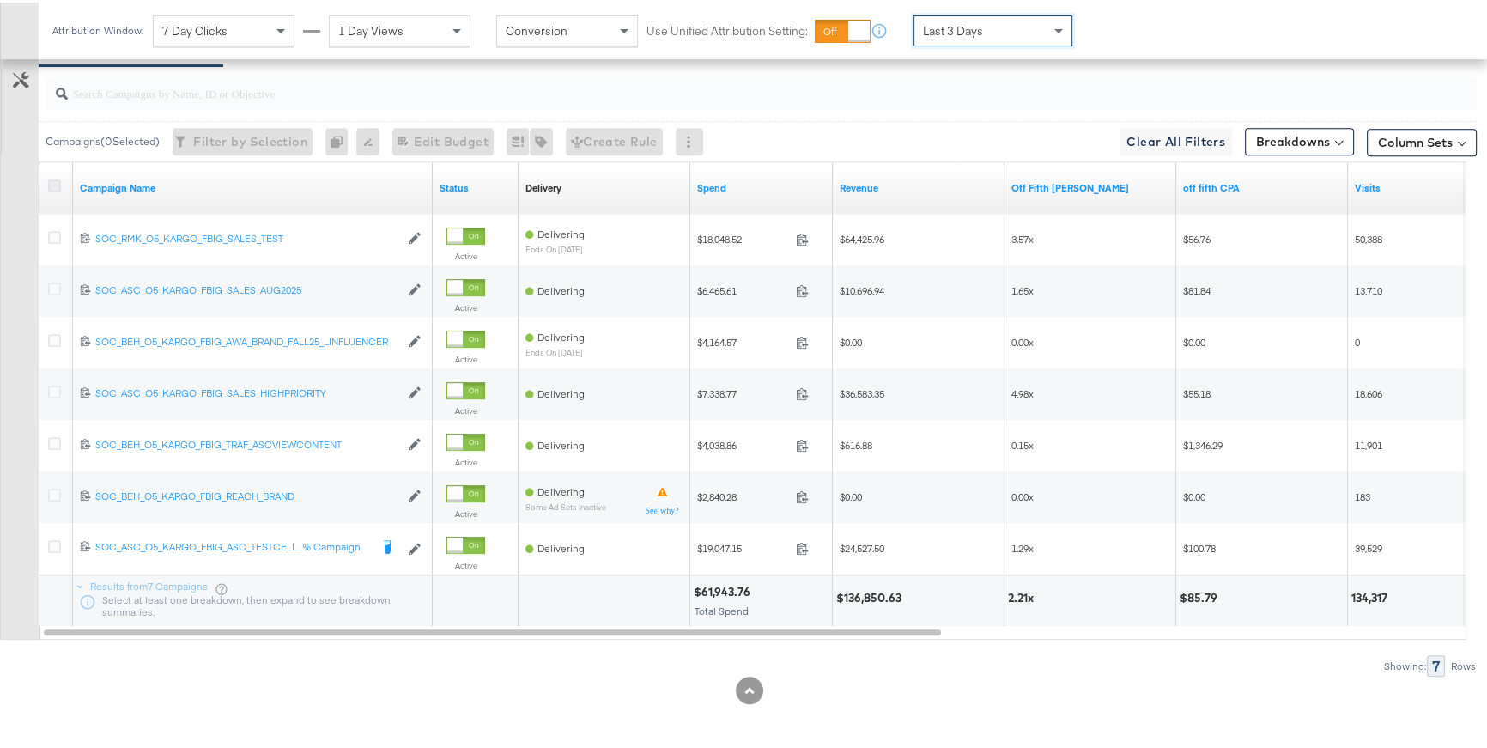
click at [51, 185] on icon at bounding box center [54, 183] width 13 height 13
click at [0, 0] on input "checkbox" at bounding box center [0, 0] width 0 height 0
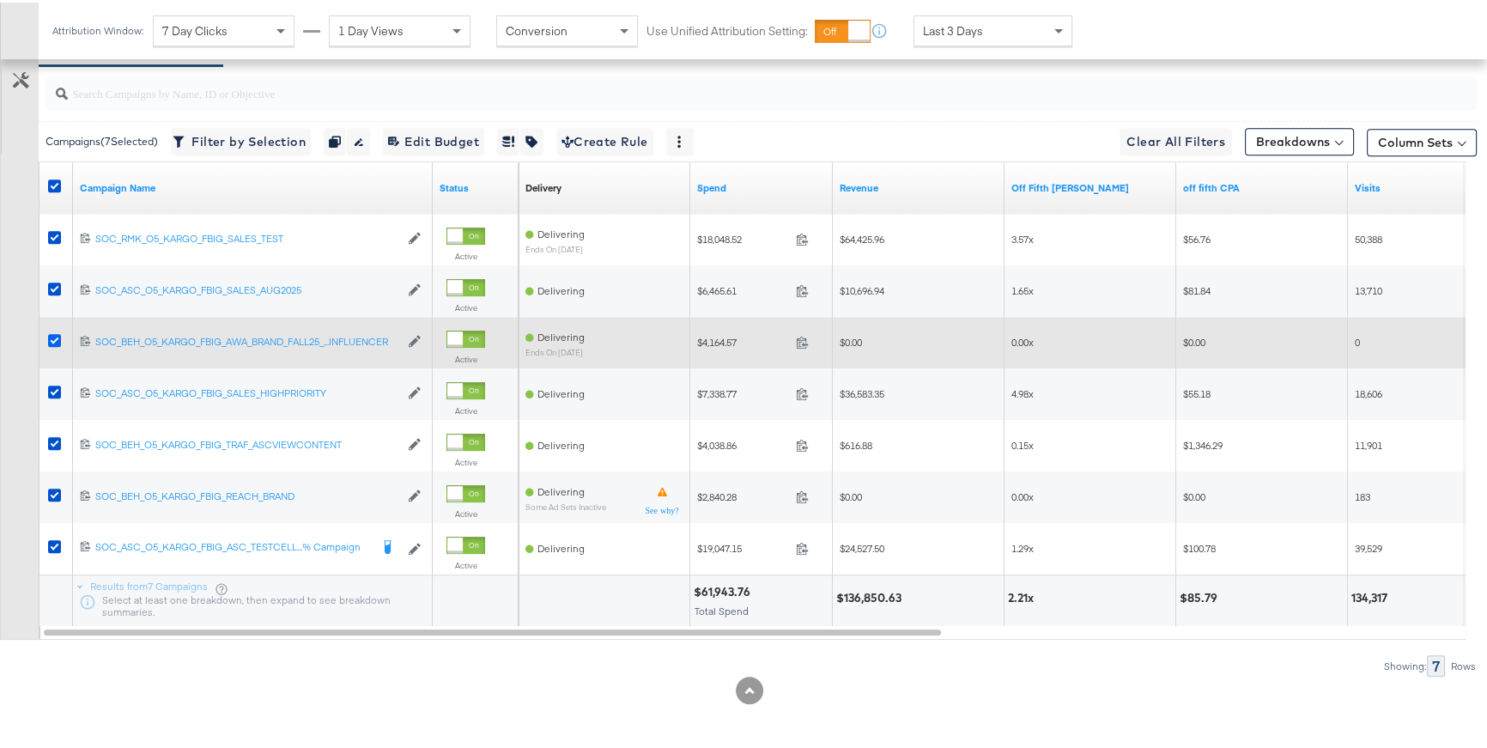
click at [58, 336] on icon at bounding box center [54, 337] width 13 height 13
click at [0, 0] on input "checkbox" at bounding box center [0, 0] width 0 height 0
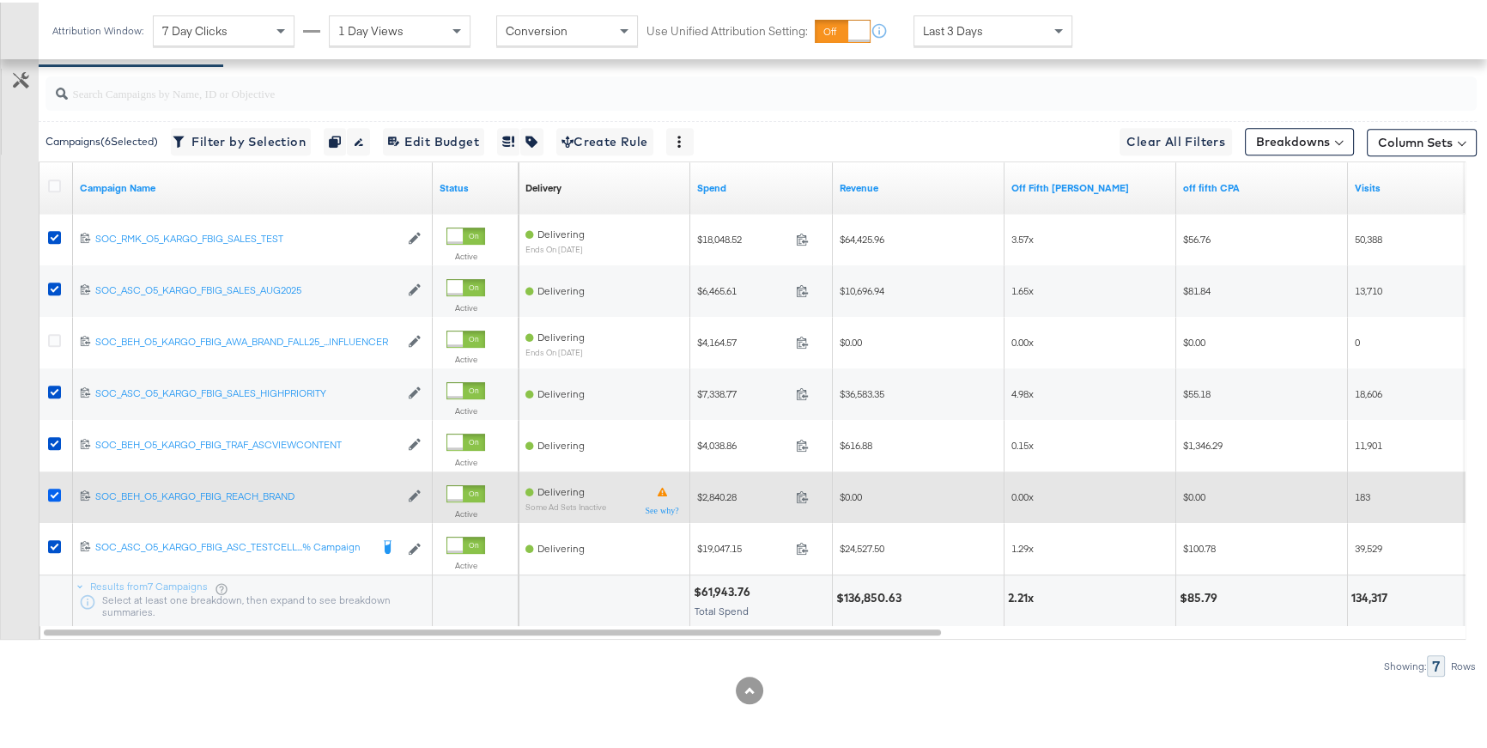
click at [58, 492] on icon at bounding box center [54, 492] width 13 height 13
click at [0, 0] on input "checkbox" at bounding box center [0, 0] width 0 height 0
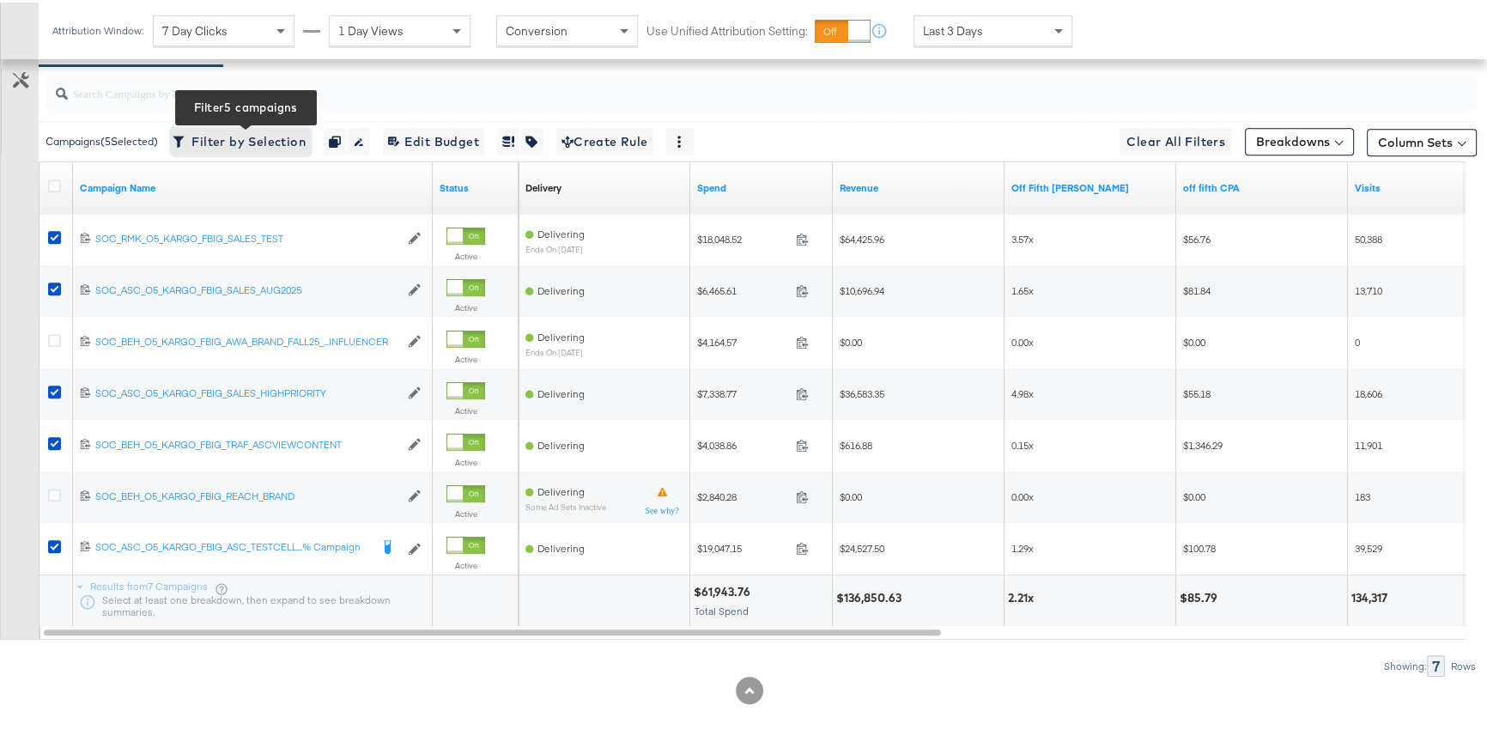
click at [242, 145] on span "Filter by Selection Filter 5 campaigns" at bounding box center [241, 139] width 130 height 21
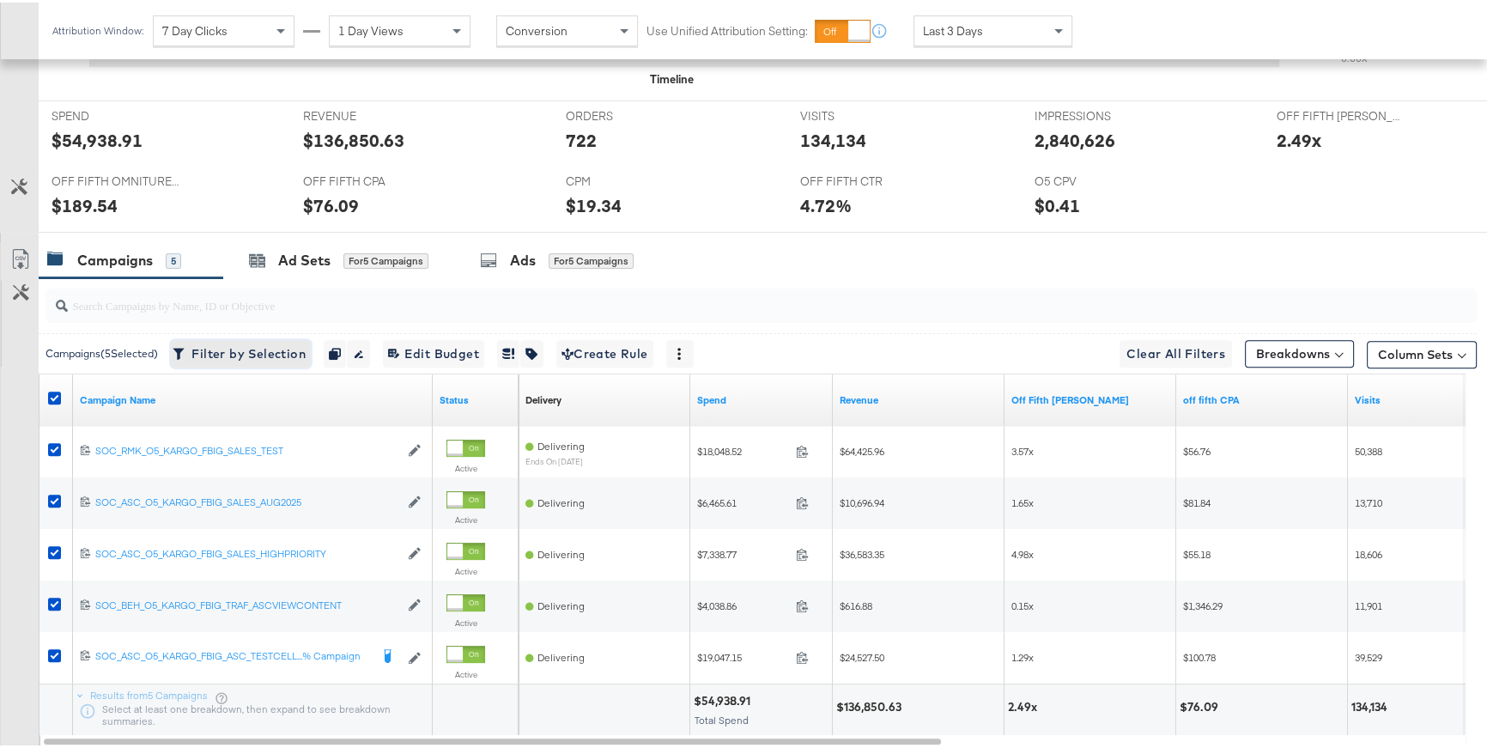
scroll to position [683, 0]
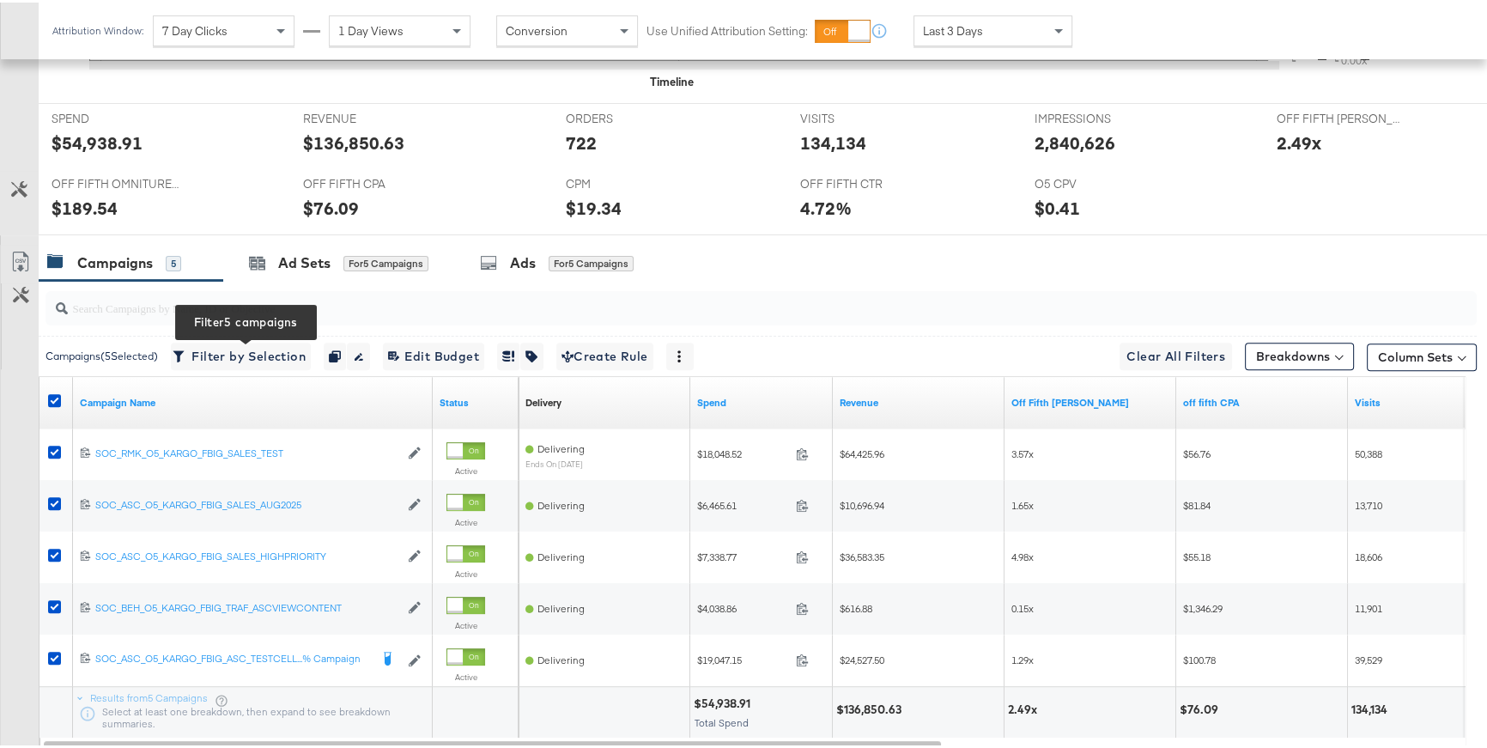
click at [1024, 33] on div "Last 3 Days" at bounding box center [992, 28] width 157 height 29
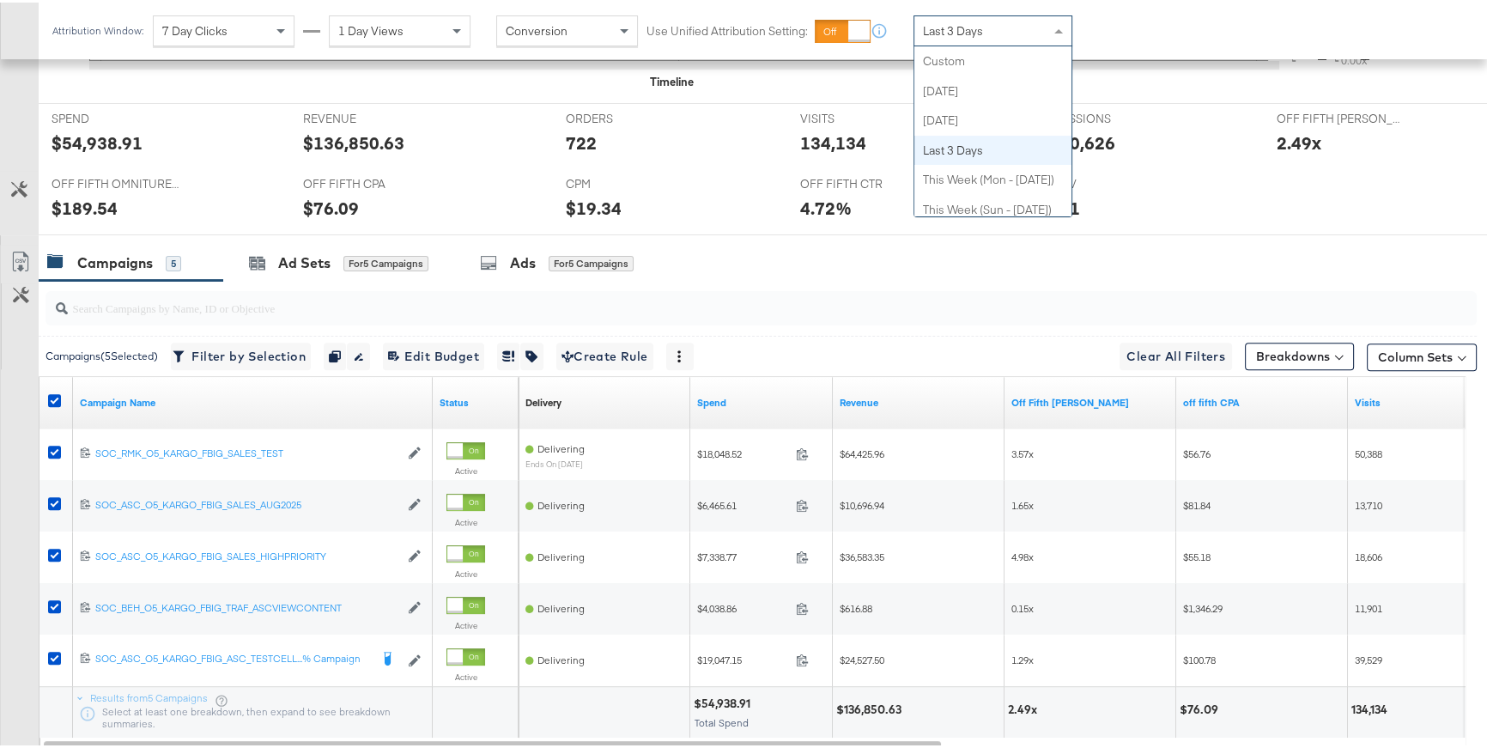
scroll to position [88, 0]
click at [869, 255] on div "Campaigns 5 Ad Sets for 5 Campaigns Ads for 5 Campaigns" at bounding box center [768, 260] width 1459 height 37
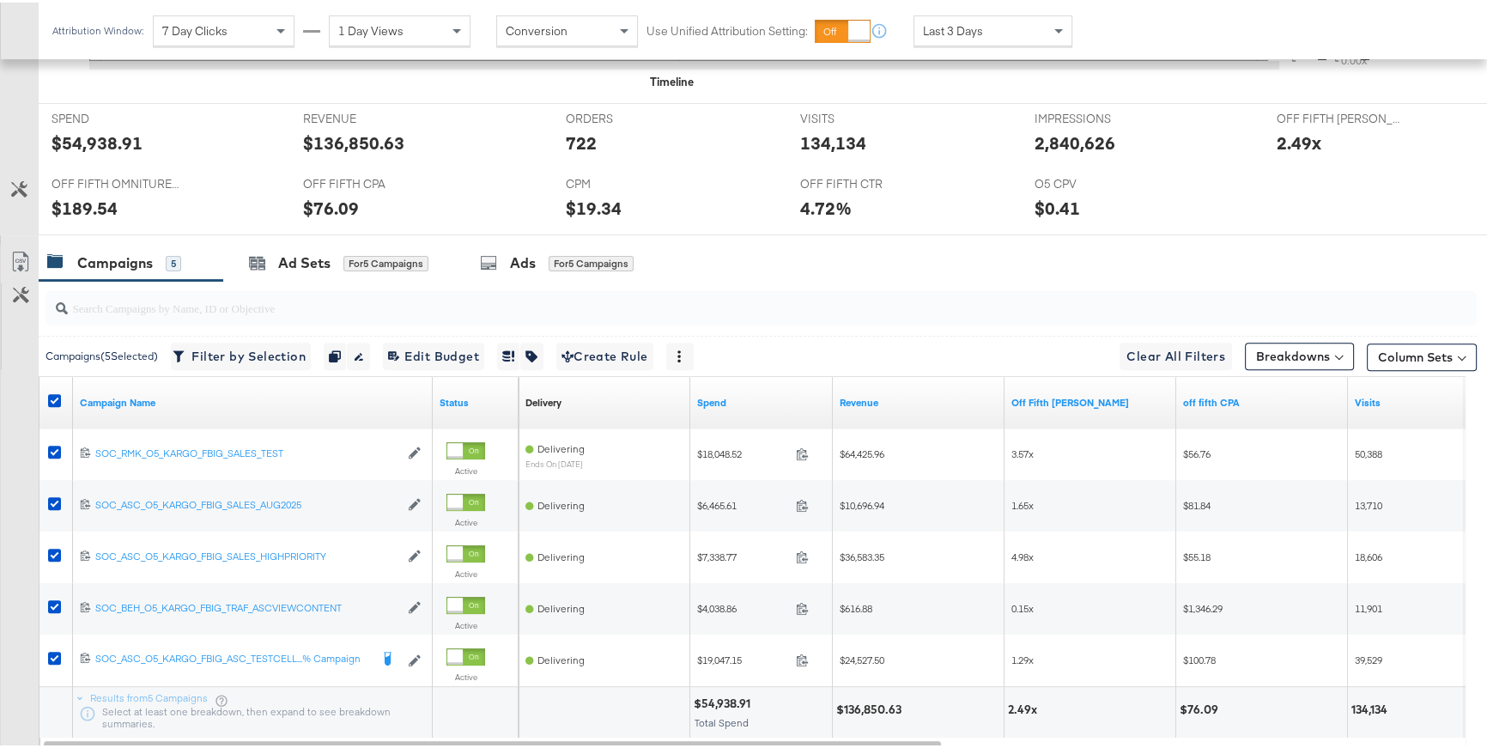
click at [1033, 26] on div "Last 3 Days" at bounding box center [992, 28] width 157 height 29
click at [1006, 29] on span "Last Week (Sun - Sat)" at bounding box center [978, 28] width 110 height 15
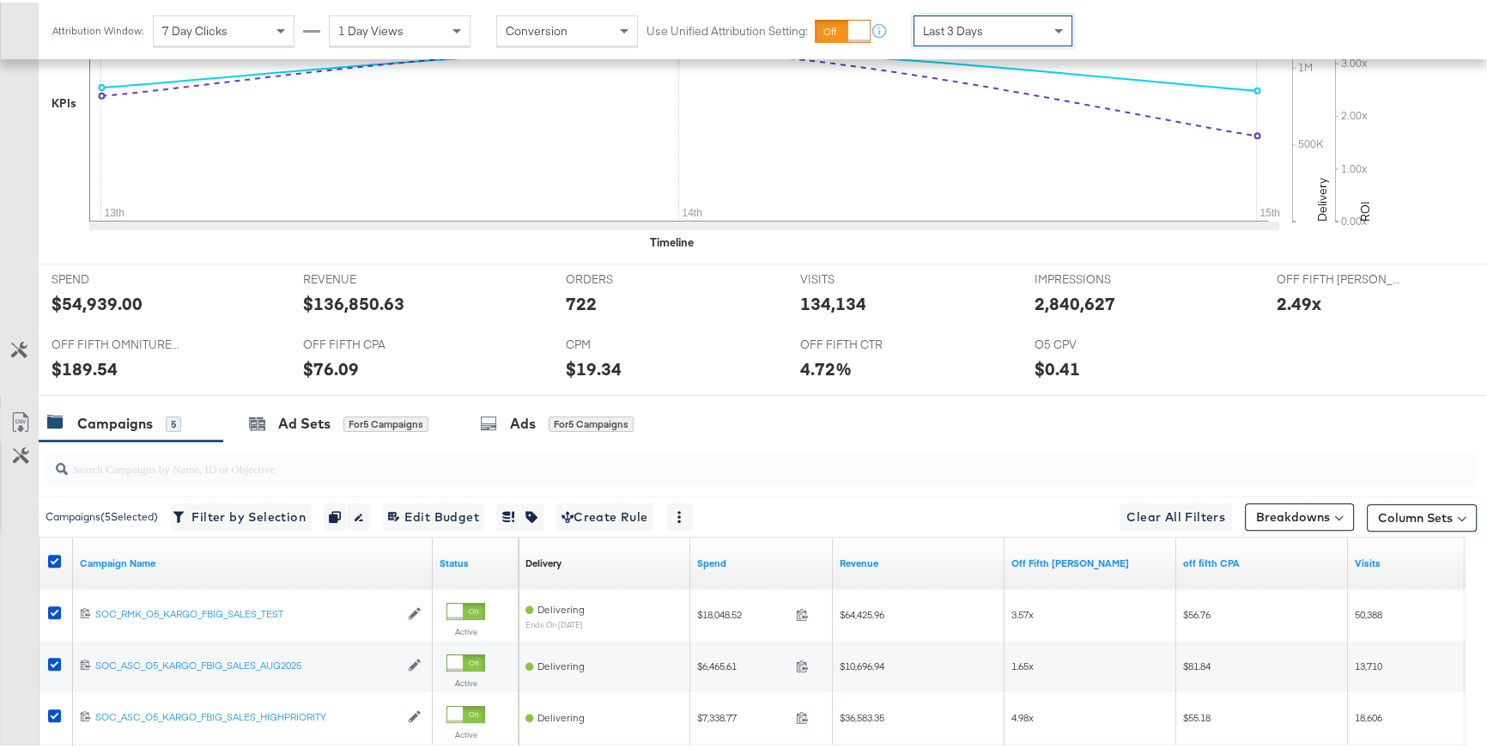
scroll to position [168, 0]
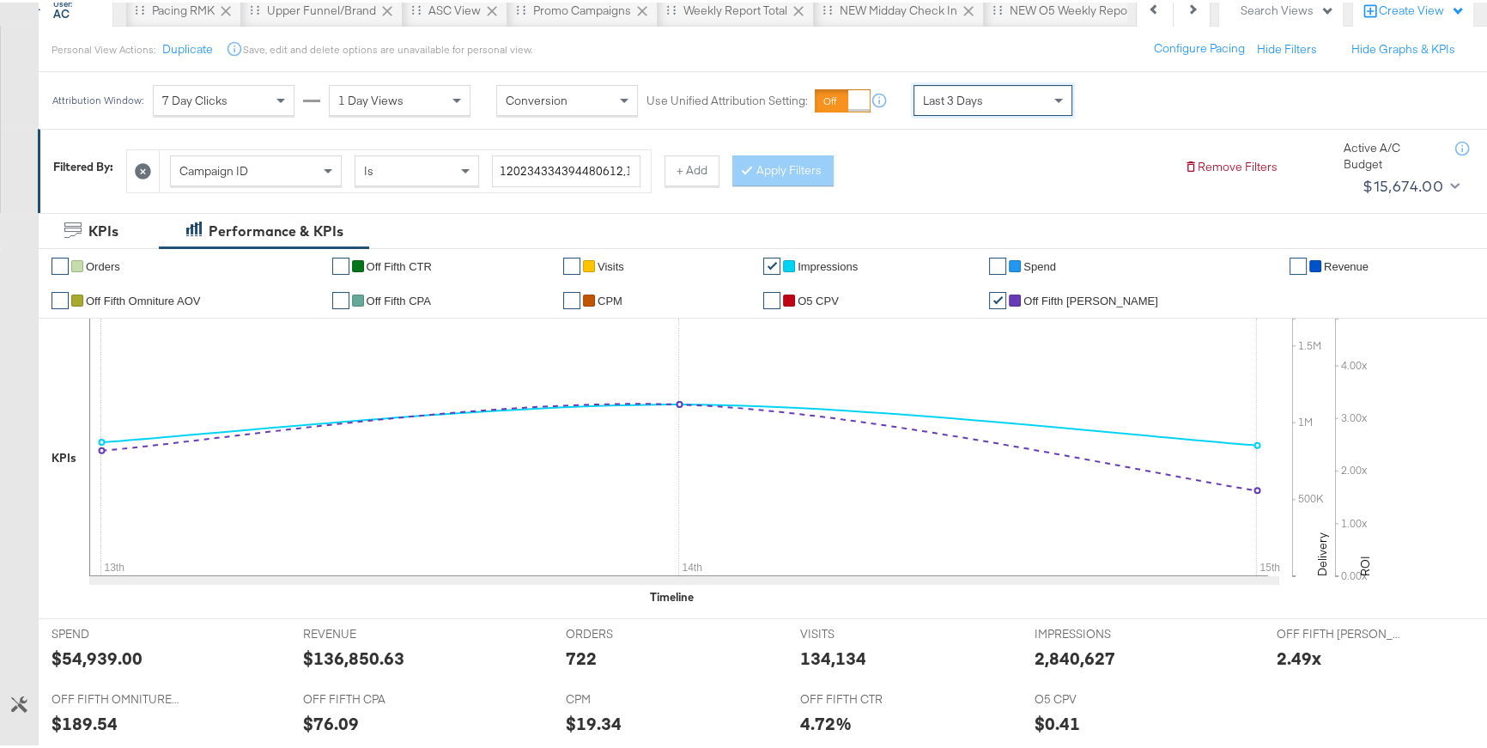
click at [145, 168] on icon at bounding box center [143, 168] width 16 height 16
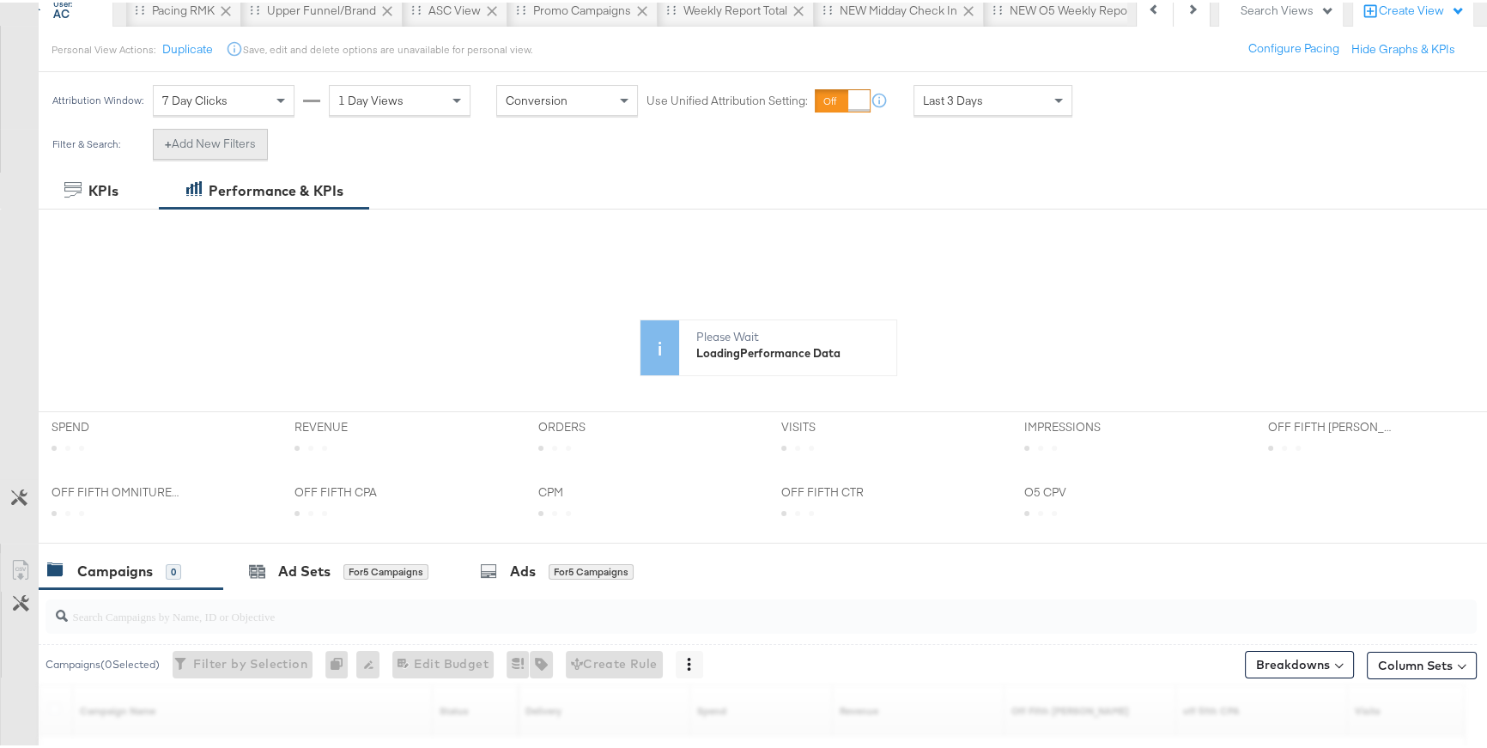
click at [244, 150] on button "+ Add New Filters" at bounding box center [210, 141] width 115 height 31
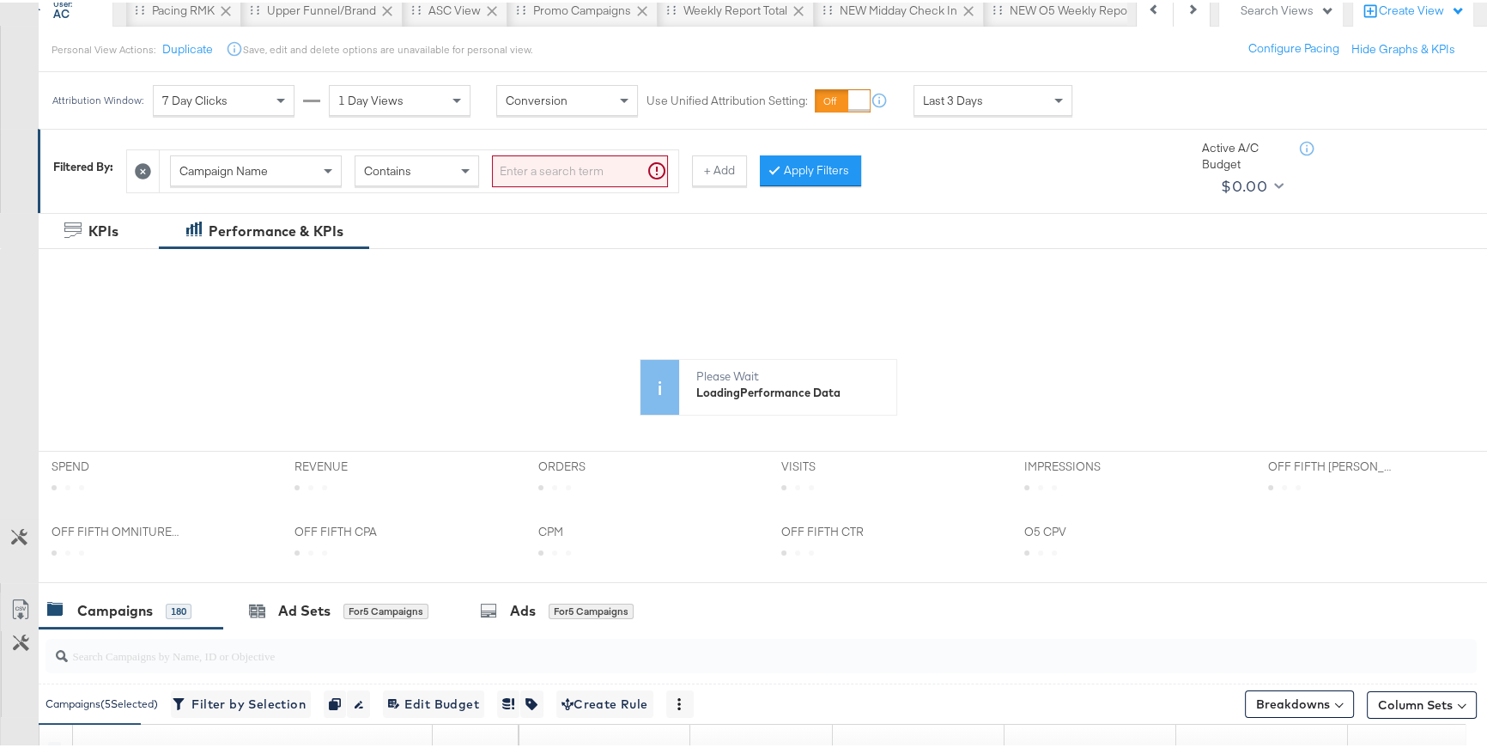
click at [256, 175] on div "Campaign Name" at bounding box center [256, 168] width 170 height 29
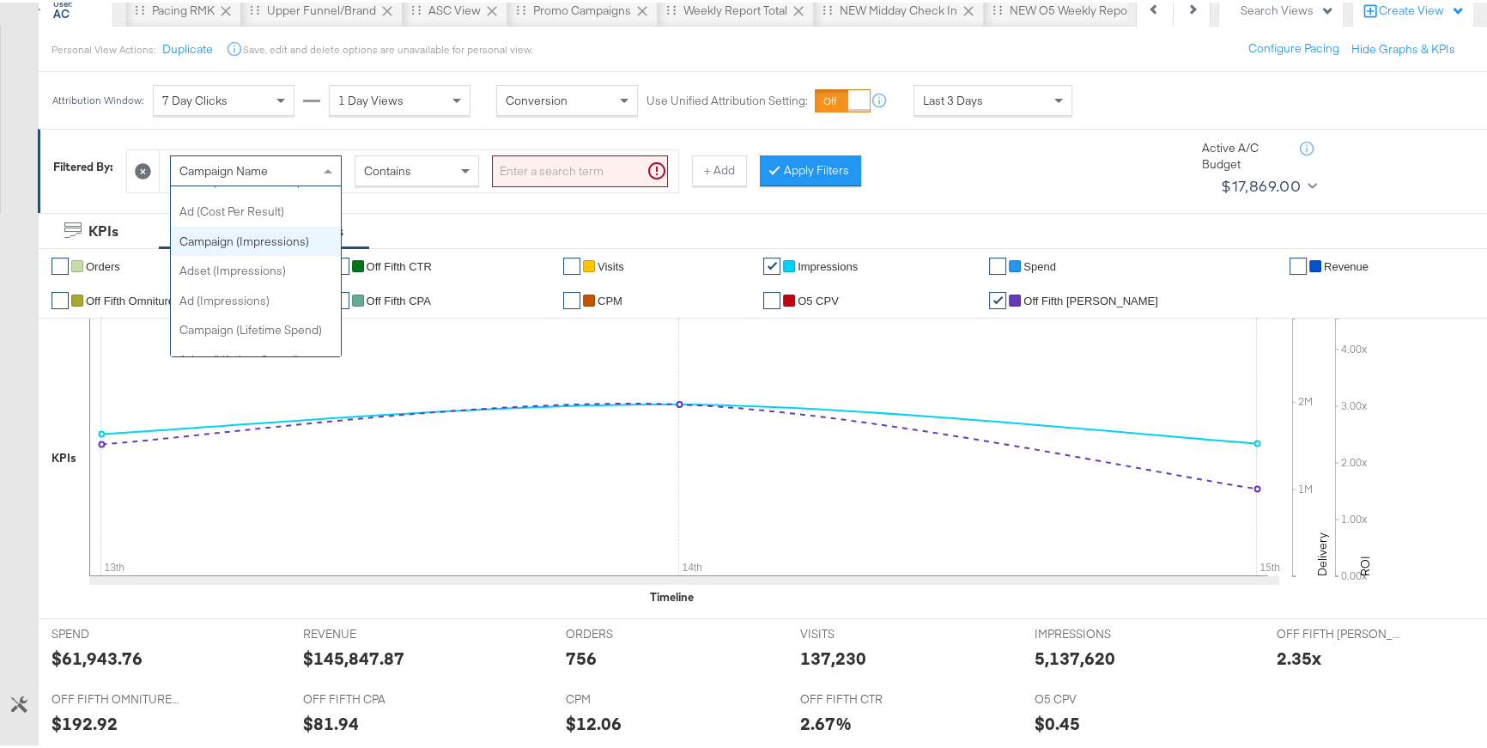
scroll to position [769, 0]
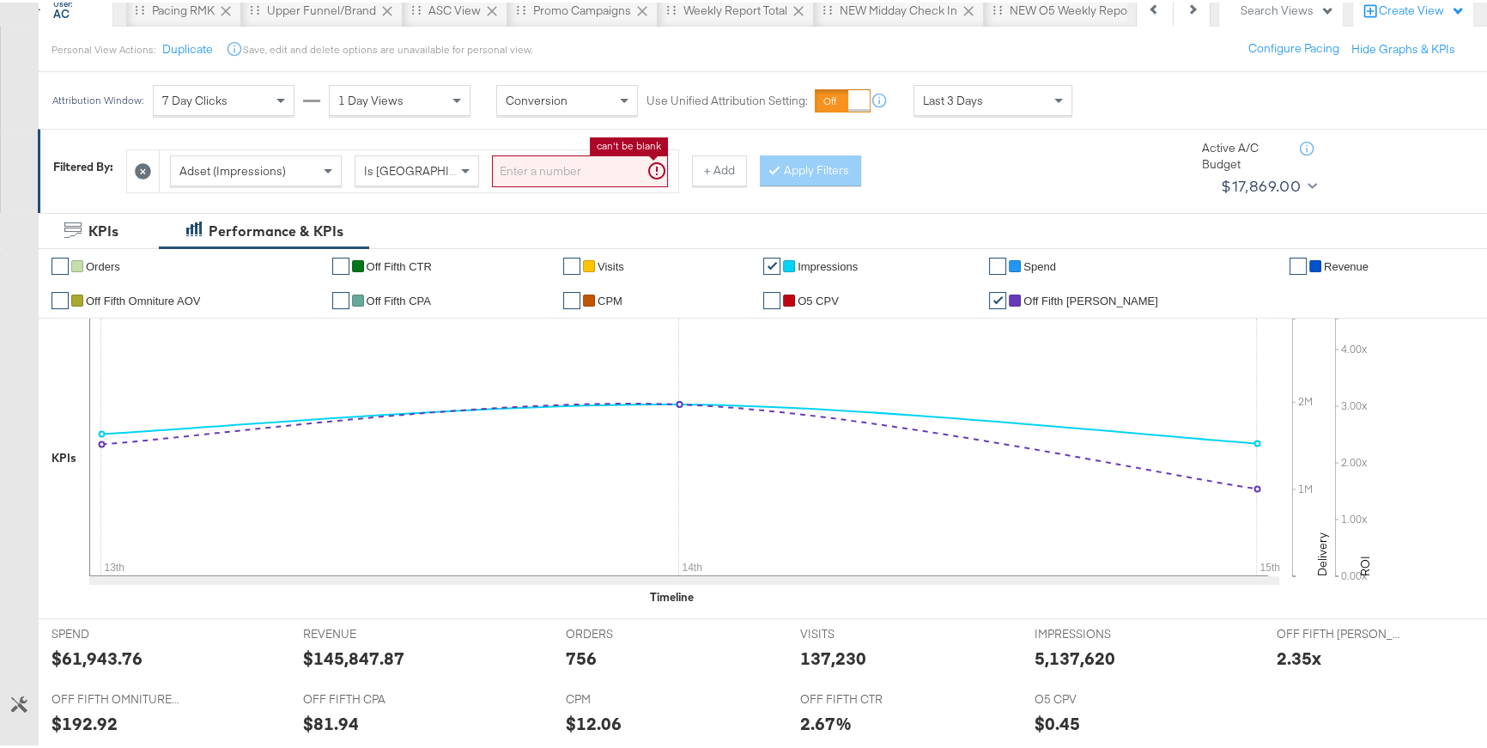
click at [517, 171] on input "search" at bounding box center [580, 169] width 176 height 32
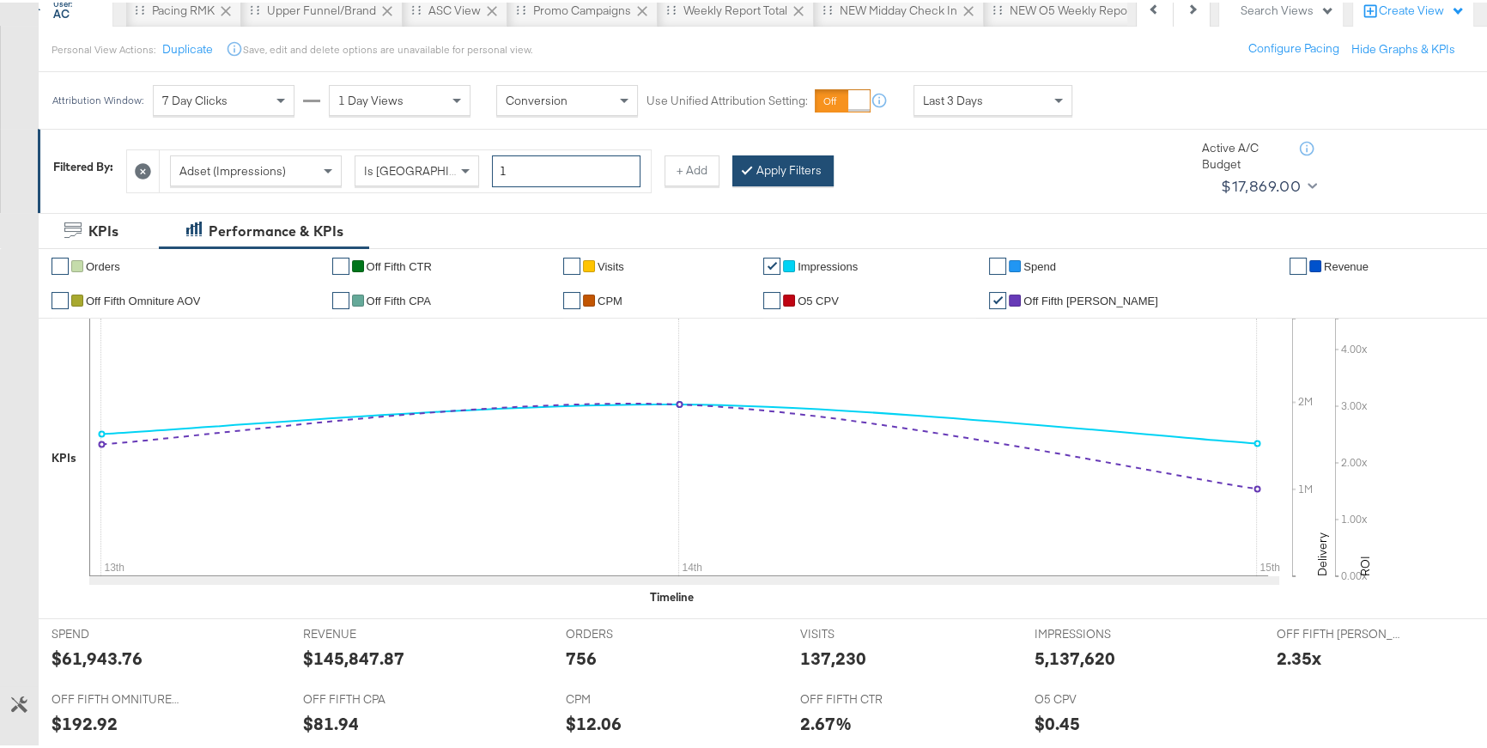
type input "1"
click at [805, 172] on button "Apply Filters" at bounding box center [782, 168] width 101 height 31
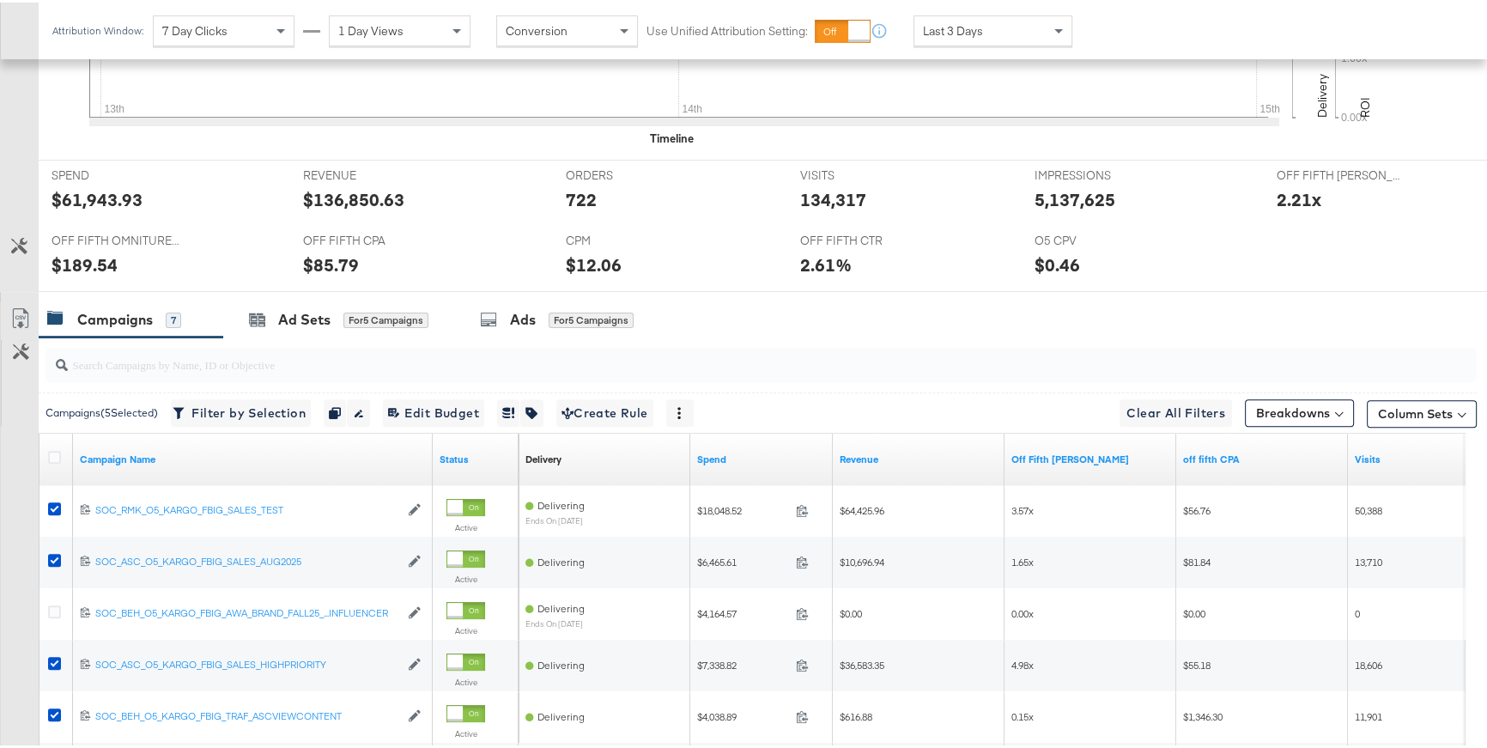
scroll to position [631, 0]
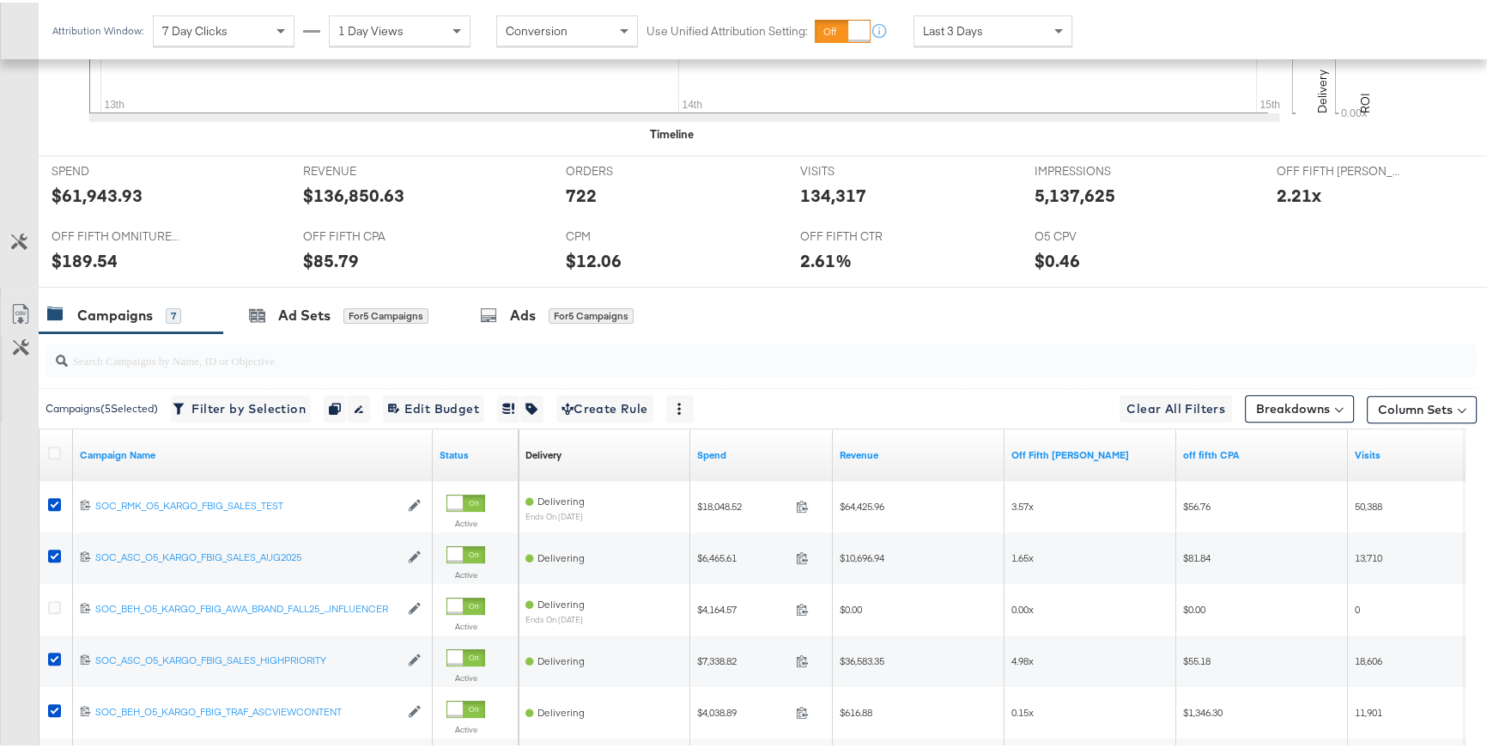
click at [1039, 21] on div "Last 3 Days" at bounding box center [992, 28] width 157 height 29
